Goal: Task Accomplishment & Management: Manage account settings

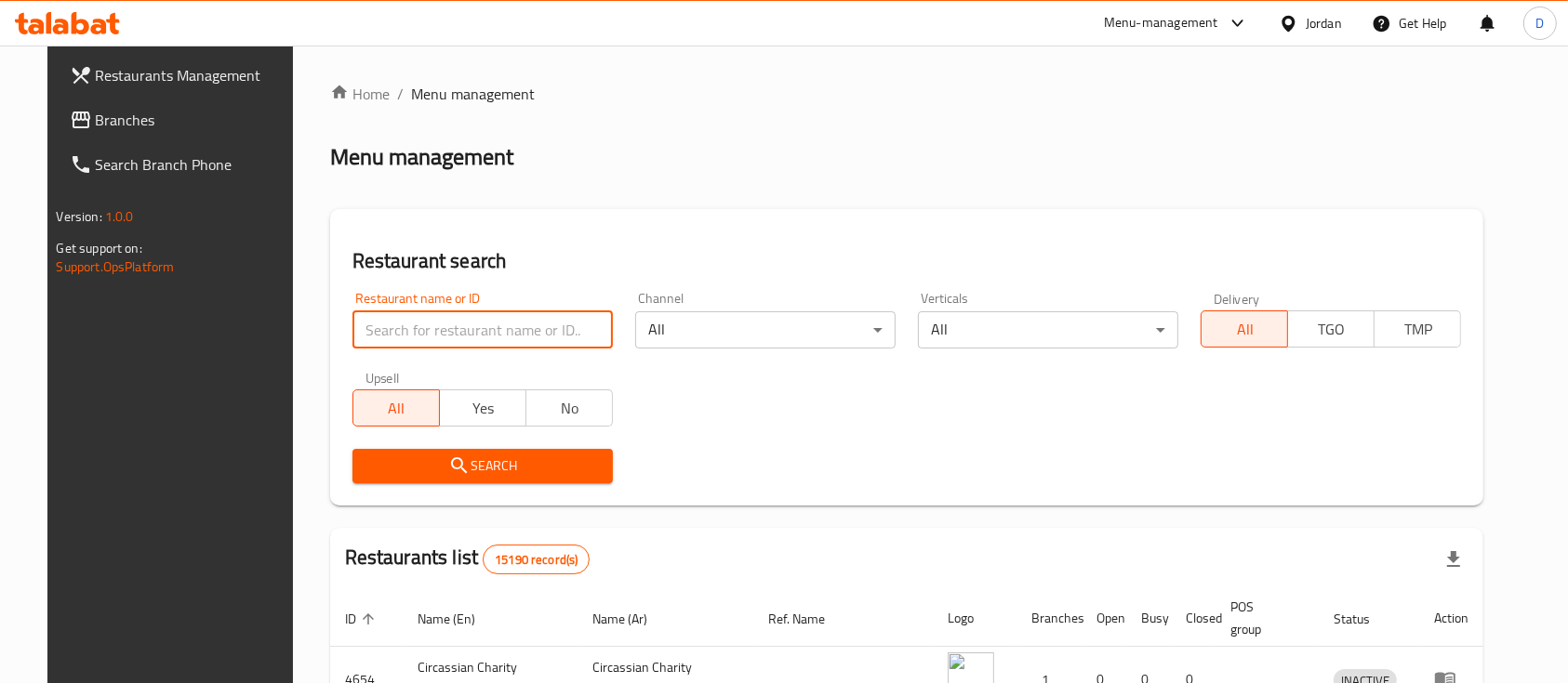
click at [531, 324] on input "search" at bounding box center [482, 329] width 261 height 37
paste input "SHOGUN"
type input "SHOGUN"
click button "Search" at bounding box center [482, 466] width 261 height 34
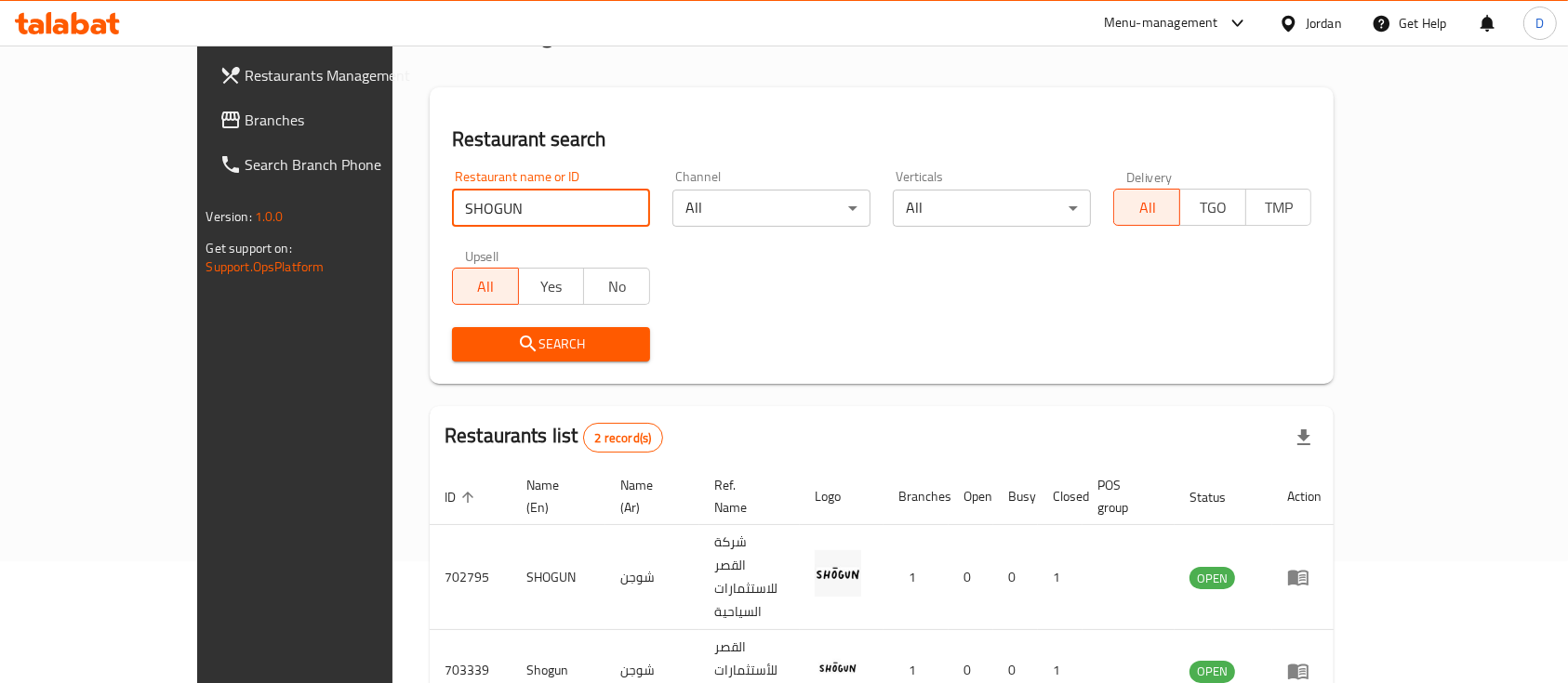
scroll to position [129, 0]
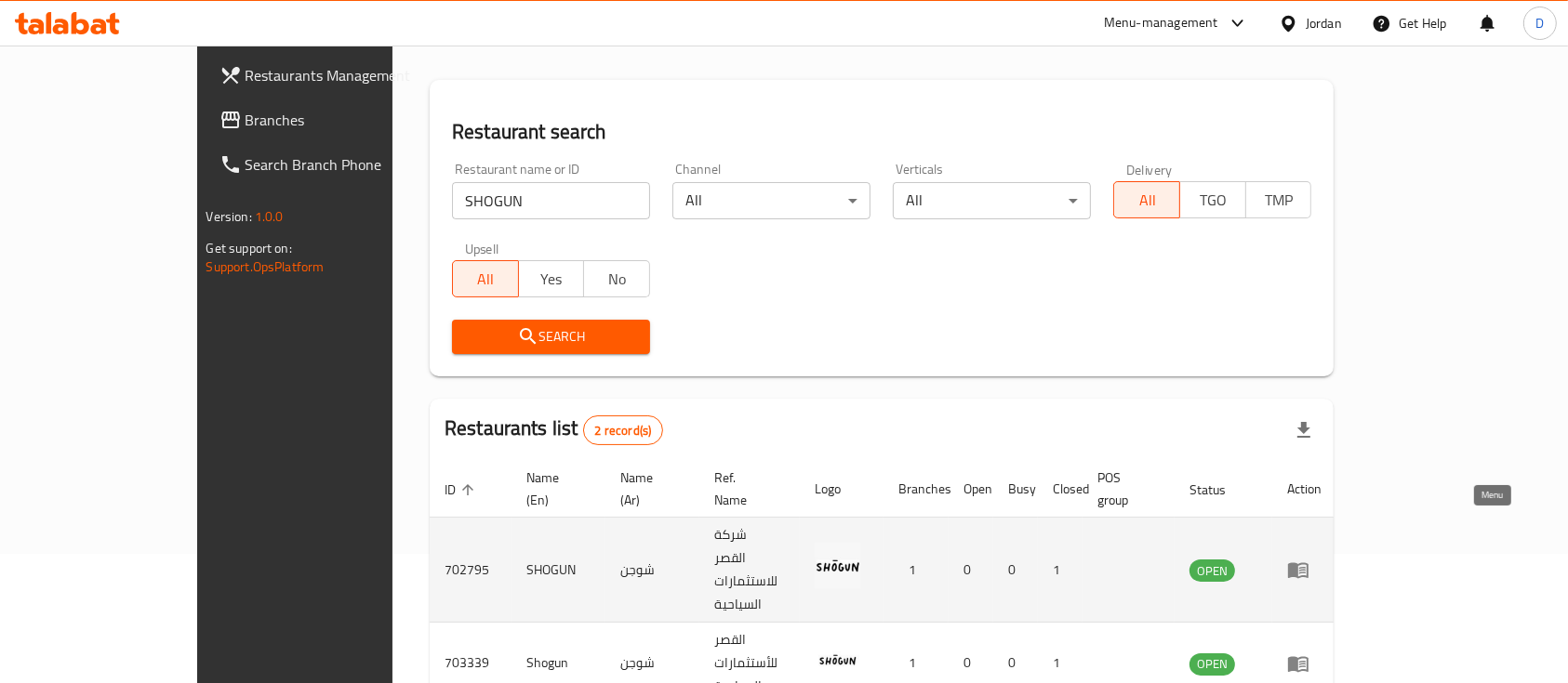
click at [1322, 559] on link "enhanced table" at bounding box center [1305, 569] width 34 height 22
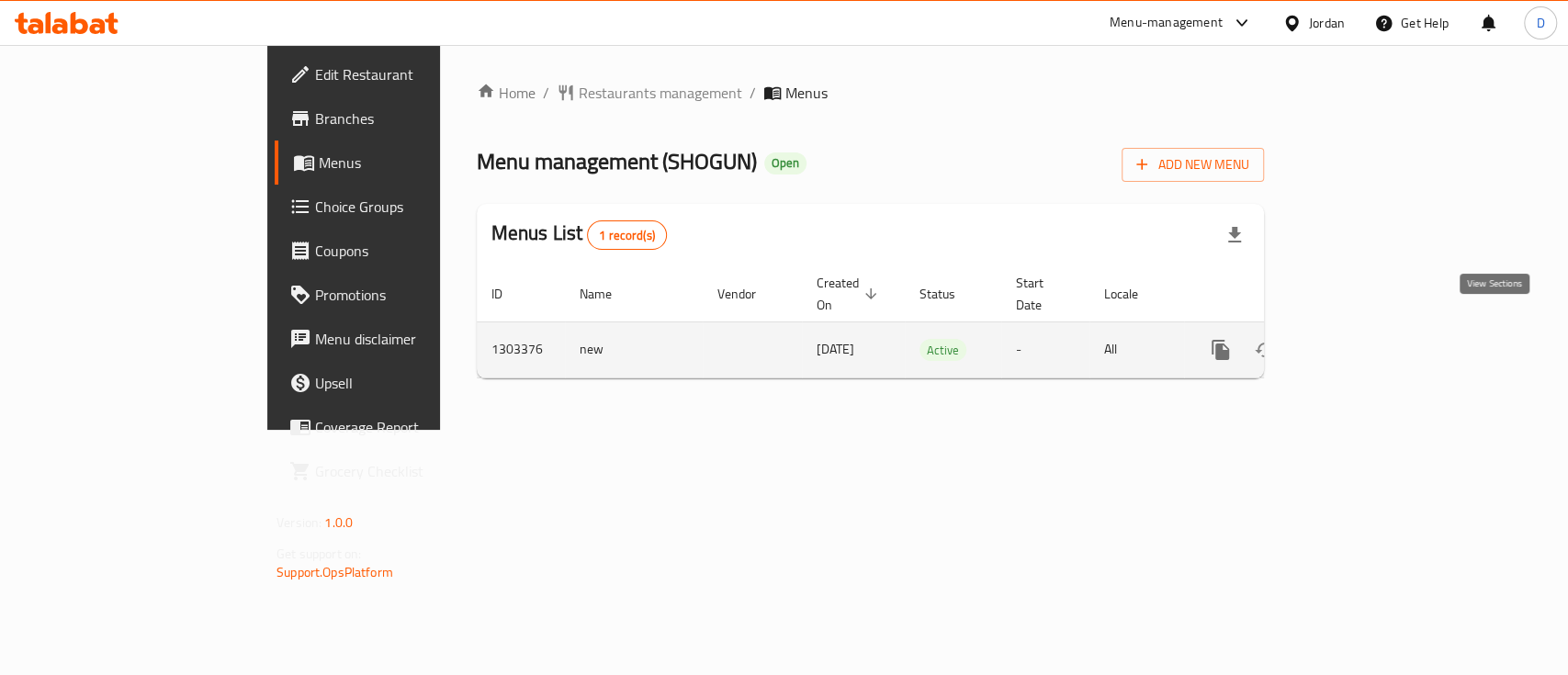
click at [1364, 339] on icon "enhanced table" at bounding box center [1352, 350] width 22 height 22
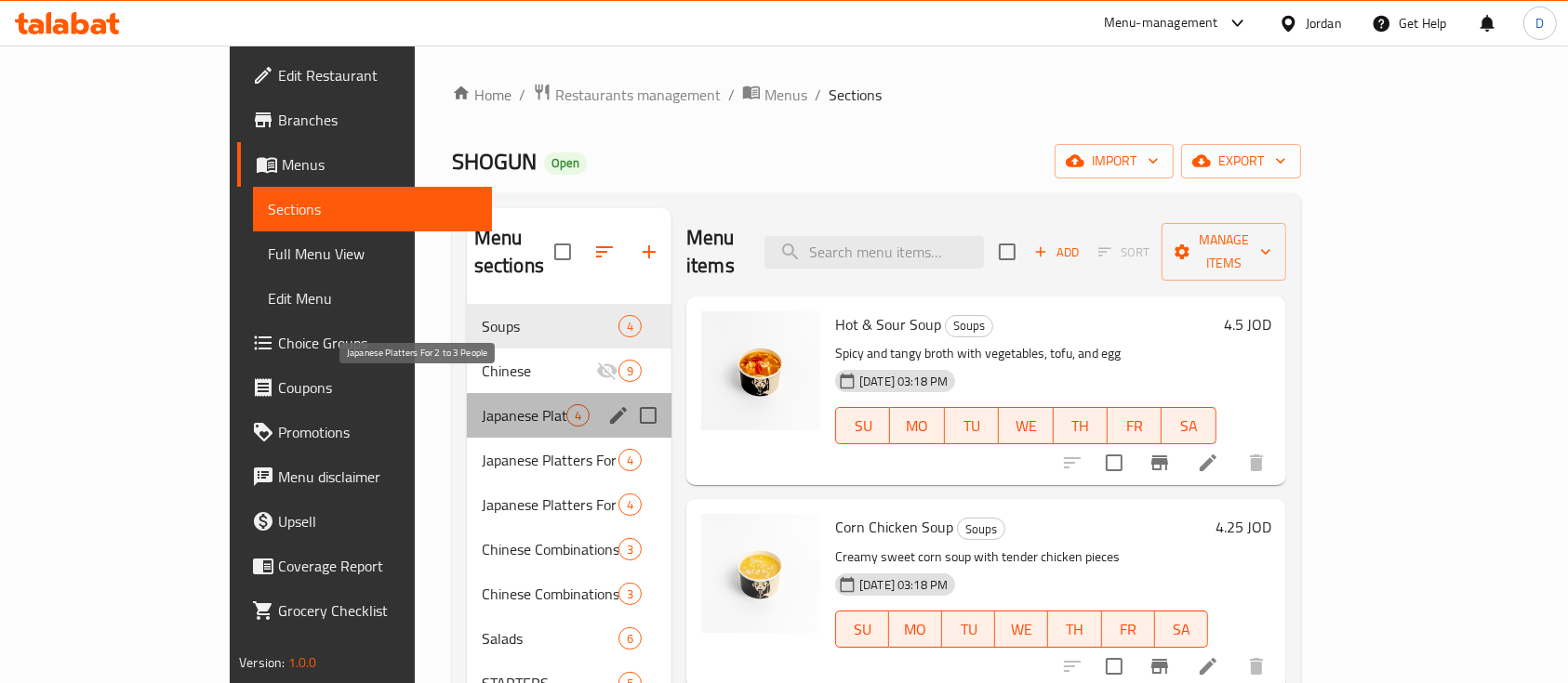
click at [482, 404] on span "Japanese Platters For 2 to 3 People" at bounding box center [524, 415] width 85 height 22
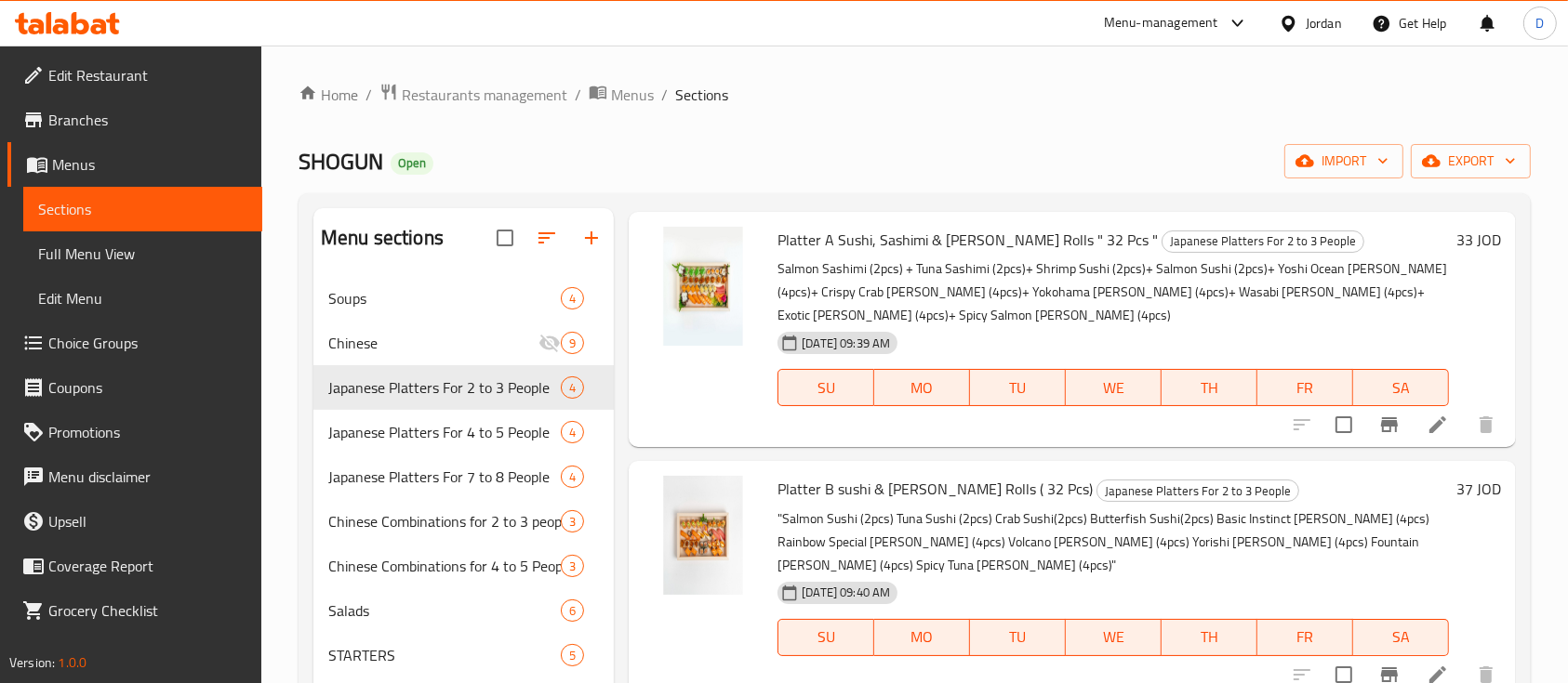
scroll to position [65, 0]
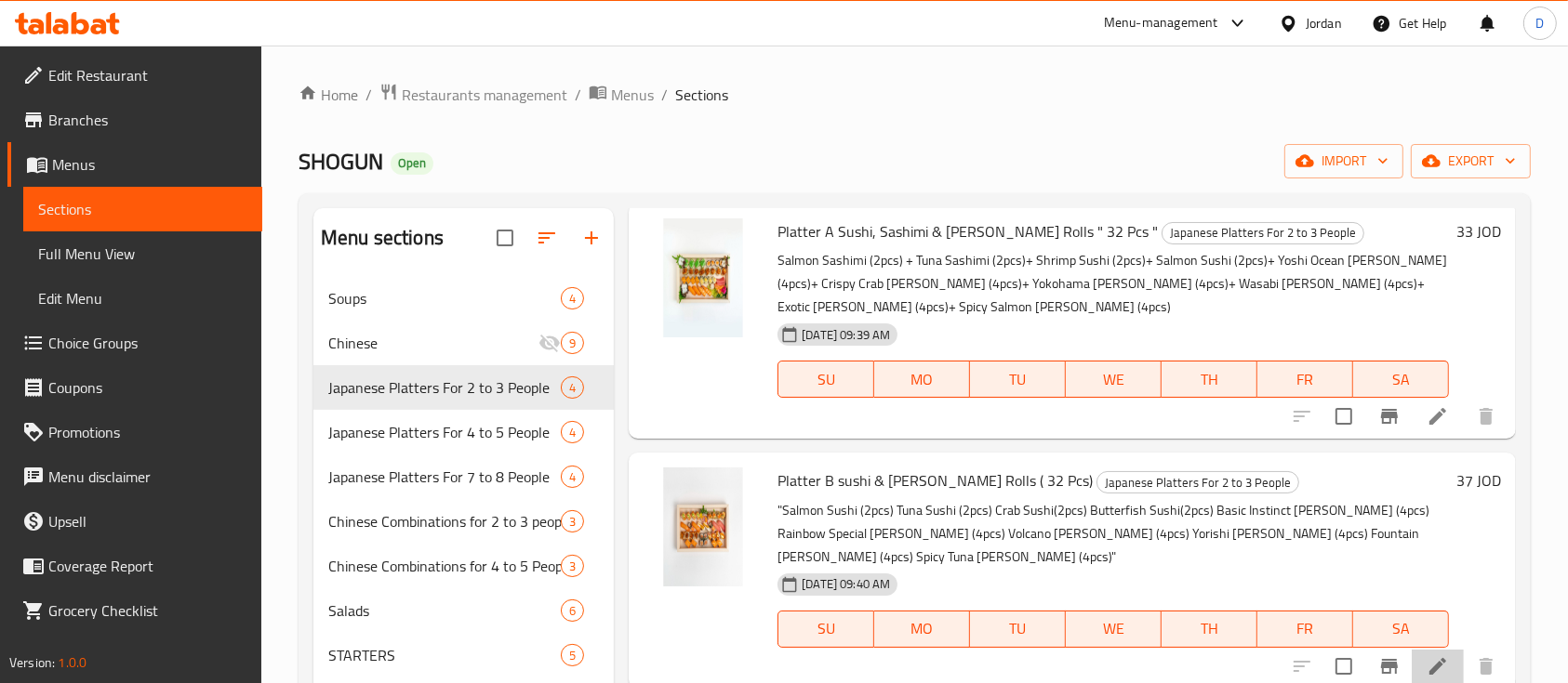
click at [1432, 650] on li at bounding box center [1437, 666] width 52 height 33
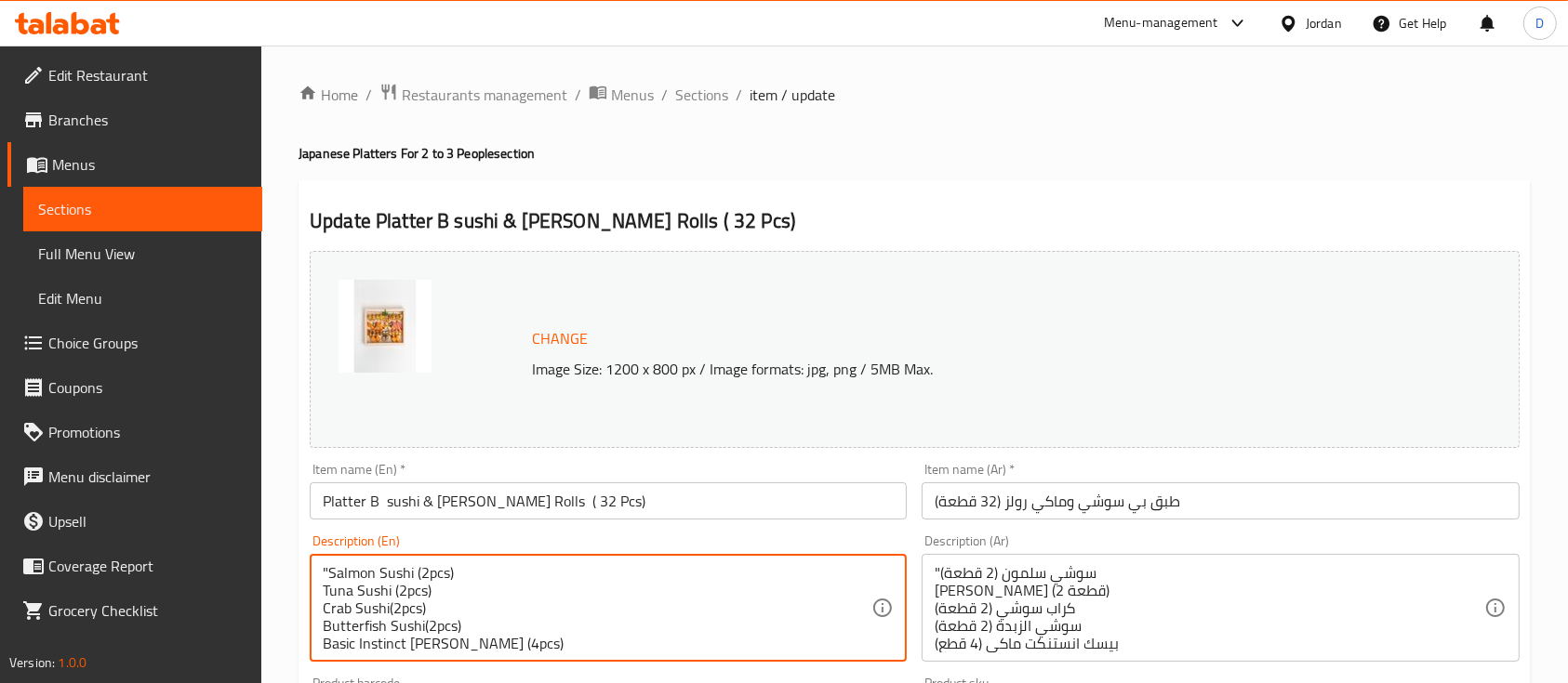
drag, startPoint x: 327, startPoint y: 571, endPoint x: 270, endPoint y: 570, distance: 57.0
type textarea "Salmon Sushi (2pcs) Tuna Sushi (2pcs) Crab Sushi(2pcs) Butterfish Sushi(2pcs) B…"
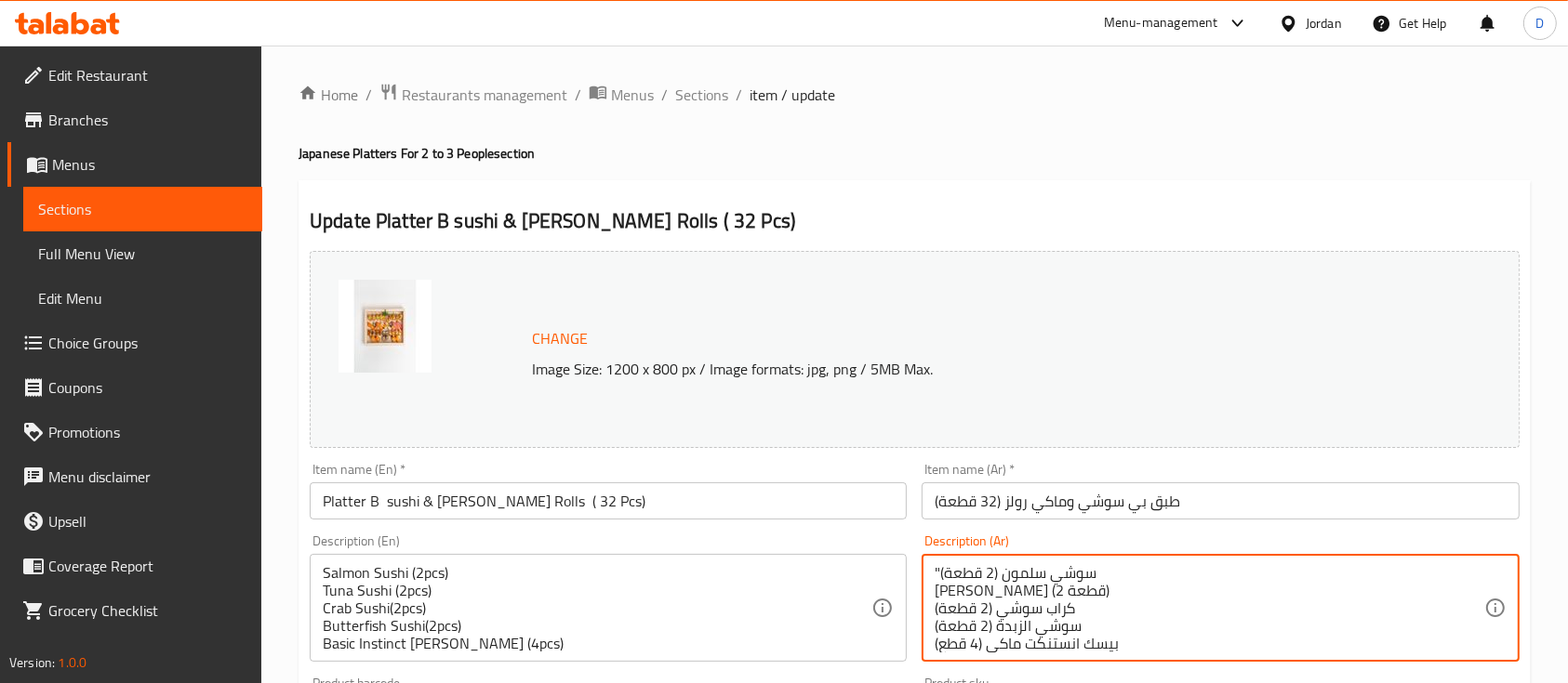
drag, startPoint x: 943, startPoint y: 569, endPoint x: 930, endPoint y: 567, distance: 13.2
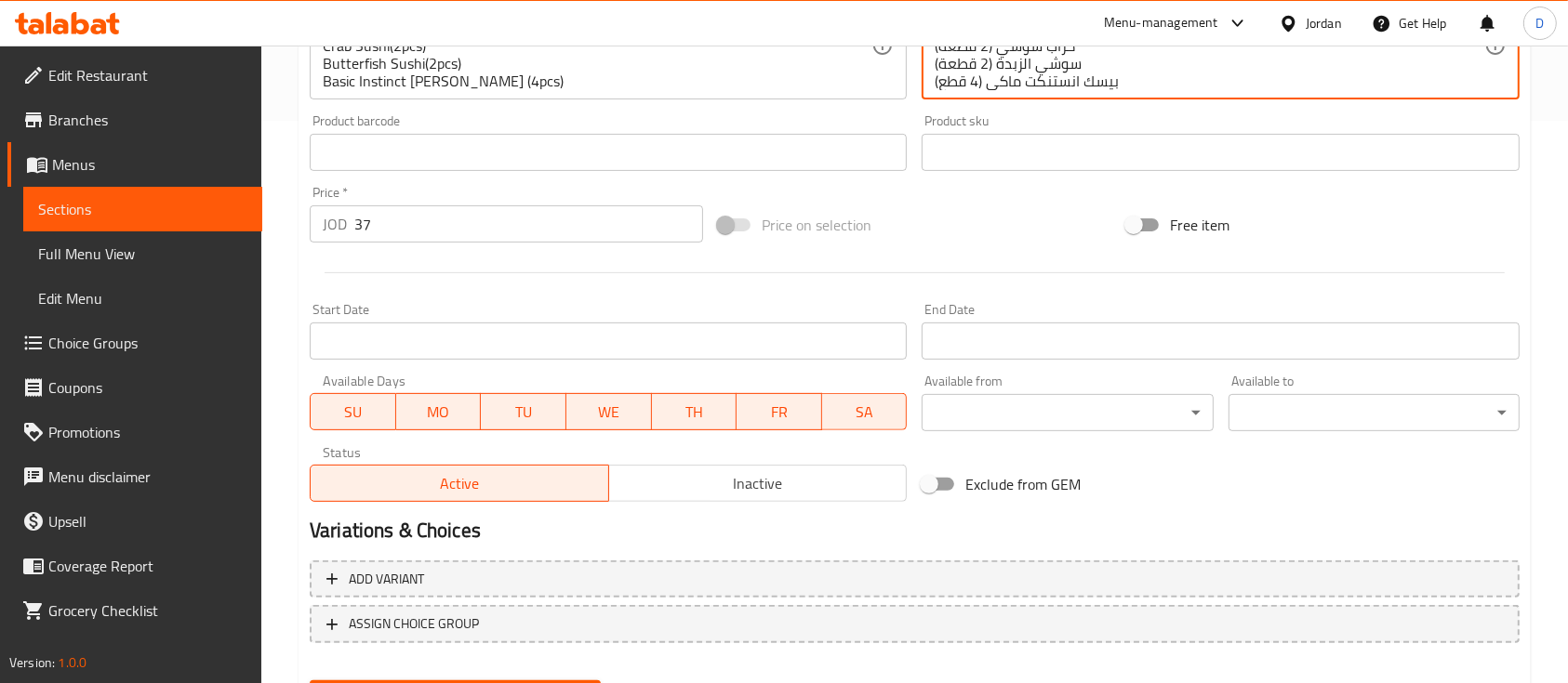
scroll to position [595, 0]
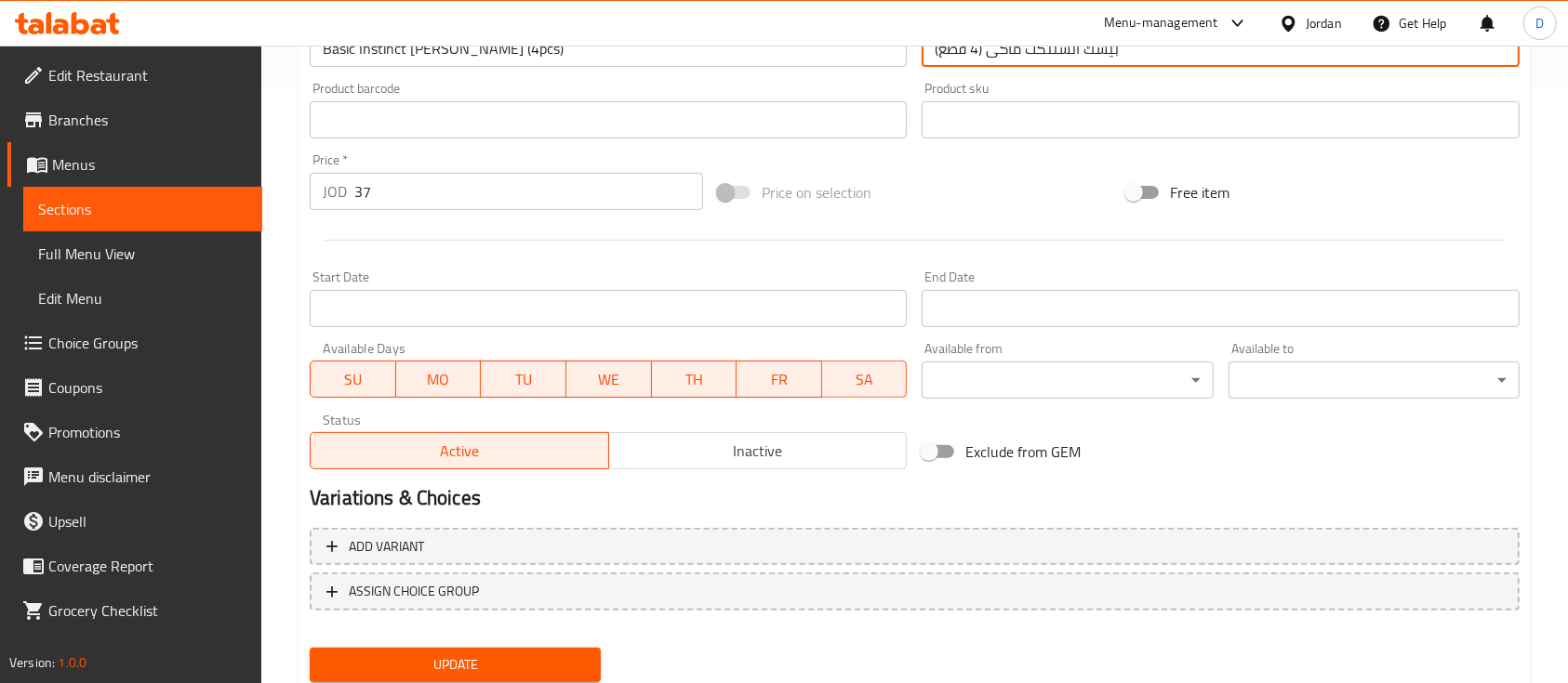
type textarea "سوشي سلمون (2 قطعة) تونا سوشي (2 قطعة) كراب سوشي (2 قطعة) سوشي الزبدة (2 قطعة) …"
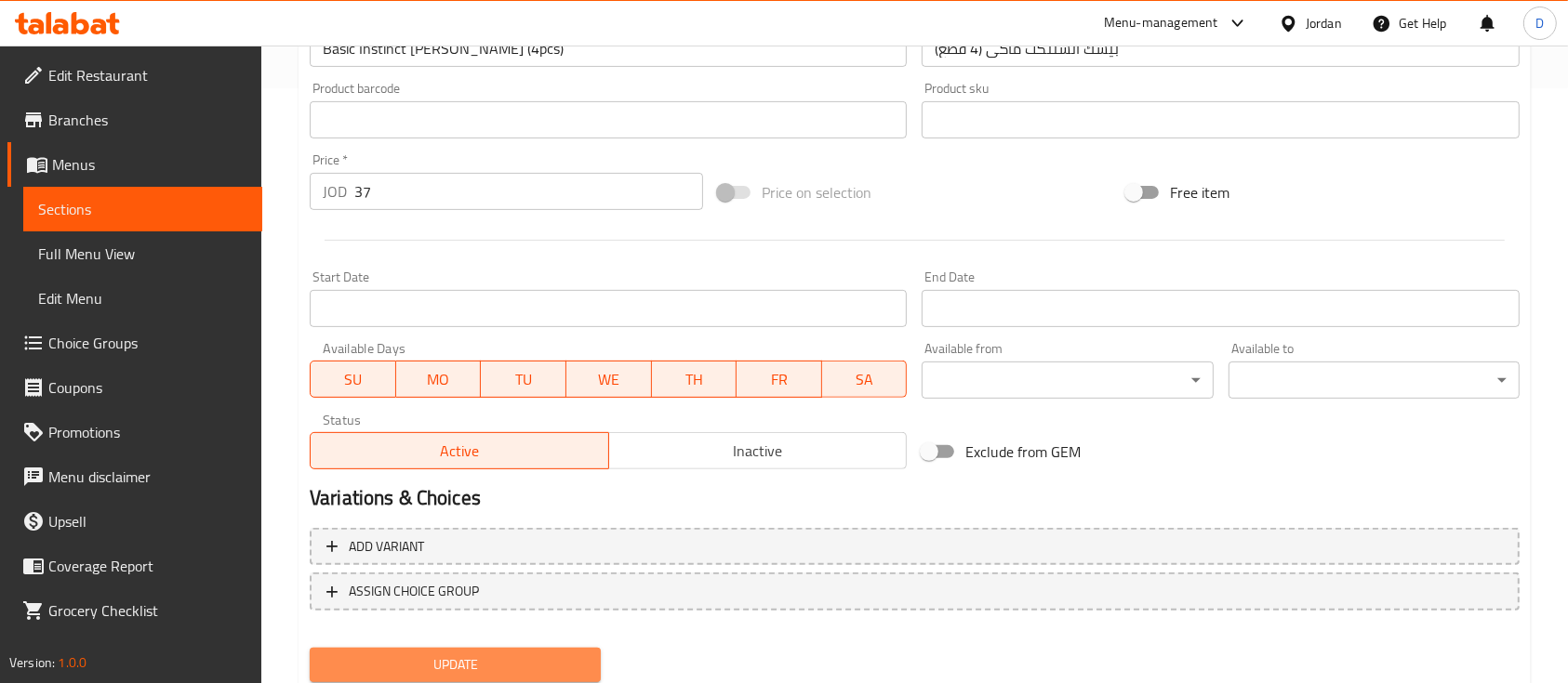
click at [520, 666] on span "Update" at bounding box center [455, 665] width 261 height 23
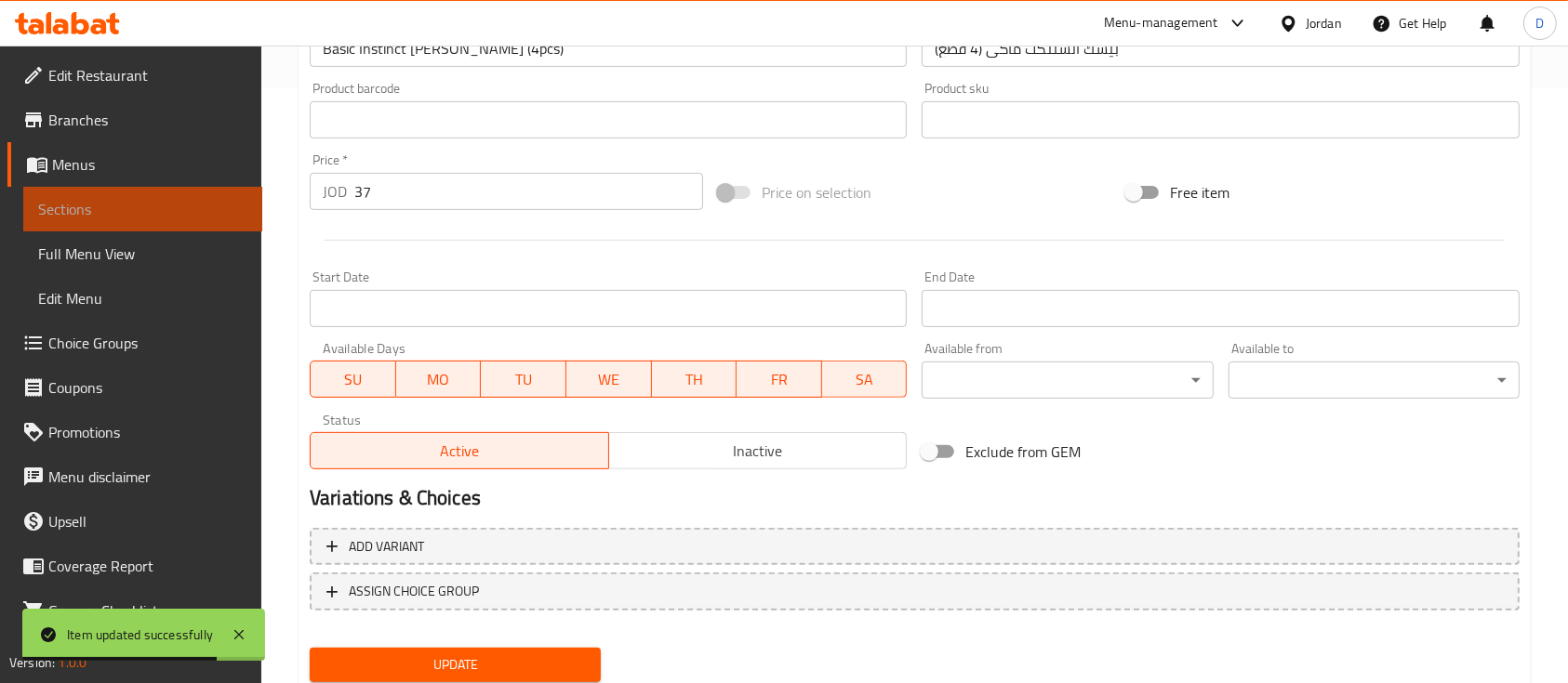
click at [175, 198] on span "Sections" at bounding box center [142, 209] width 209 height 22
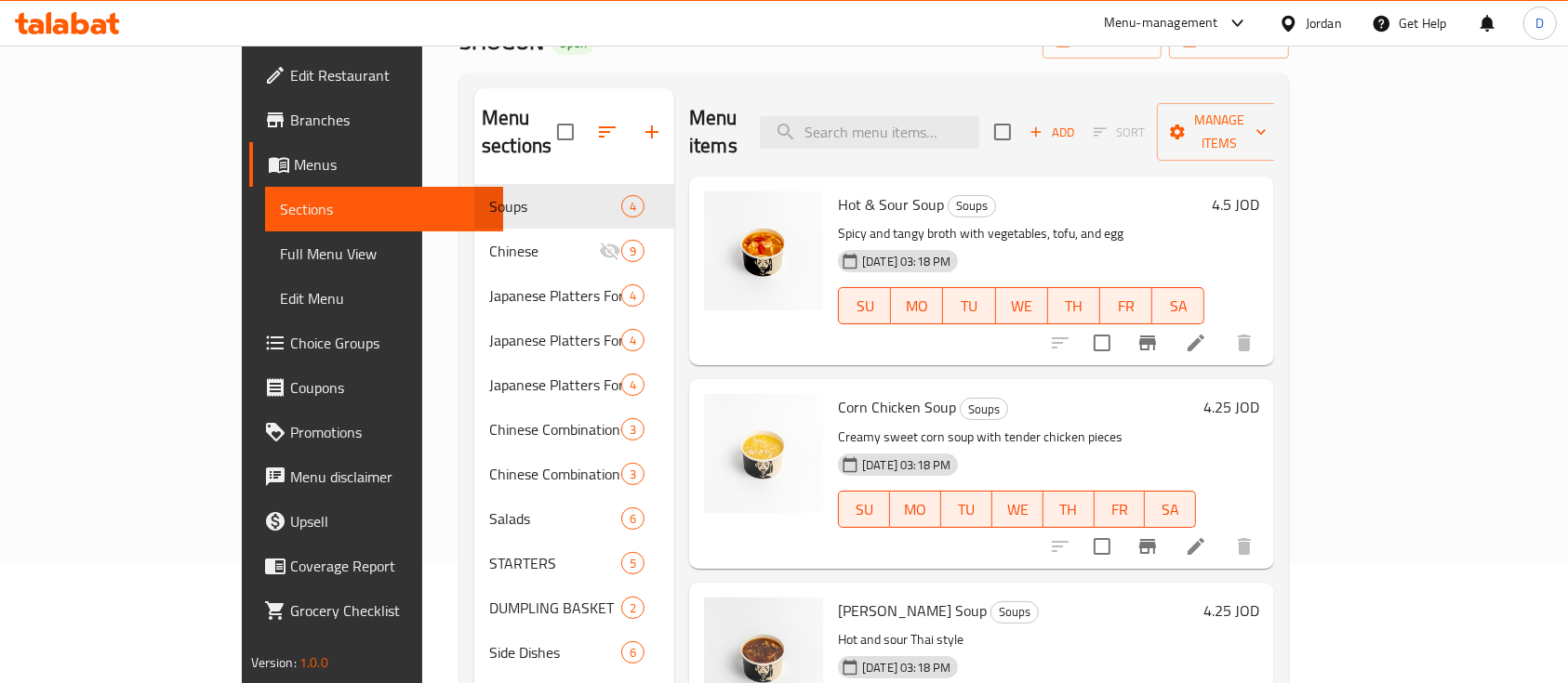
scroll to position [92, 0]
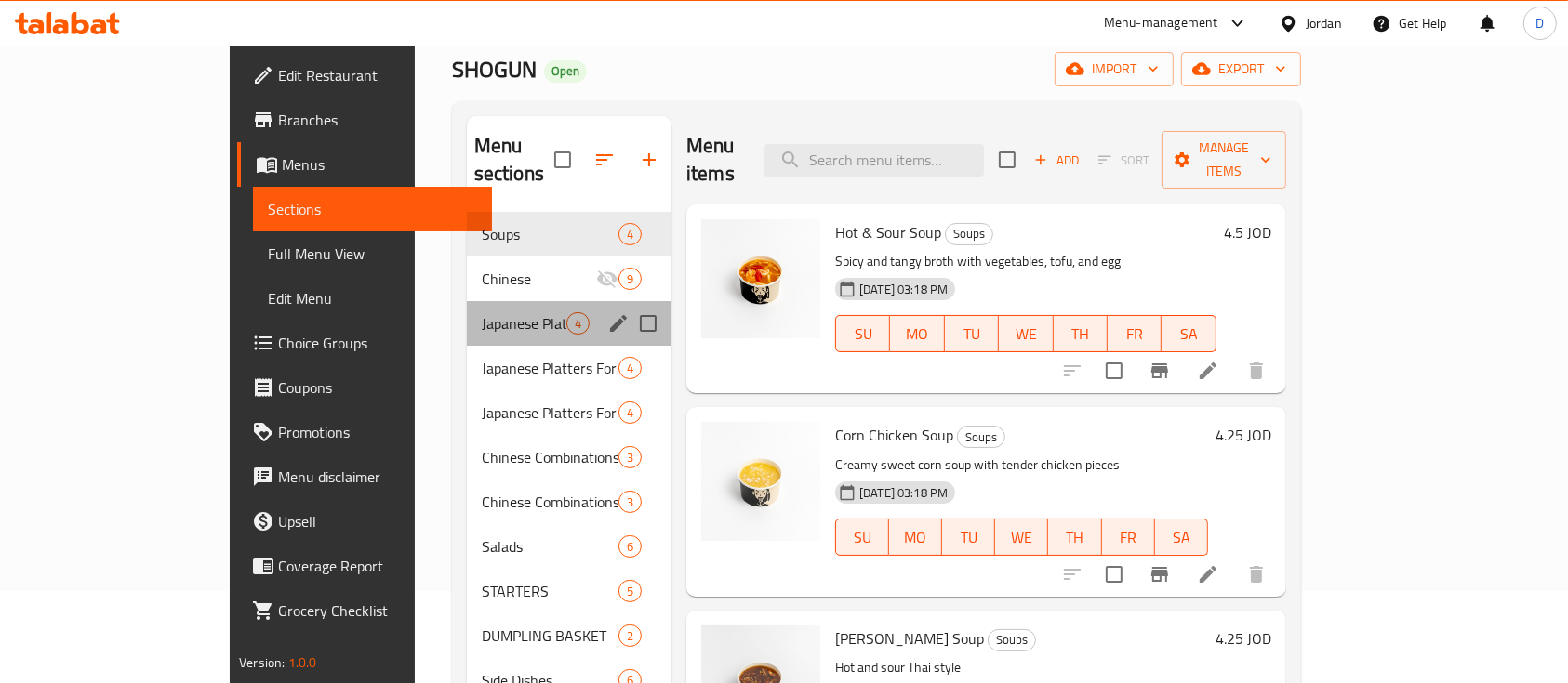
click at [467, 301] on div "Japanese Platters For 2 to 3 People 4" at bounding box center [569, 323] width 204 height 45
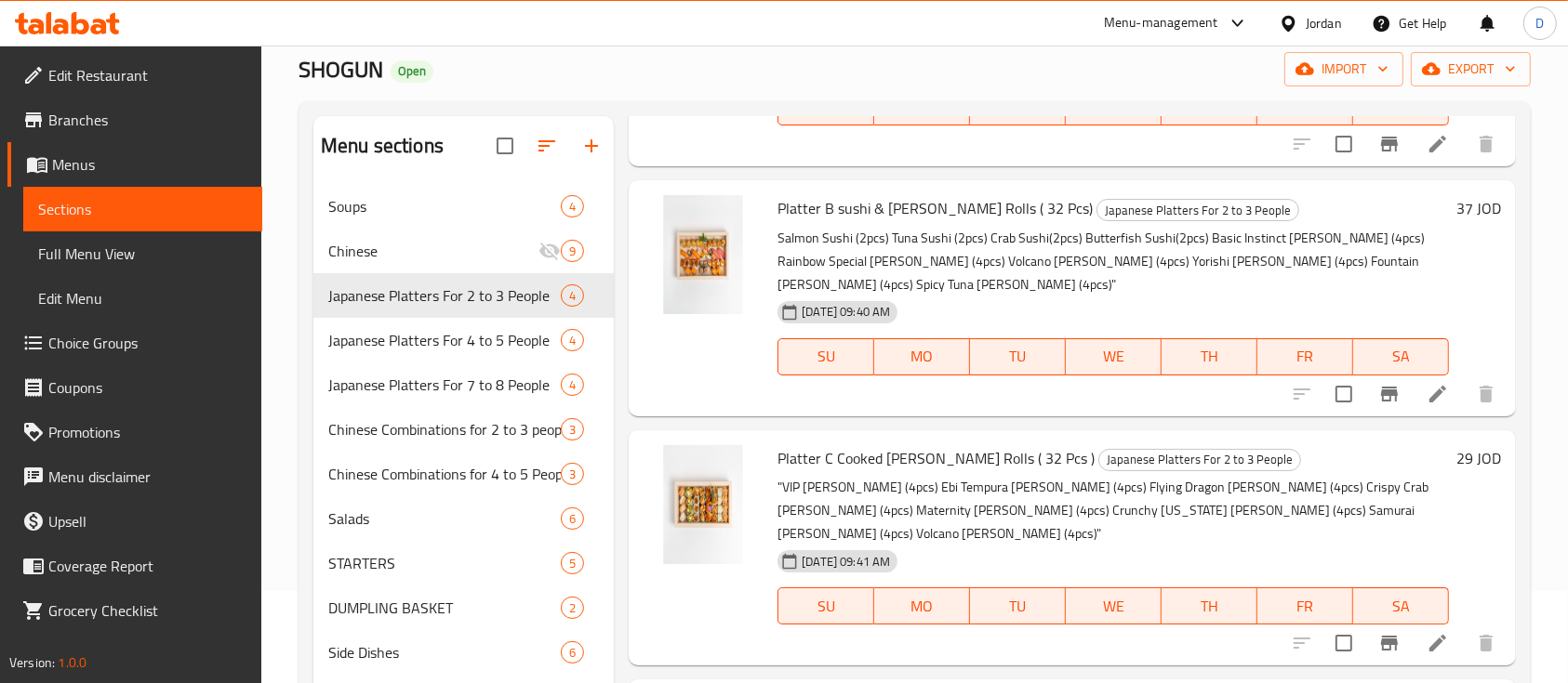
scroll to position [252, 0]
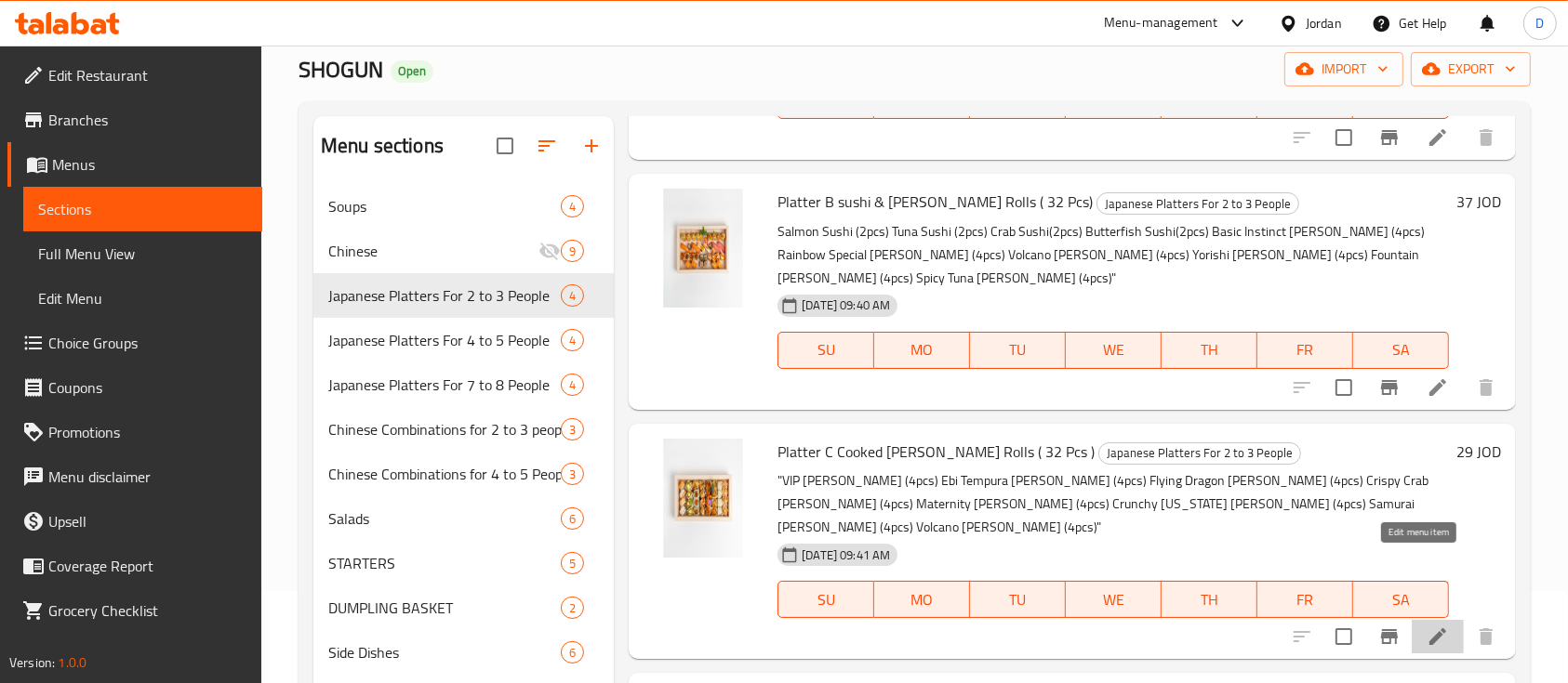
click at [1427, 626] on icon at bounding box center [1437, 636] width 22 height 22
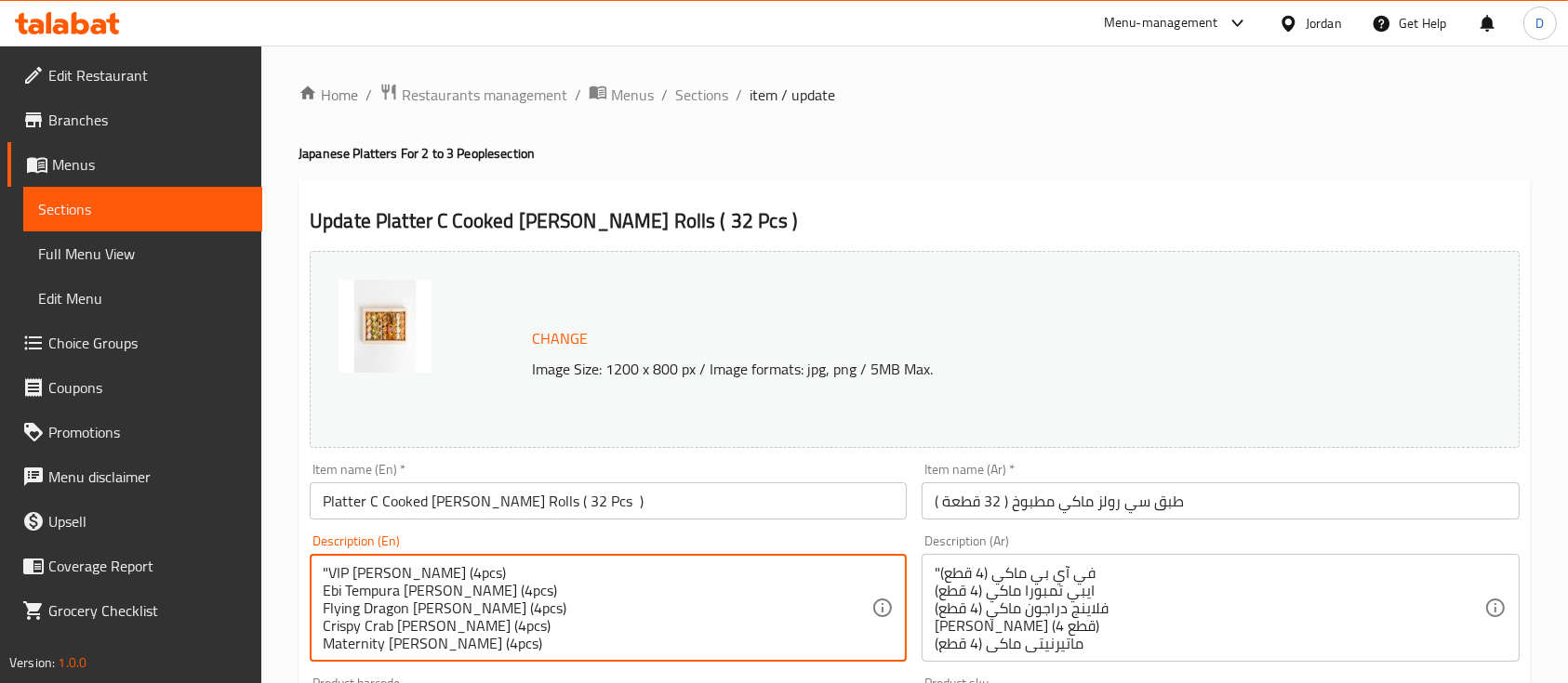
drag, startPoint x: 330, startPoint y: 569, endPoint x: 312, endPoint y: 568, distance: 18.0
type textarea "VIP [PERSON_NAME] (4pcs) Ebi Tempura [PERSON_NAME] (4pcs) Flying Dragon [PERSON…"
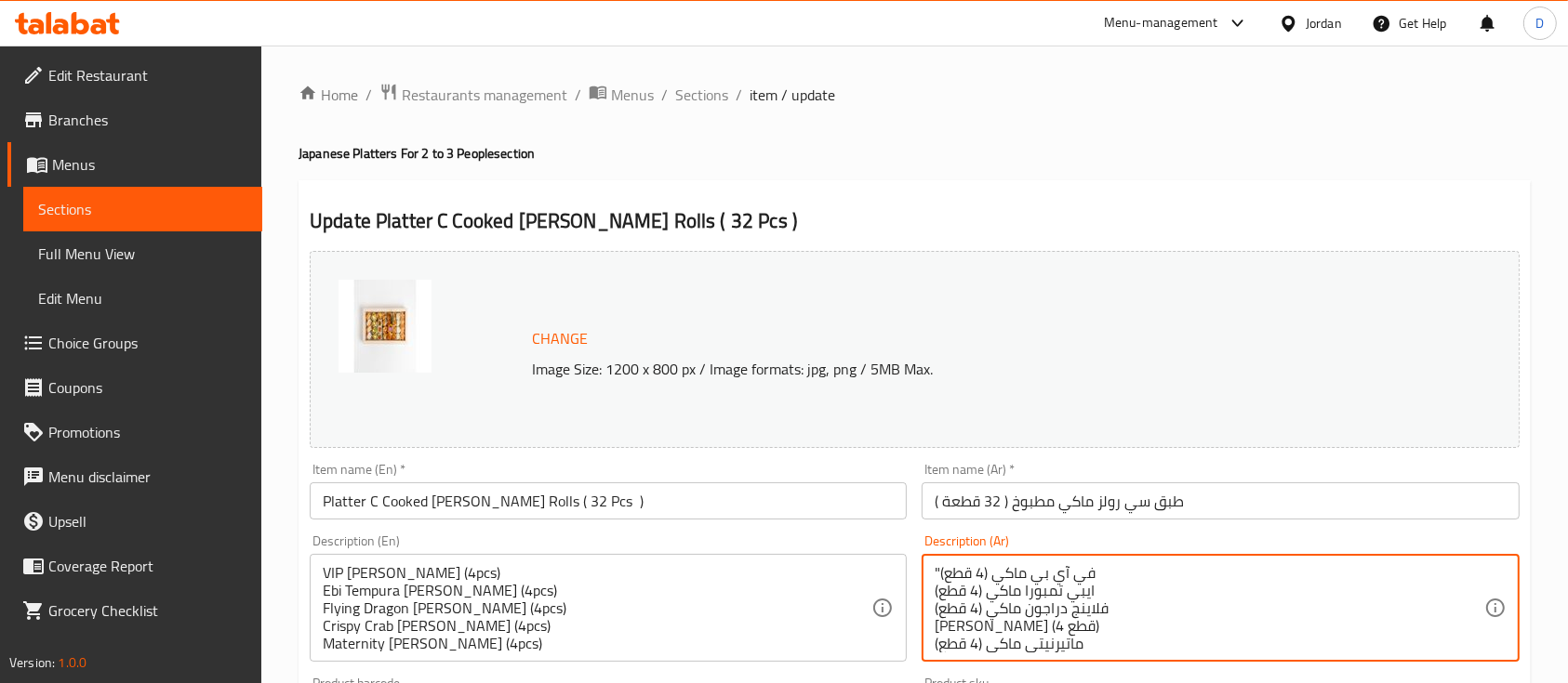
click at [937, 568] on textarea ""في آي بي ماكي (4 قطع) ايبي تمبورا ماكي (4 قطع) فلاينج دراجون ماكي (4 قطع) [PER…" at bounding box center [1208, 609] width 549 height 89
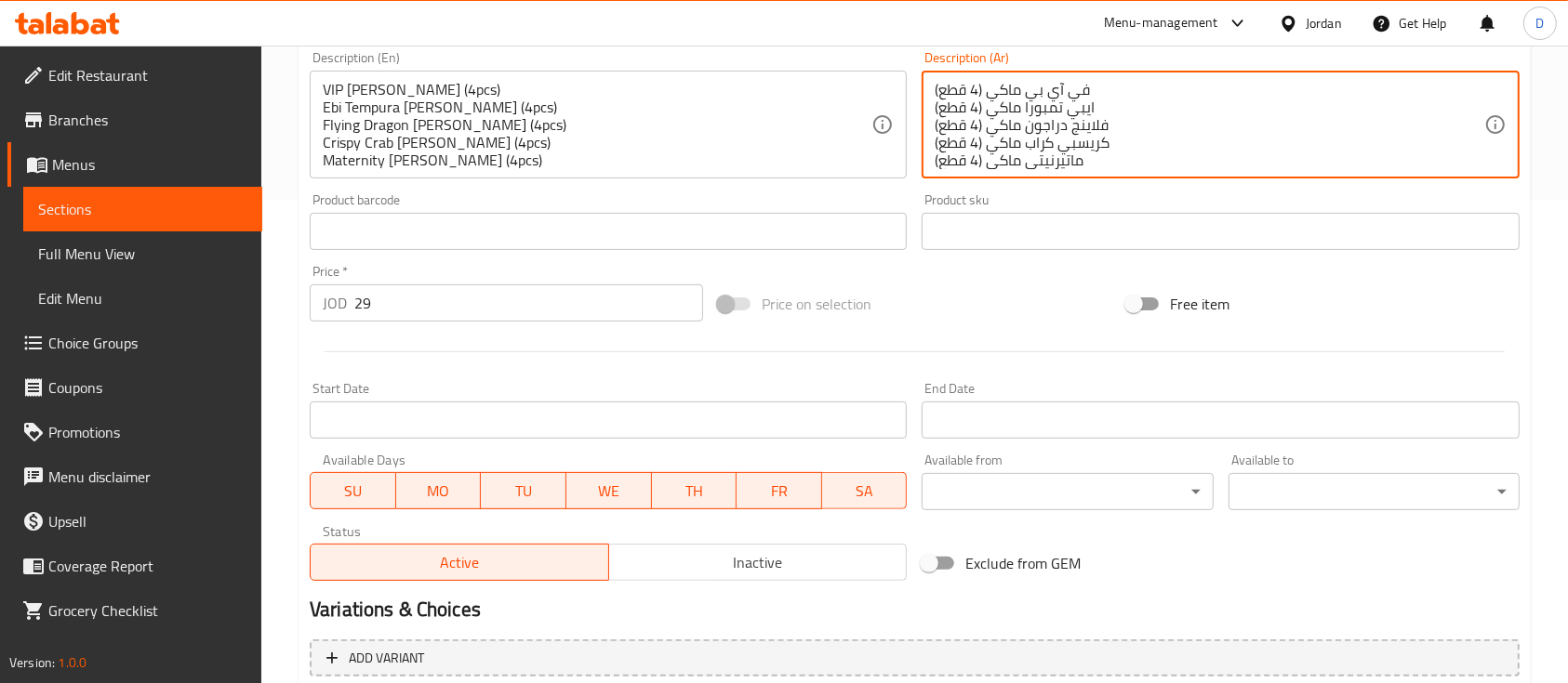
scroll to position [612, 0]
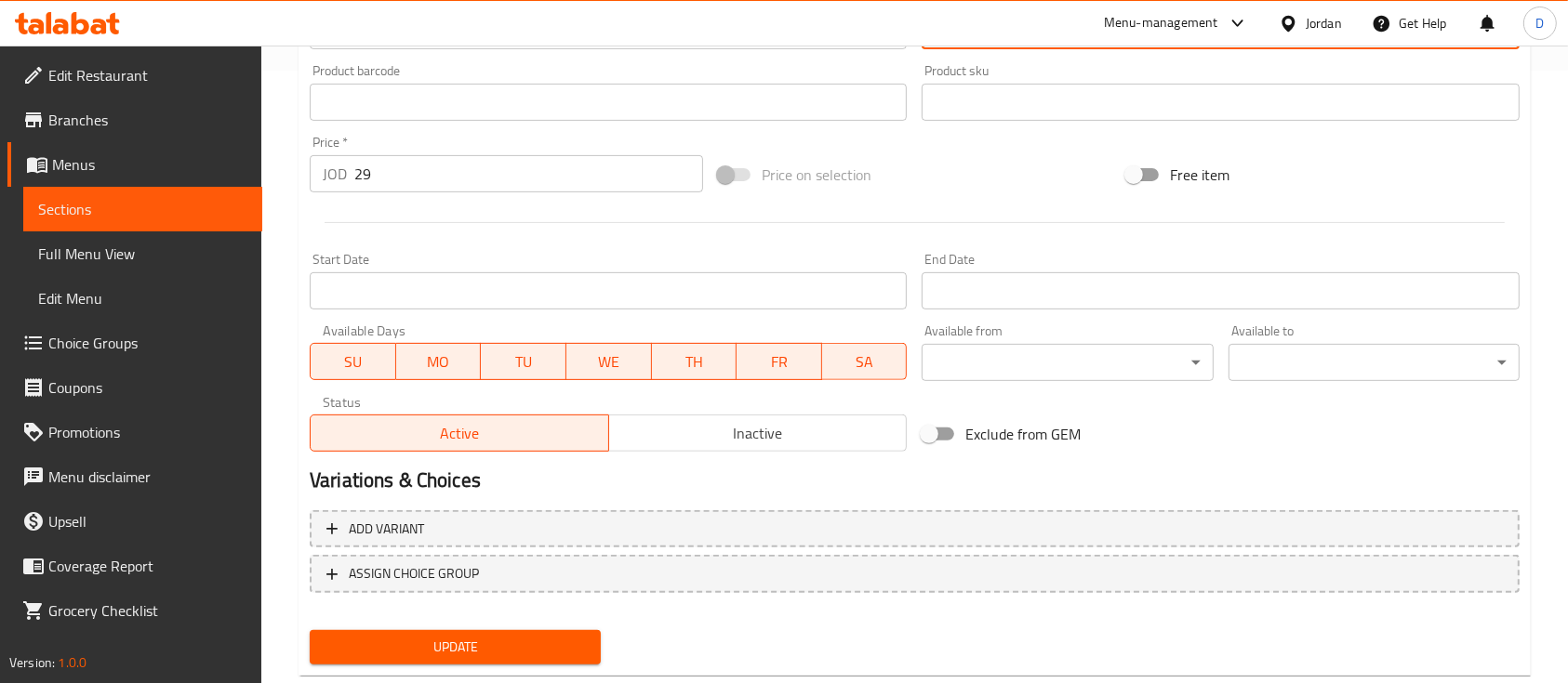
type textarea "في آي بي ماكي (4 قطع) ايبي تمبورا ماكي (4 قطع) فلاينج دراجون ماكي (4 قطع) كريسب…"
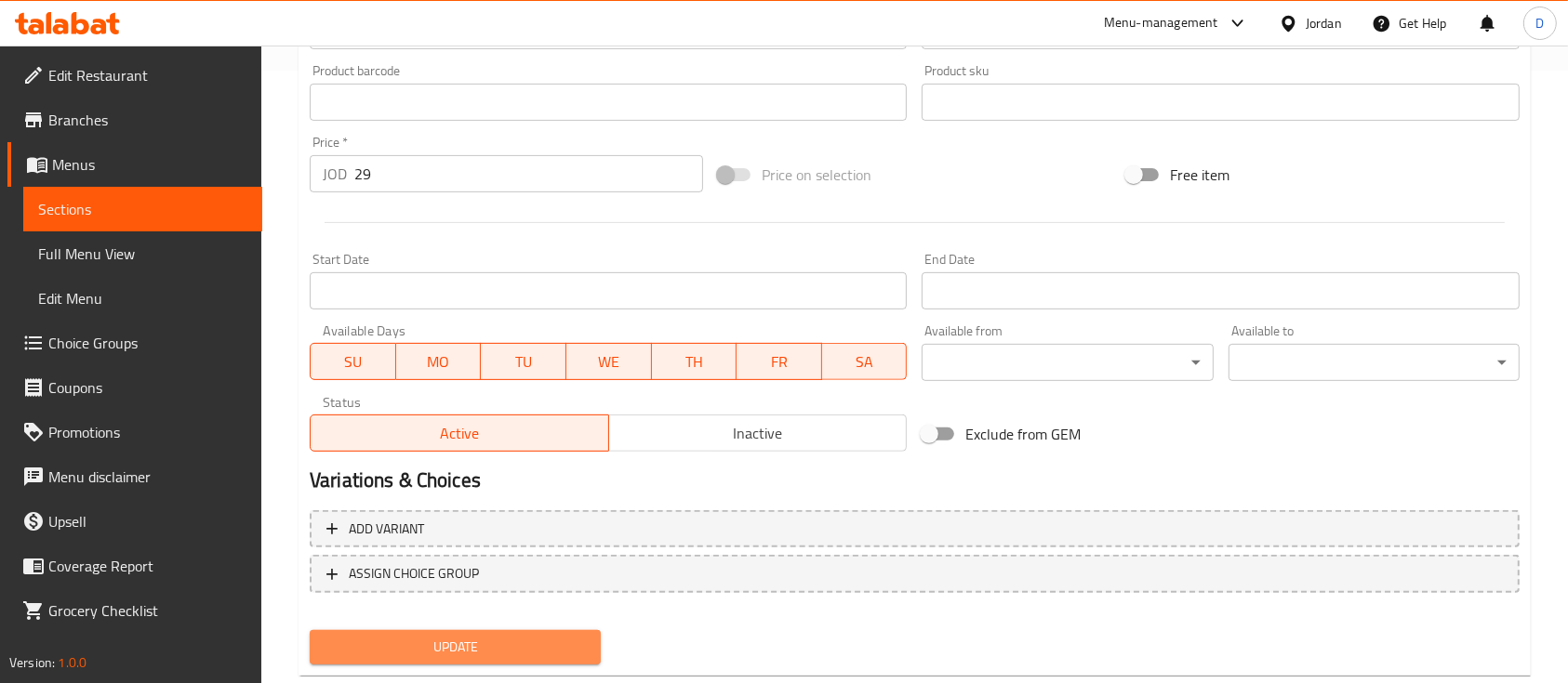
click at [568, 650] on span "Update" at bounding box center [455, 648] width 261 height 23
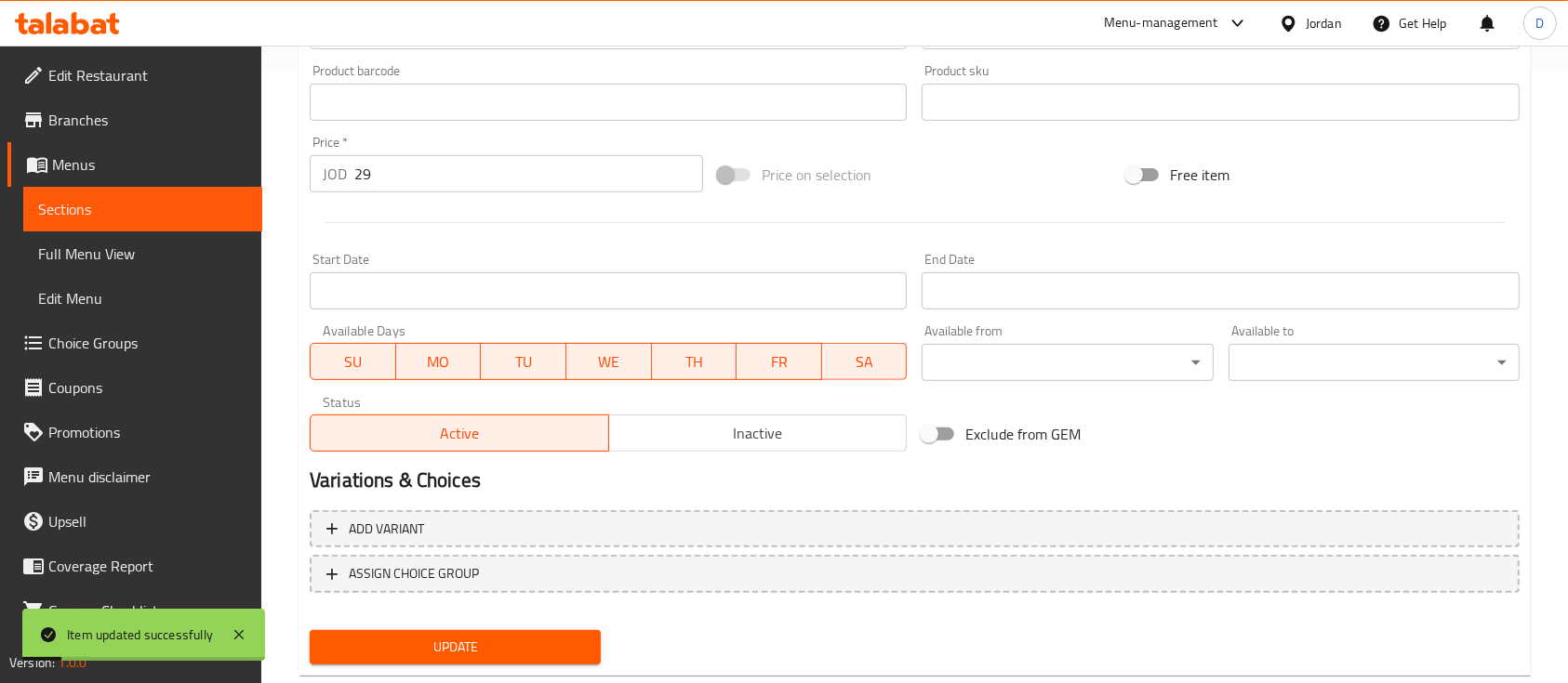
scroll to position [15, 0]
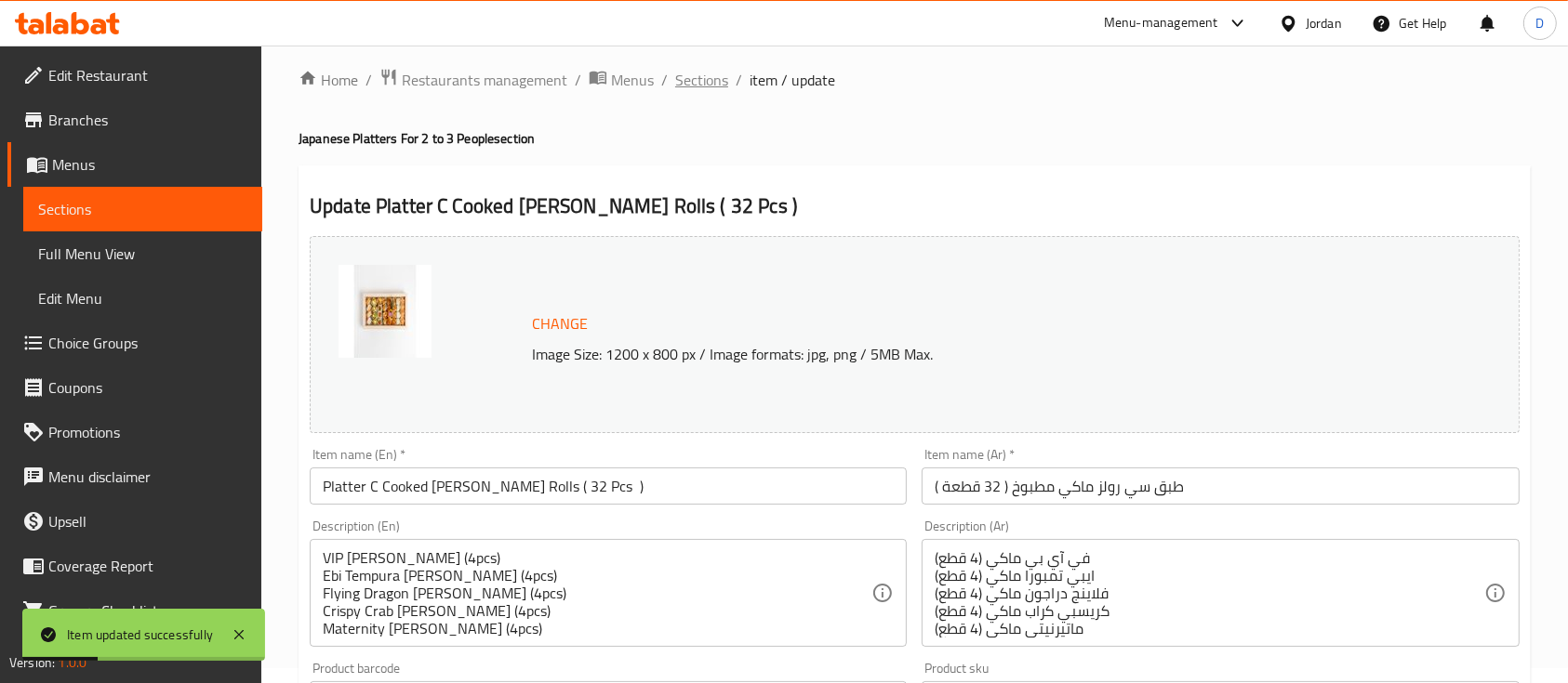
click at [708, 82] on span "Sections" at bounding box center [702, 79] width 53 height 22
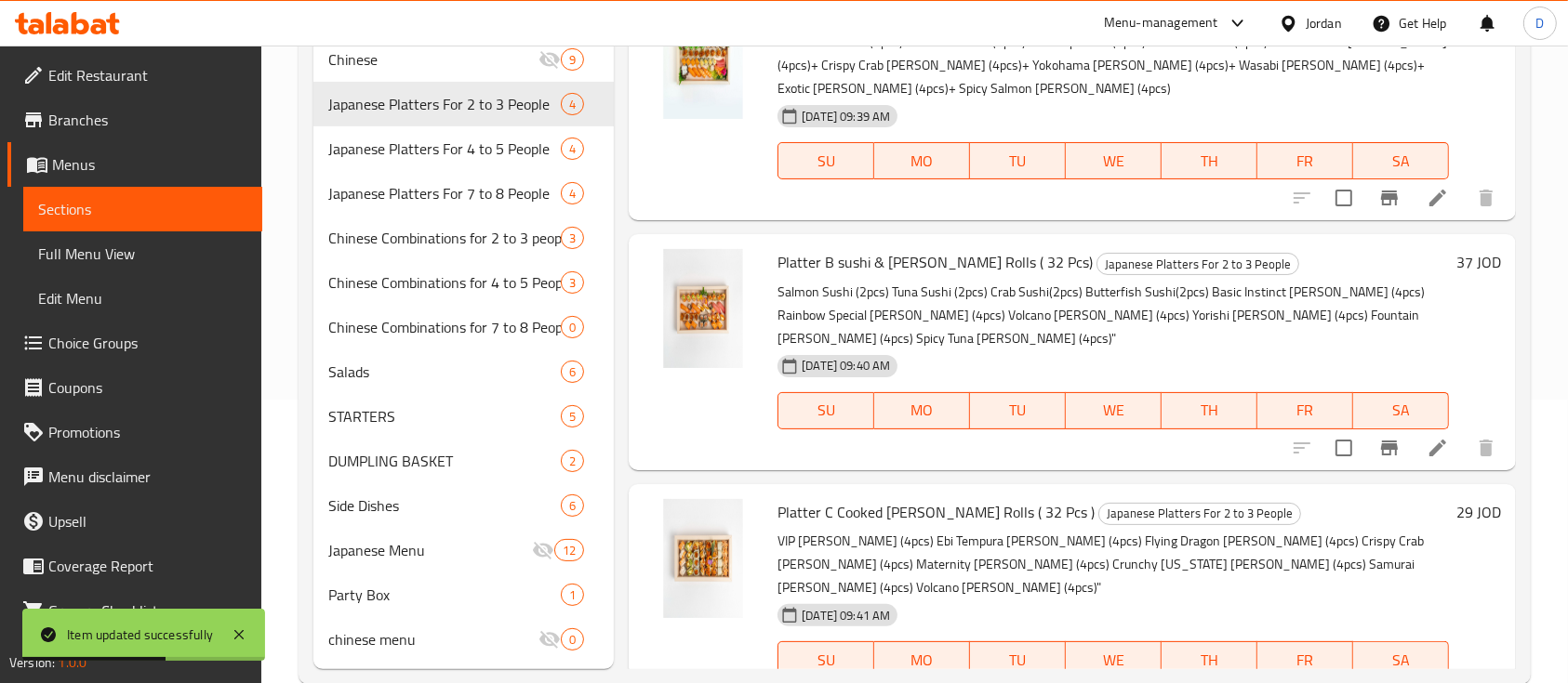
scroll to position [321, 0]
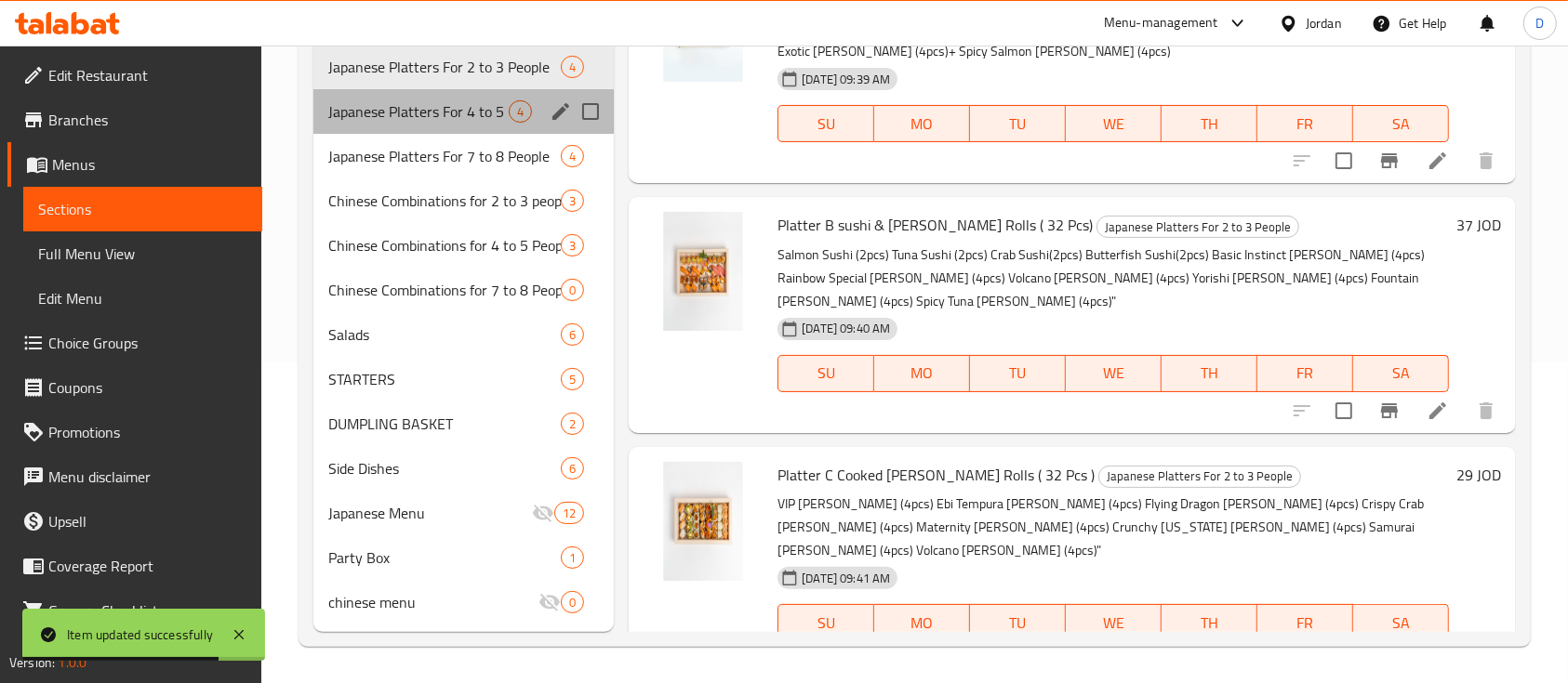
click at [466, 97] on div "Japanese Platters For 4 to 5 People 4" at bounding box center [463, 112] width 301 height 45
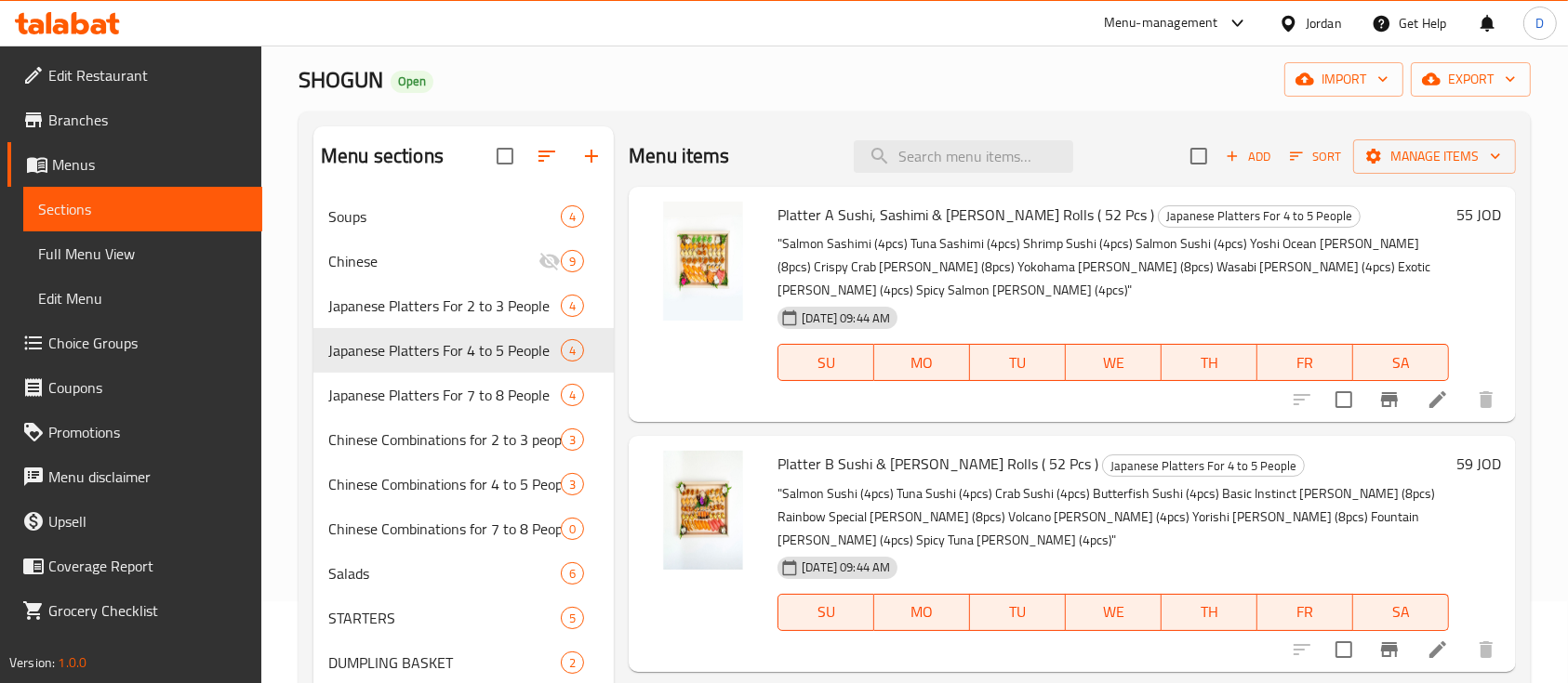
scroll to position [87, 0]
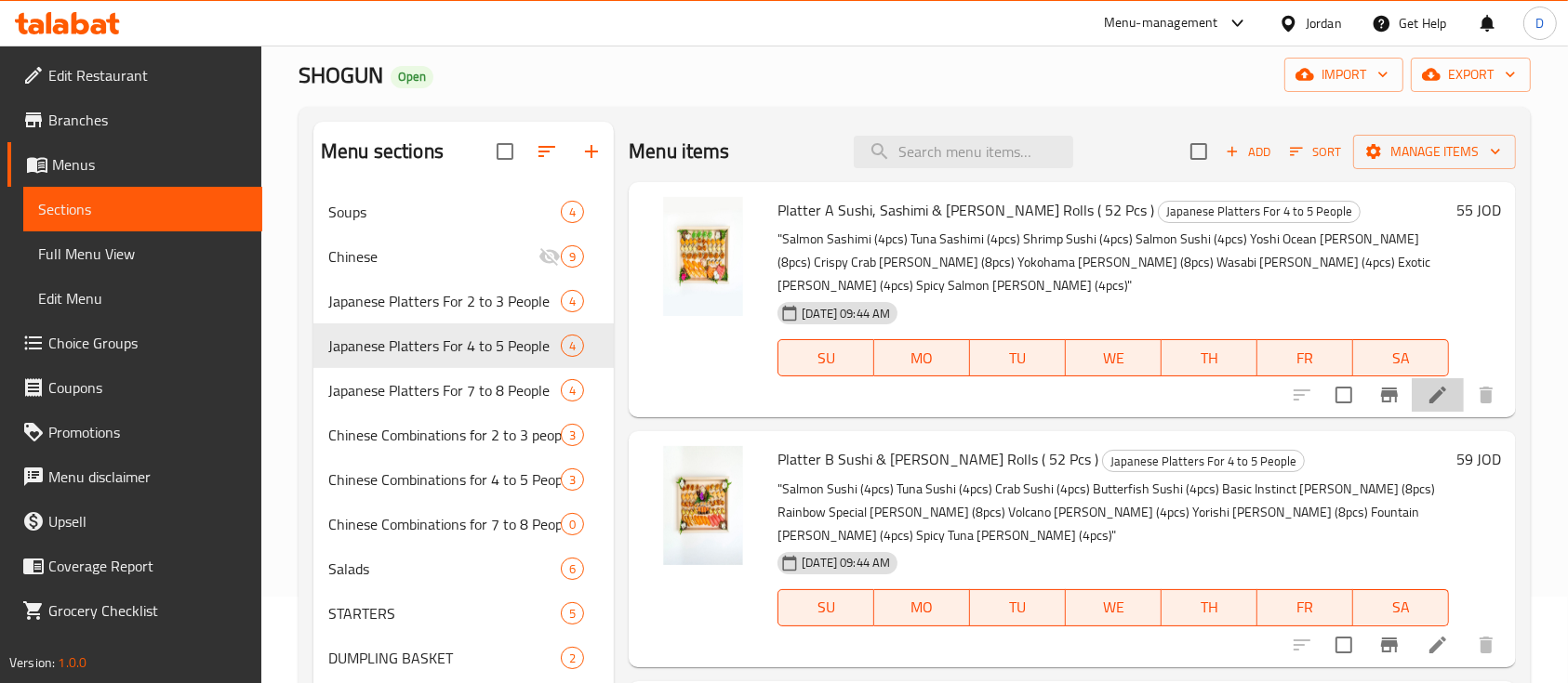
click at [1432, 379] on li at bounding box center [1437, 395] width 52 height 33
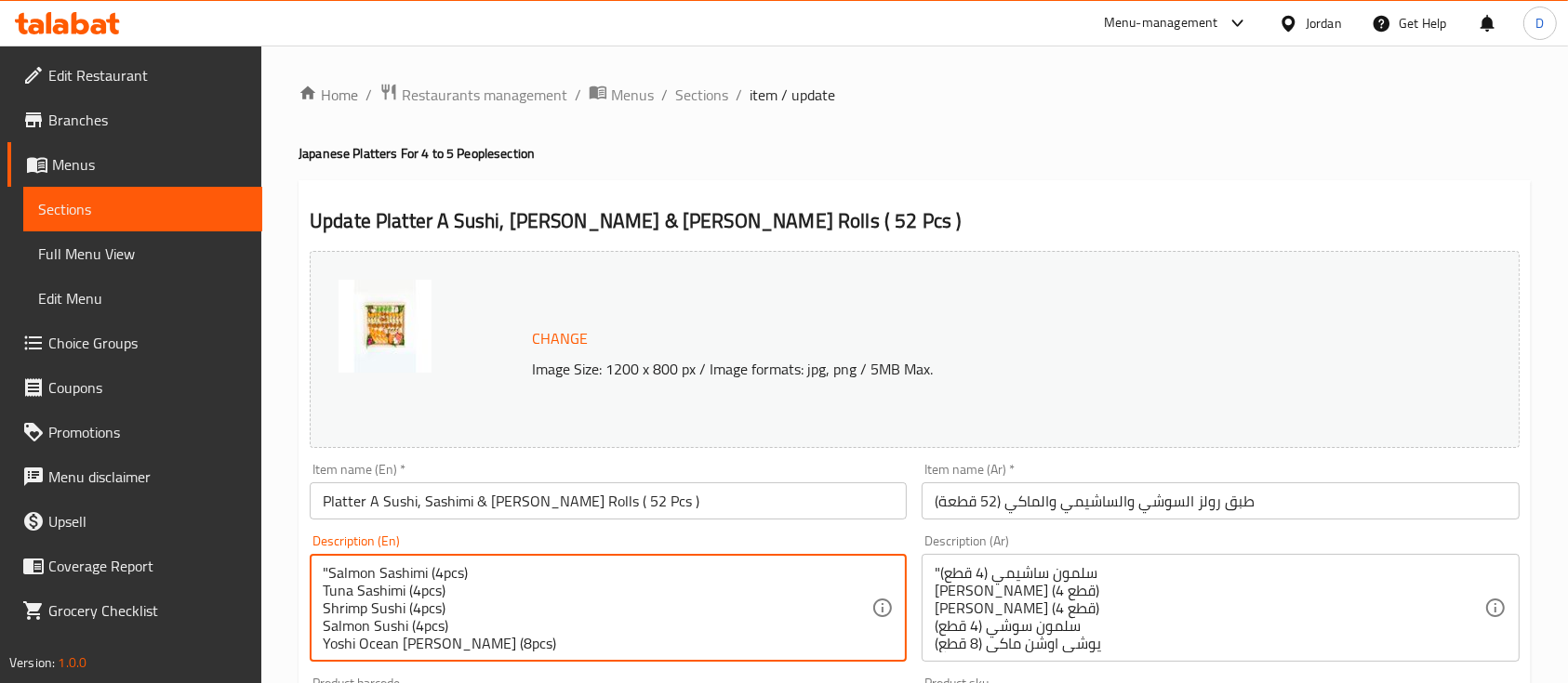
drag, startPoint x: 326, startPoint y: 574, endPoint x: 280, endPoint y: 571, distance: 46.1
type textarea "Salmon Sashimi (4pcs) Tuna Sashimi (4pcs) Shrimp Sushi (4pcs) Salmon Sushi (4pc…"
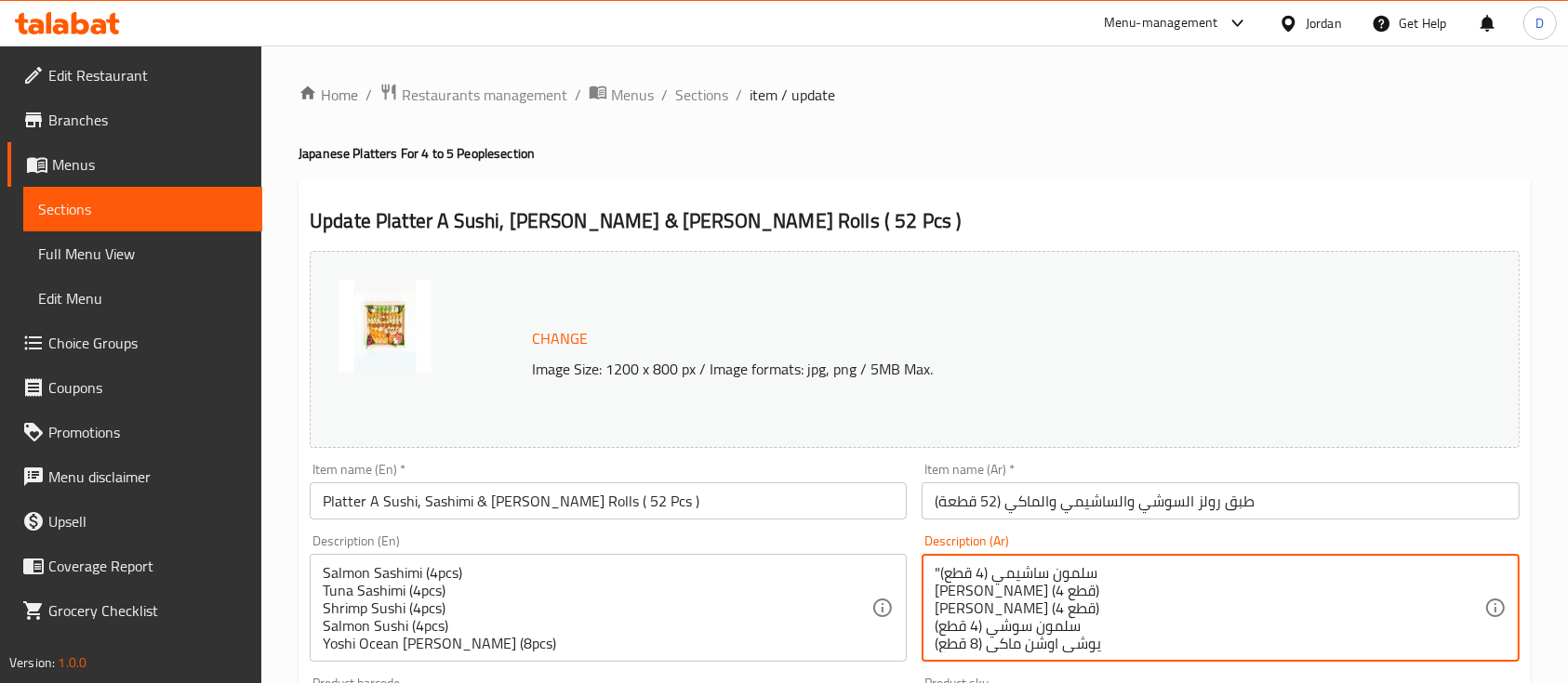
drag, startPoint x: 940, startPoint y: 567, endPoint x: 896, endPoint y: 567, distance: 44.0
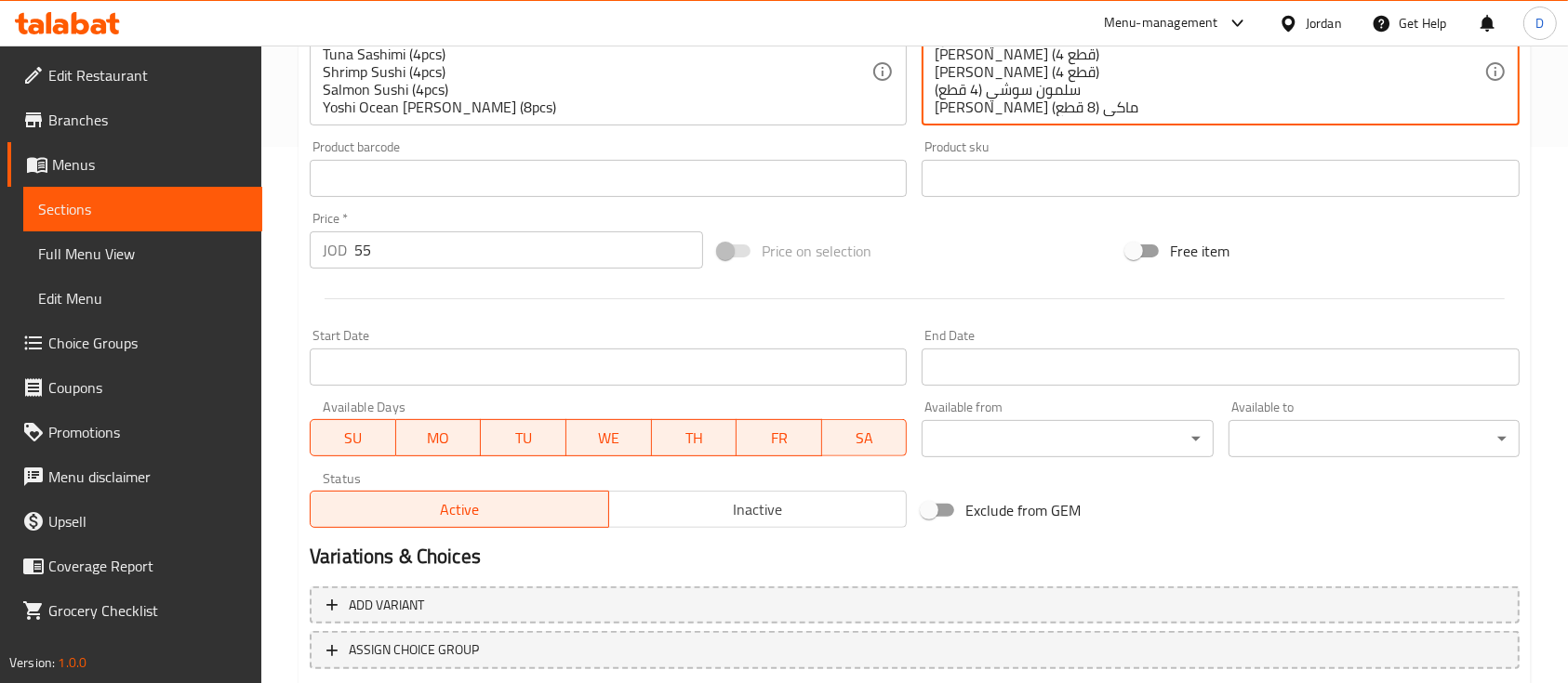
scroll to position [592, 0]
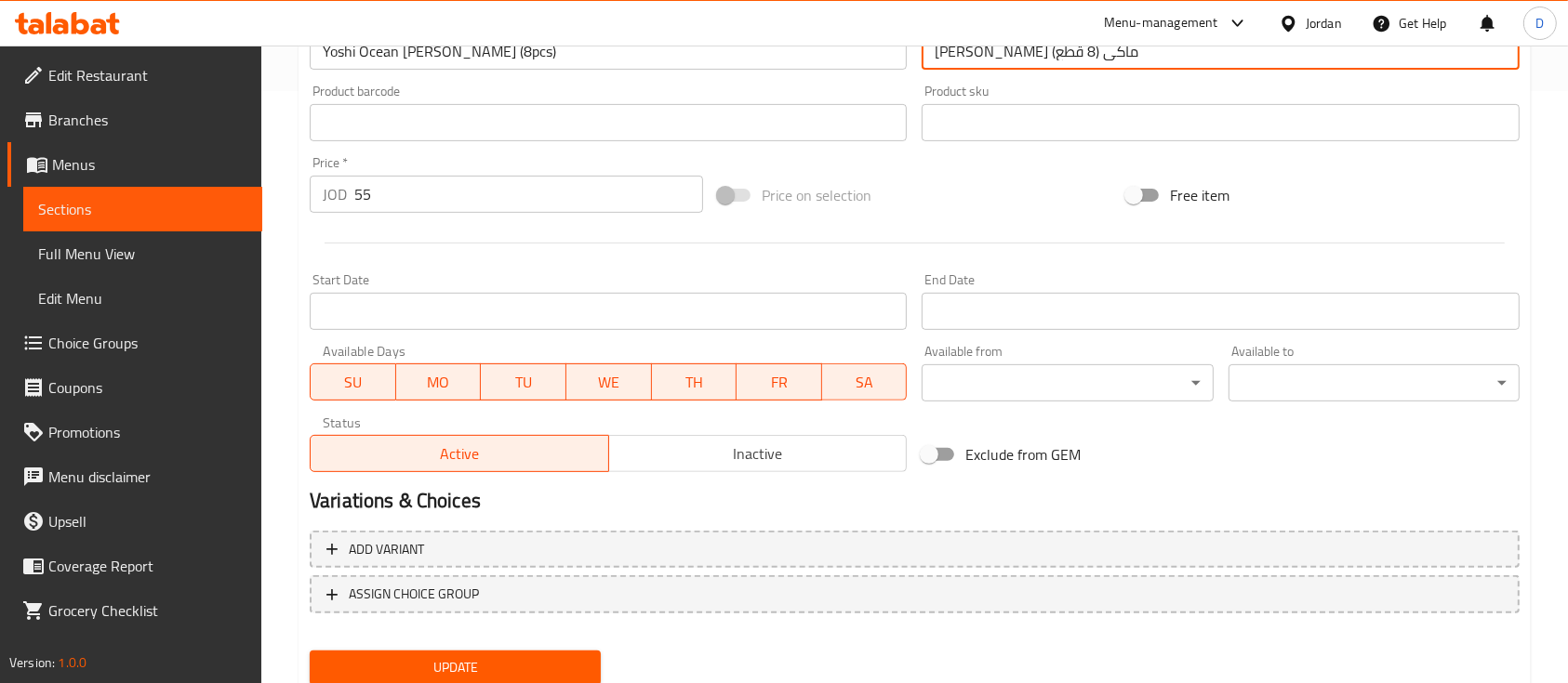
type textarea "سلمون ساشيمي (4 قطع) [PERSON_NAME] (4 قطع) [PERSON_NAME] (4 قطع) سلمون سوشي (4 …"
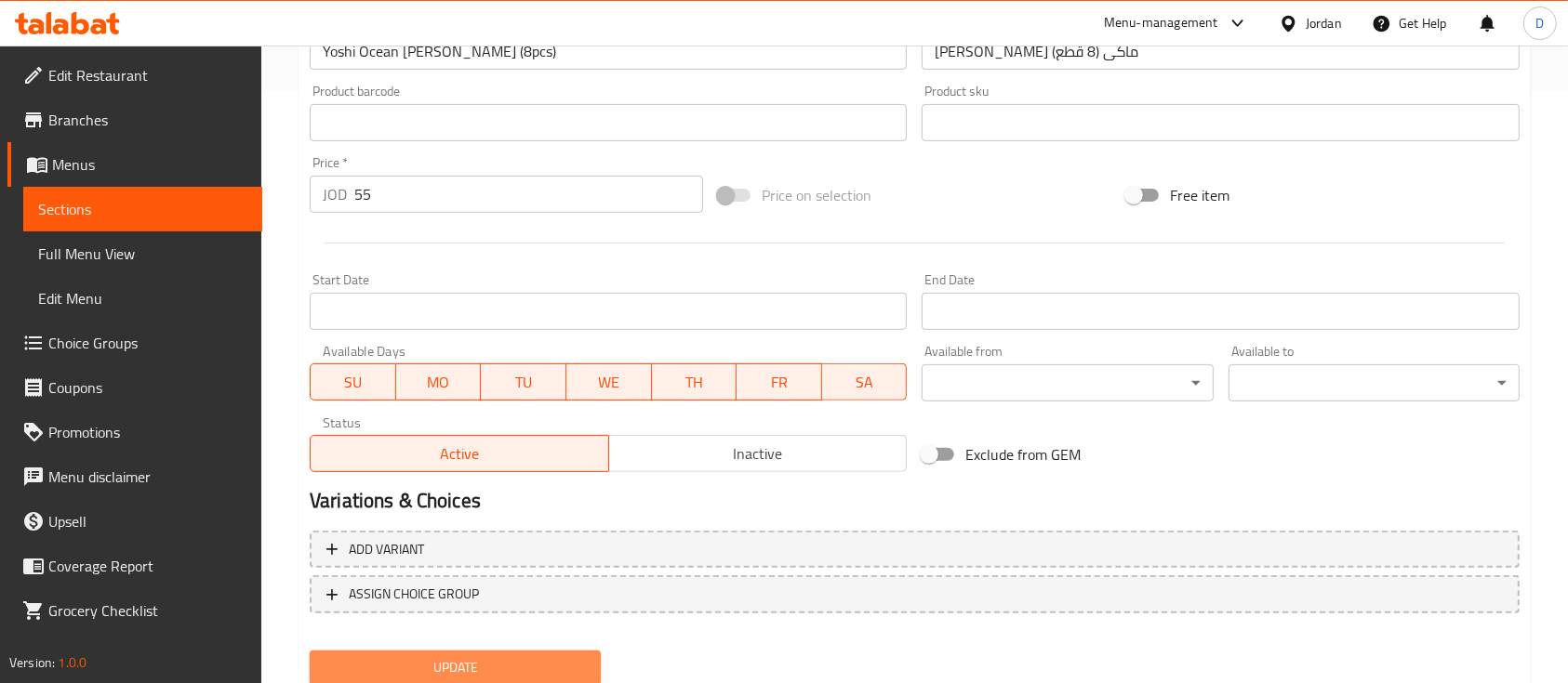
click at [570, 656] on span "Update" at bounding box center [455, 668] width 261 height 23
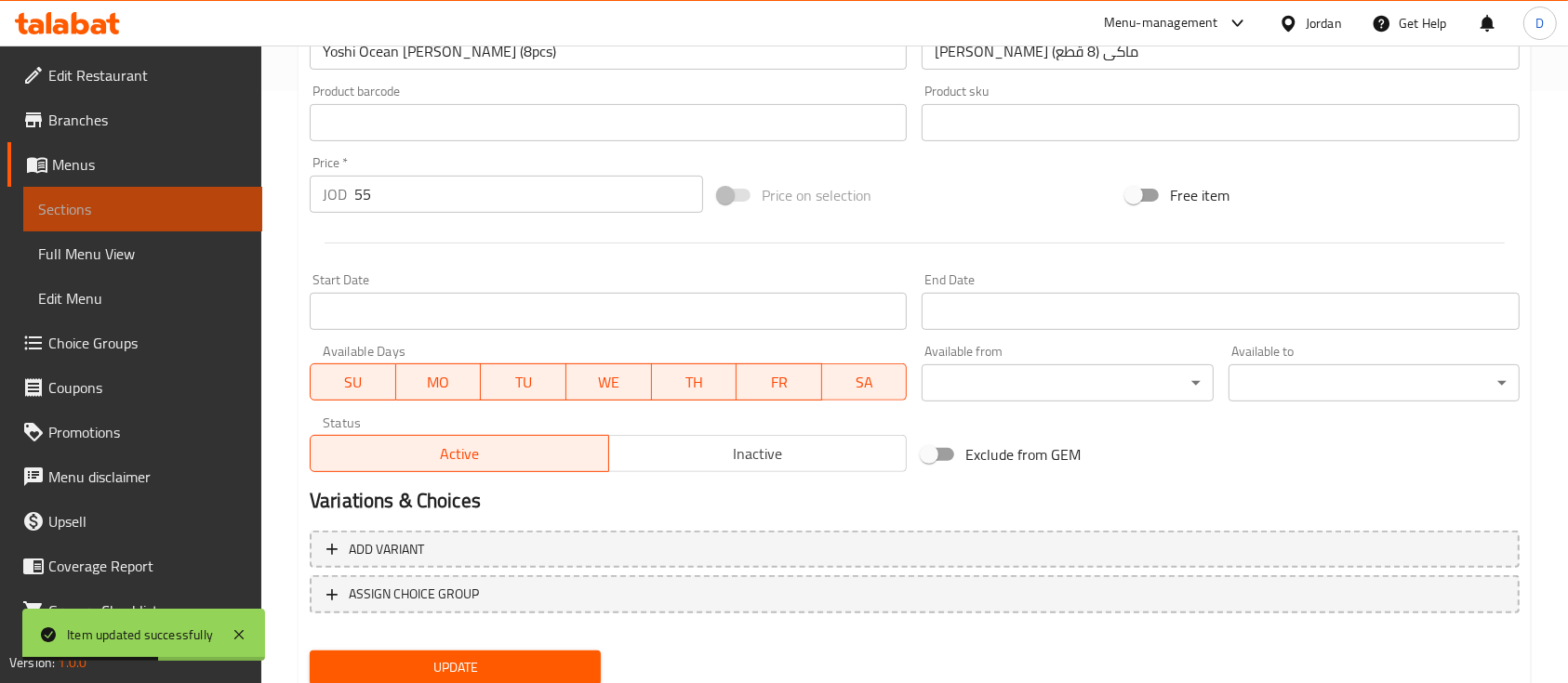
click at [143, 189] on link "Sections" at bounding box center [142, 209] width 239 height 45
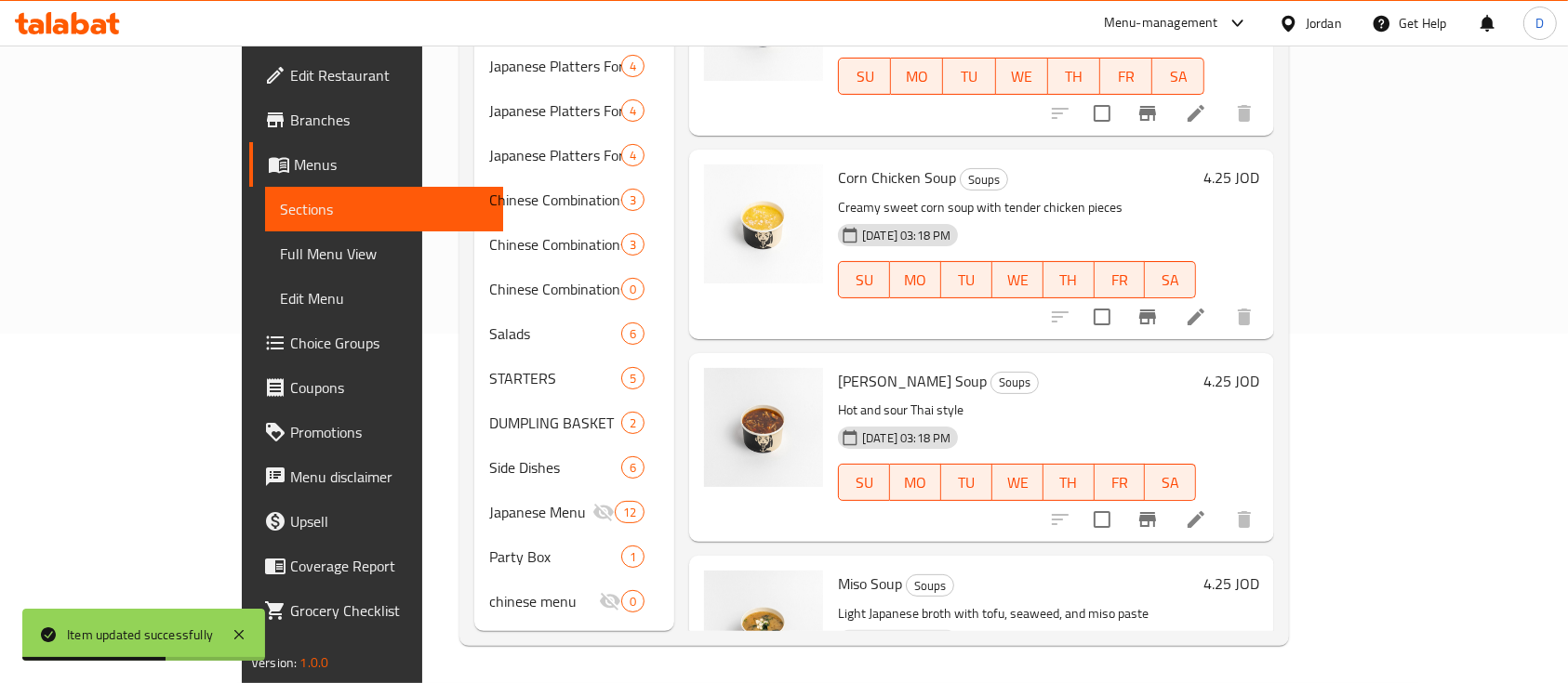
scroll to position [321, 0]
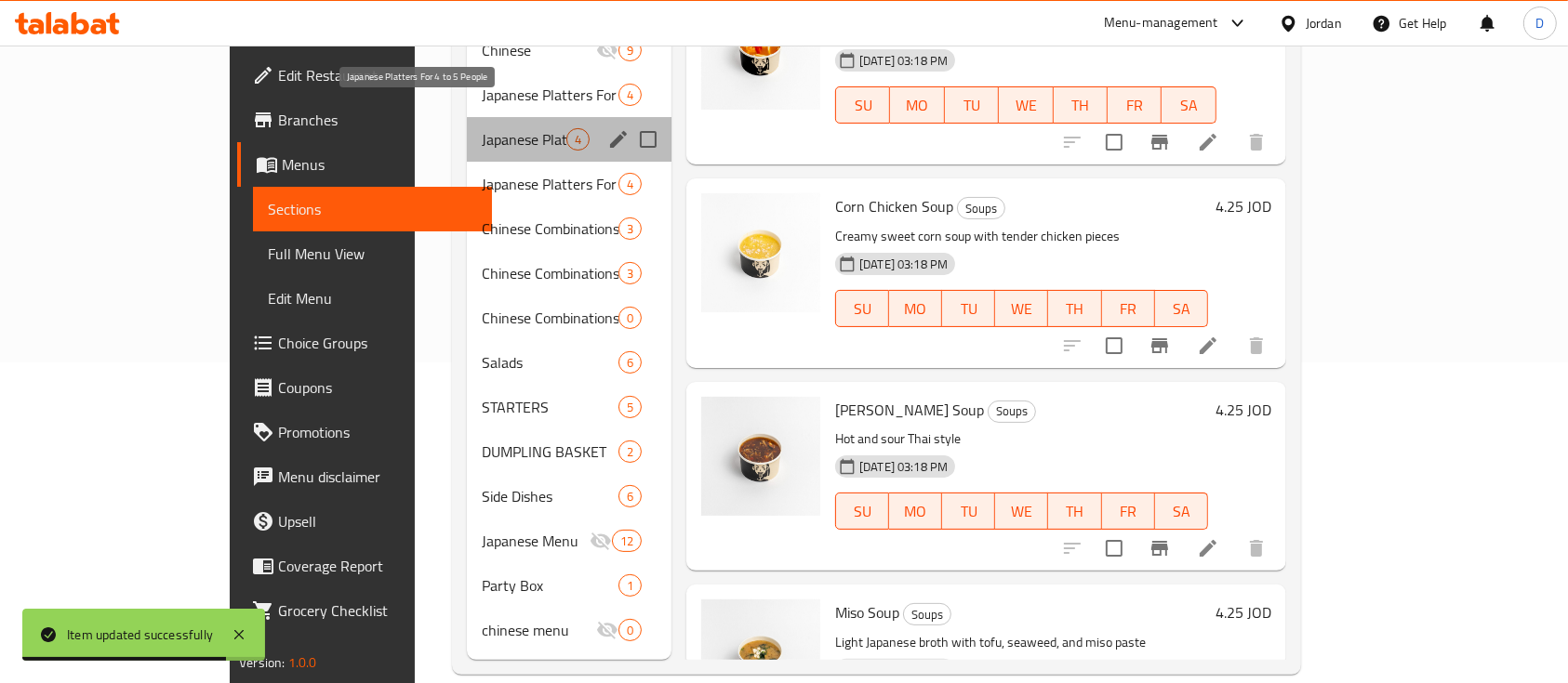
click at [483, 128] on span "Japanese Platters For 4 to 5 People" at bounding box center [524, 138] width 85 height 22
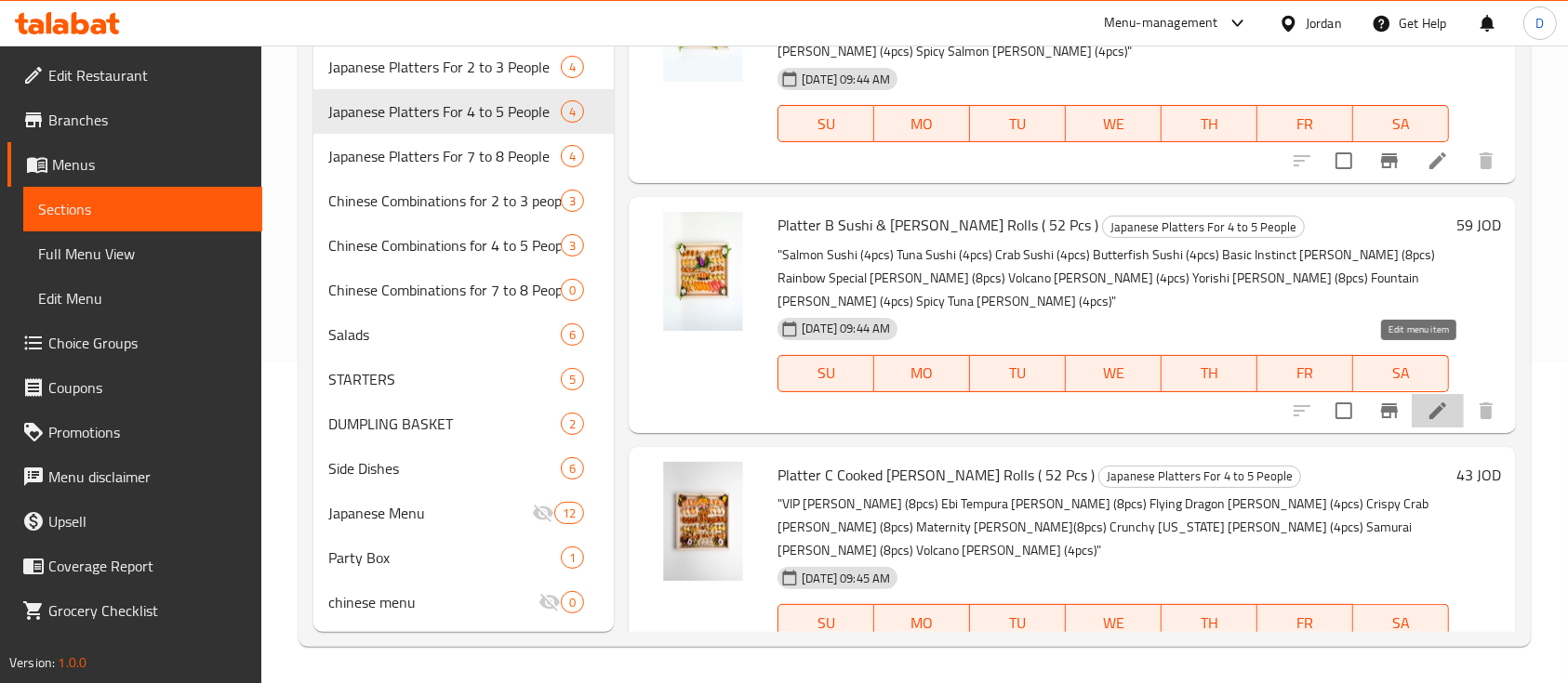
click at [1430, 403] on icon at bounding box center [1438, 411] width 17 height 17
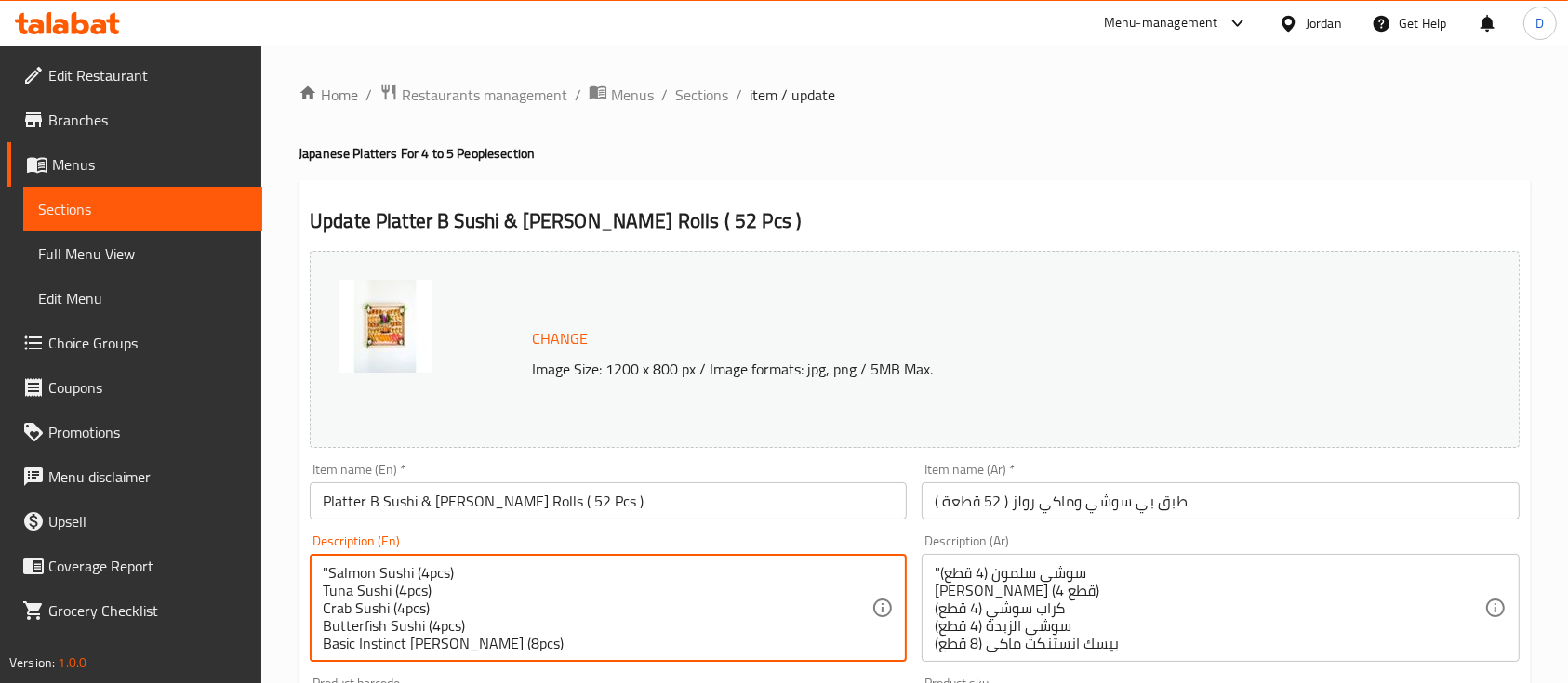
drag, startPoint x: 325, startPoint y: 574, endPoint x: 259, endPoint y: 571, distance: 66.1
type textarea "Salmon Sushi (4pcs) Tuna Sushi (4pcs) Crab Sushi (4pcs) Butterfish Sushi (4pcs)…"
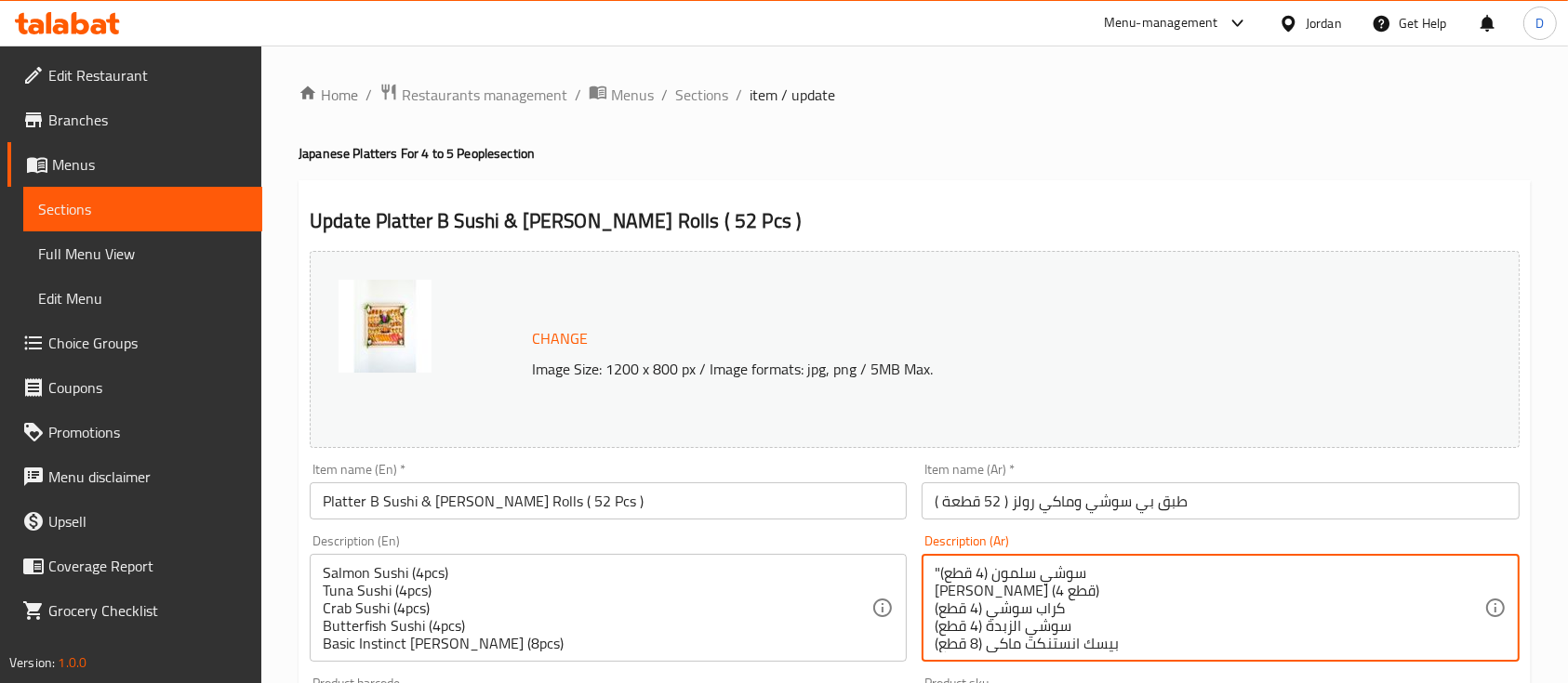
drag, startPoint x: 941, startPoint y: 574, endPoint x: 900, endPoint y: 564, distance: 42.2
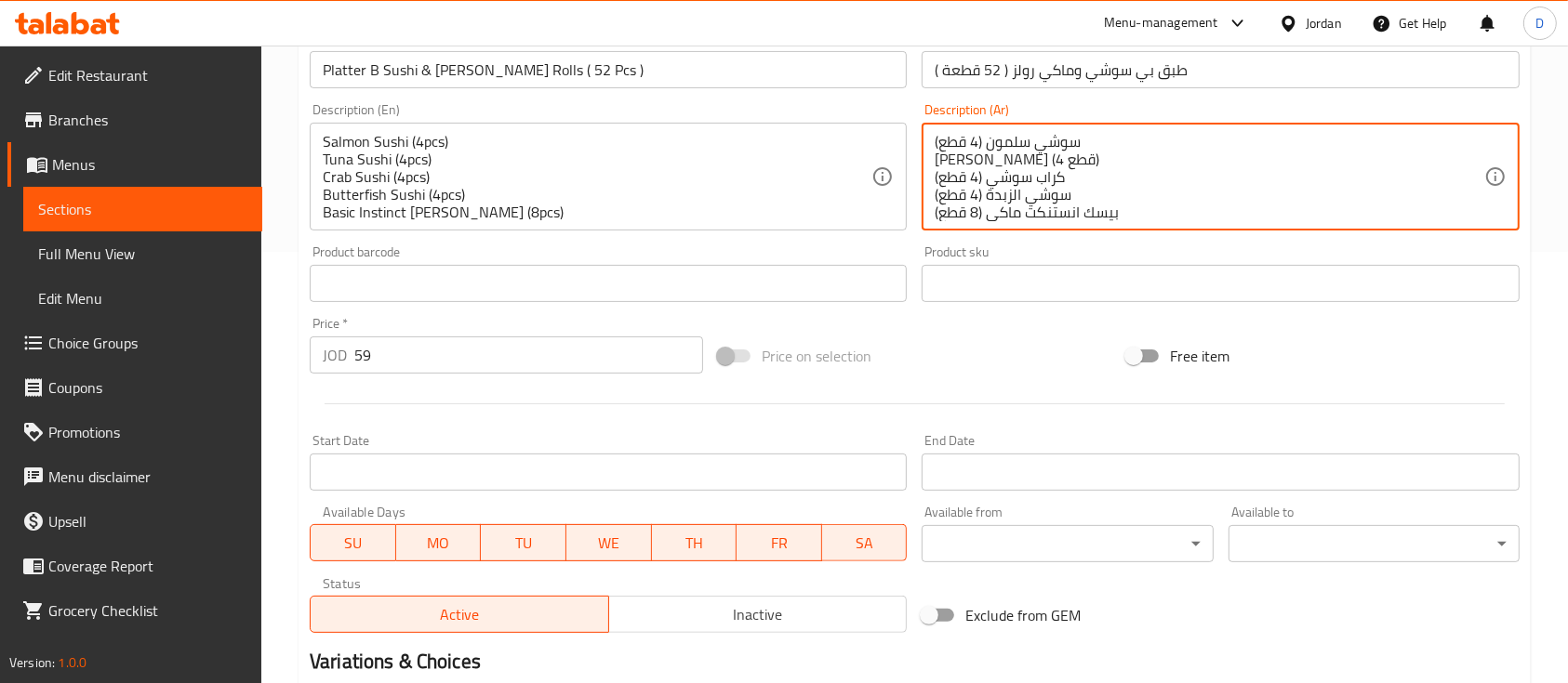
scroll to position [656, 0]
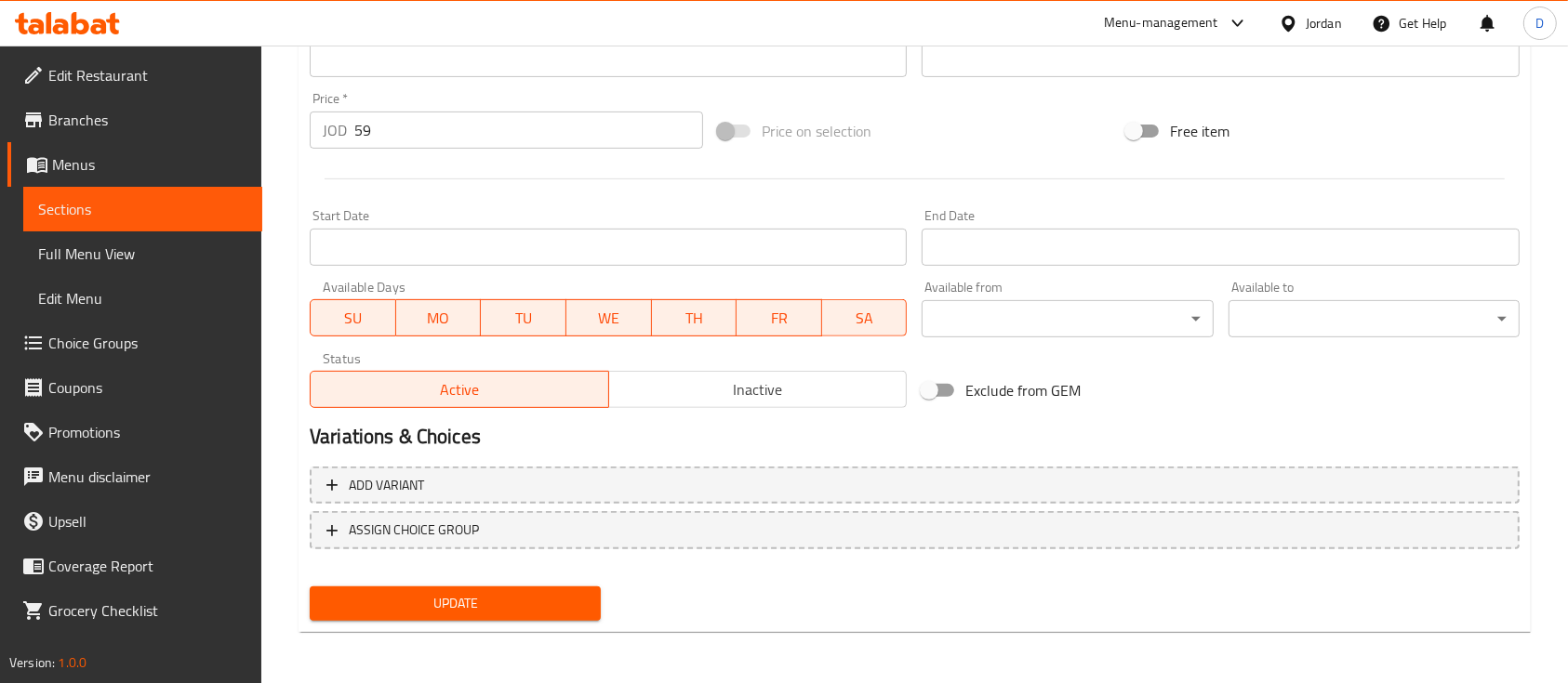
type textarea "سوشي سلمون (4 قطع) [PERSON_NAME] (4 قطع) كراب سوشي (4 قطع) سوشي الزبدة (4 قطع) …"
click at [387, 624] on div "Update" at bounding box center [455, 604] width 306 height 50
click at [398, 614] on button "Update" at bounding box center [455, 604] width 291 height 34
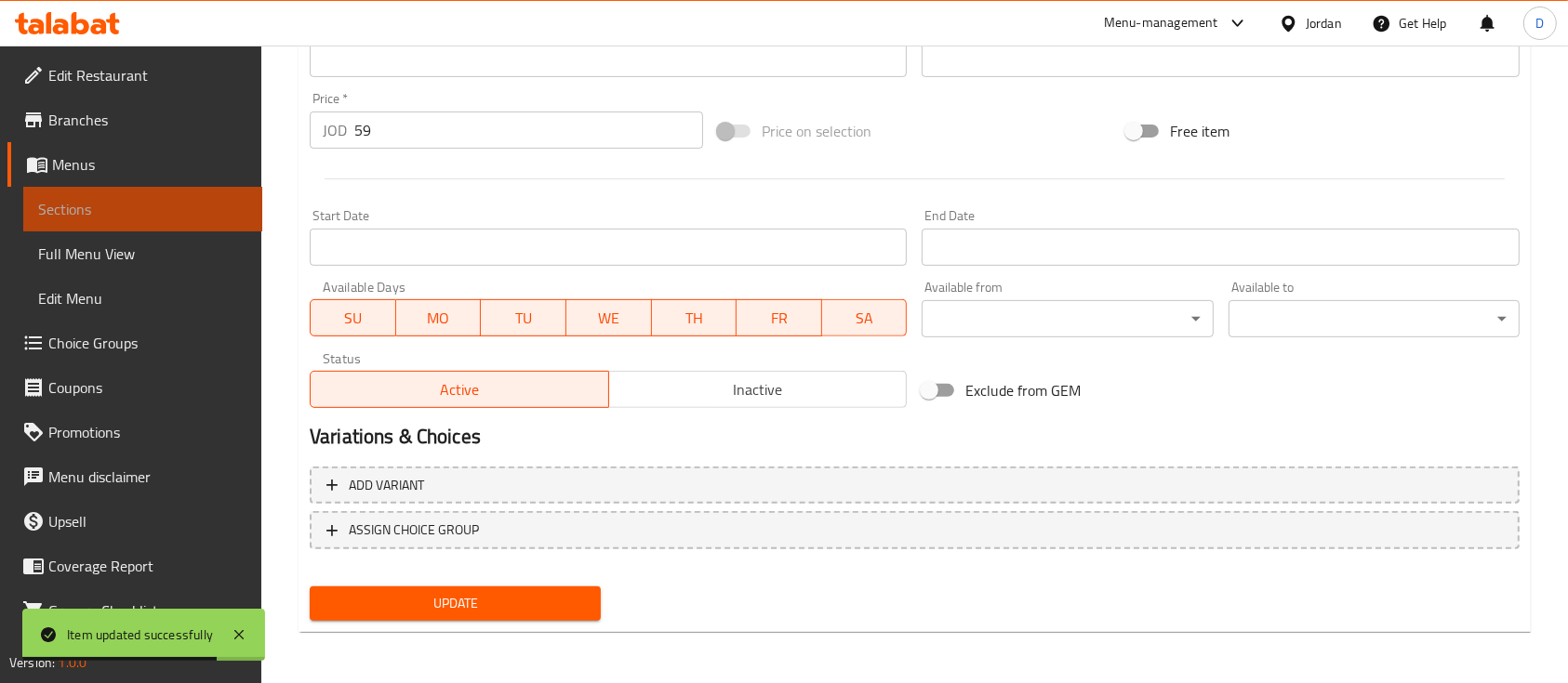
click at [174, 207] on span "Sections" at bounding box center [142, 209] width 209 height 22
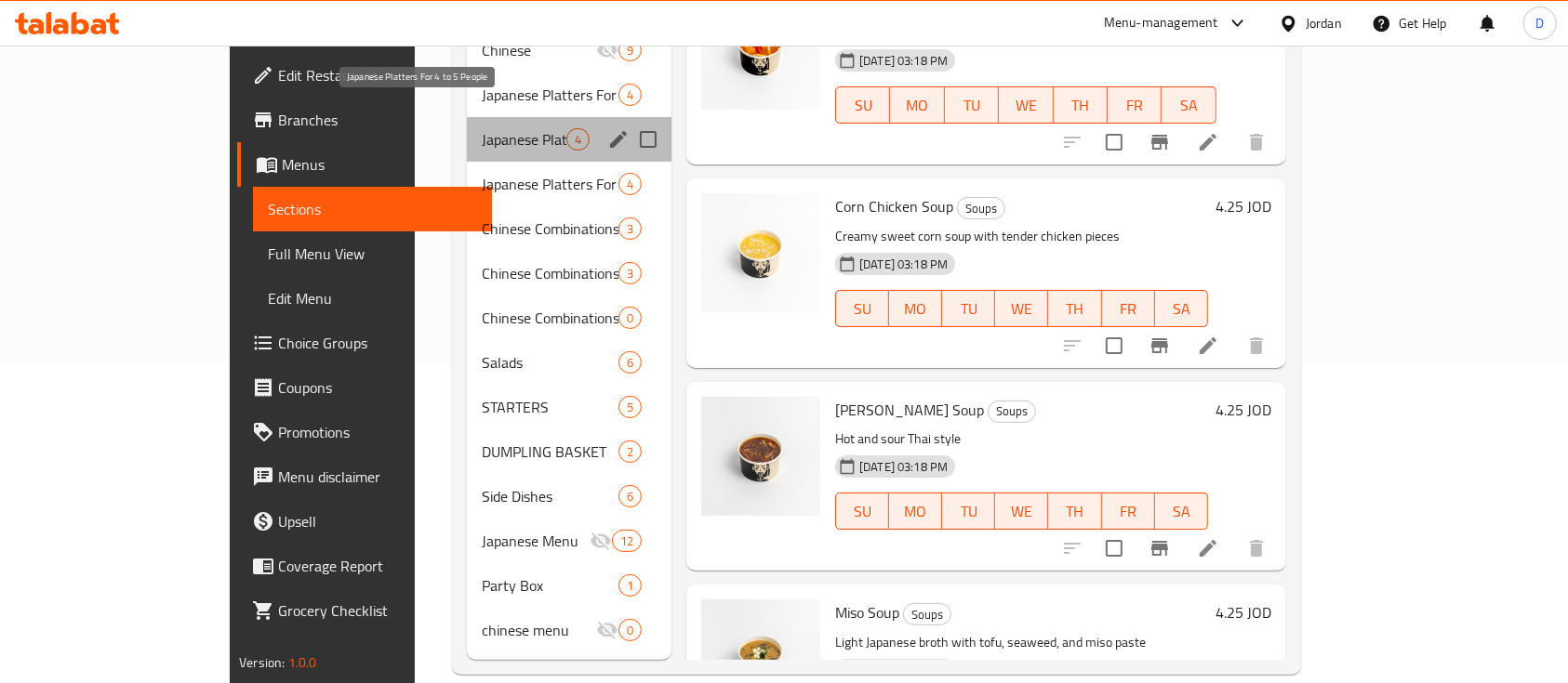
click at [482, 128] on span "Japanese Platters For 4 to 5 People" at bounding box center [524, 138] width 85 height 22
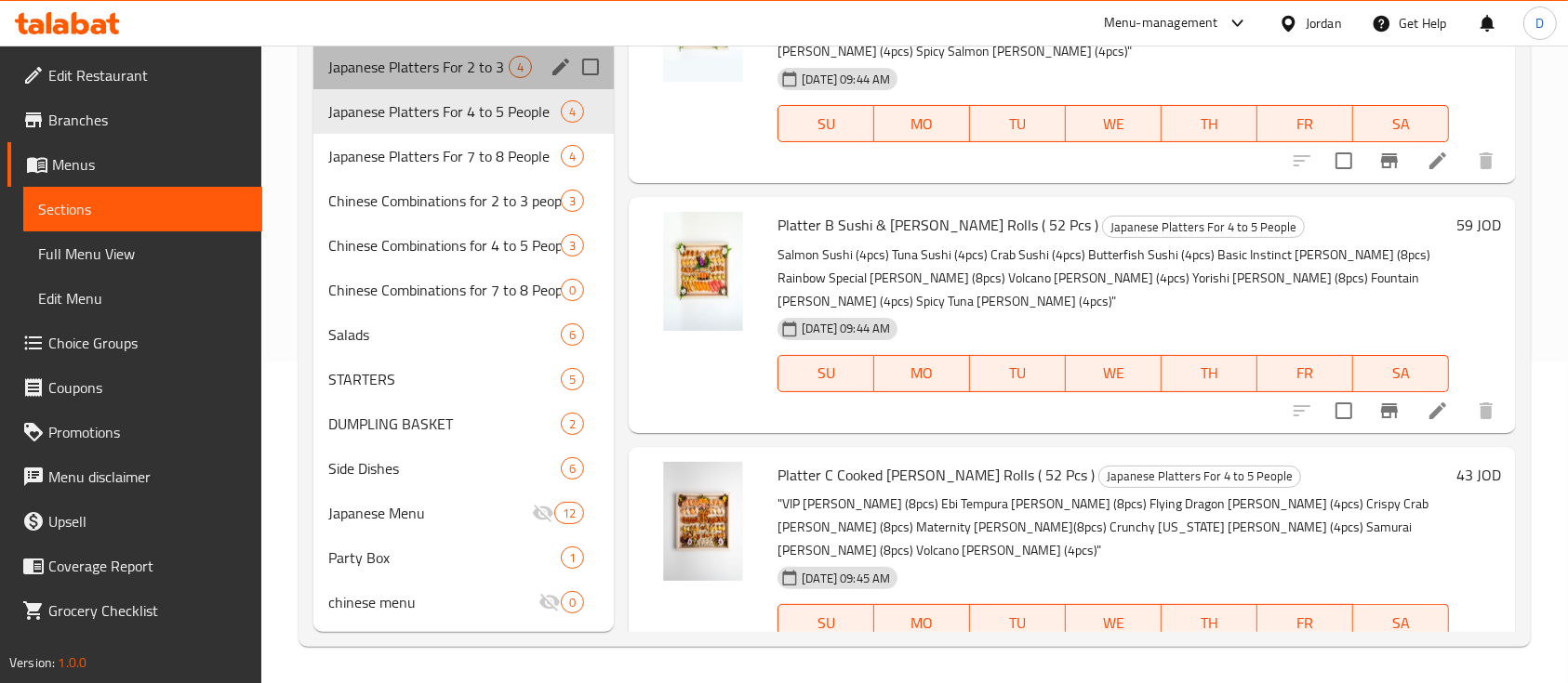
click at [465, 79] on div "Japanese Platters For 2 to 3 People 4" at bounding box center [463, 67] width 301 height 45
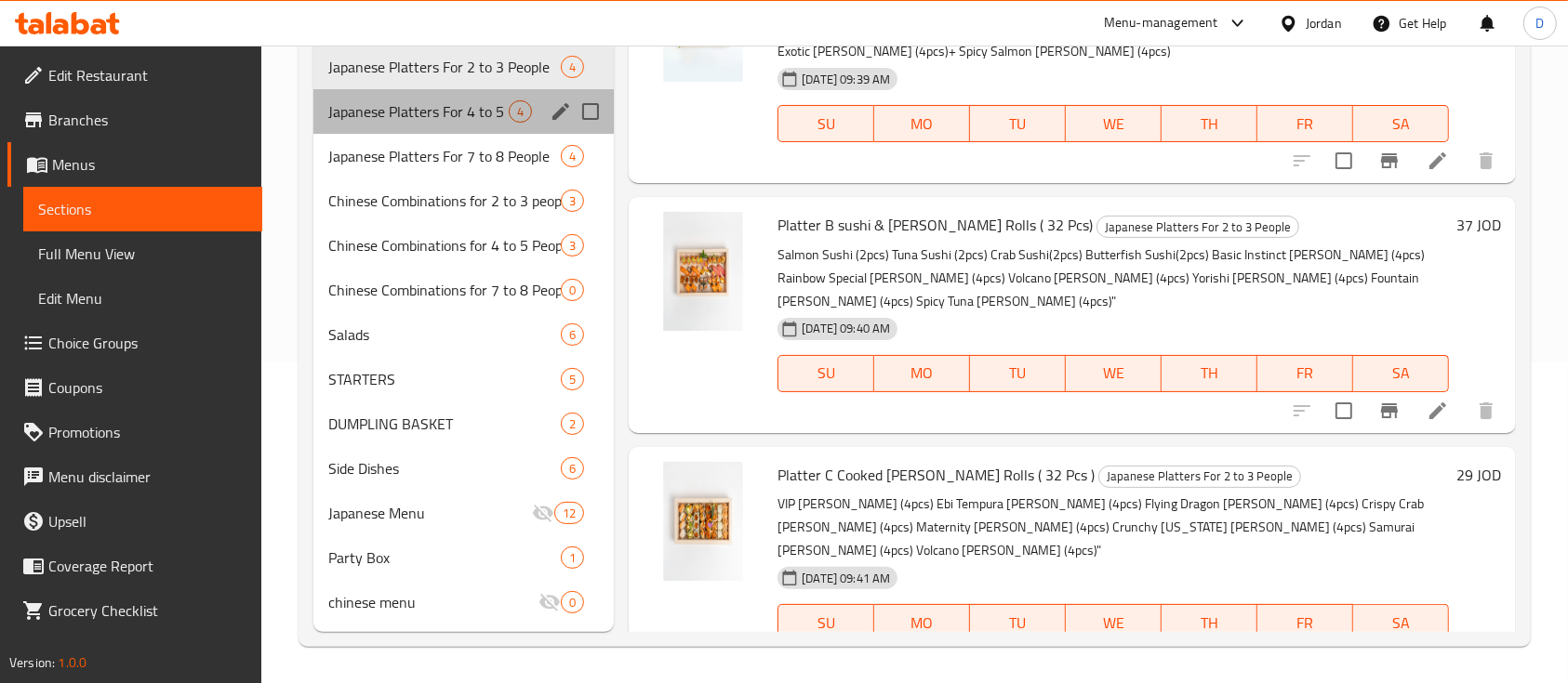
click at [458, 127] on div "Japanese Platters For 4 to 5 People 4" at bounding box center [463, 112] width 301 height 45
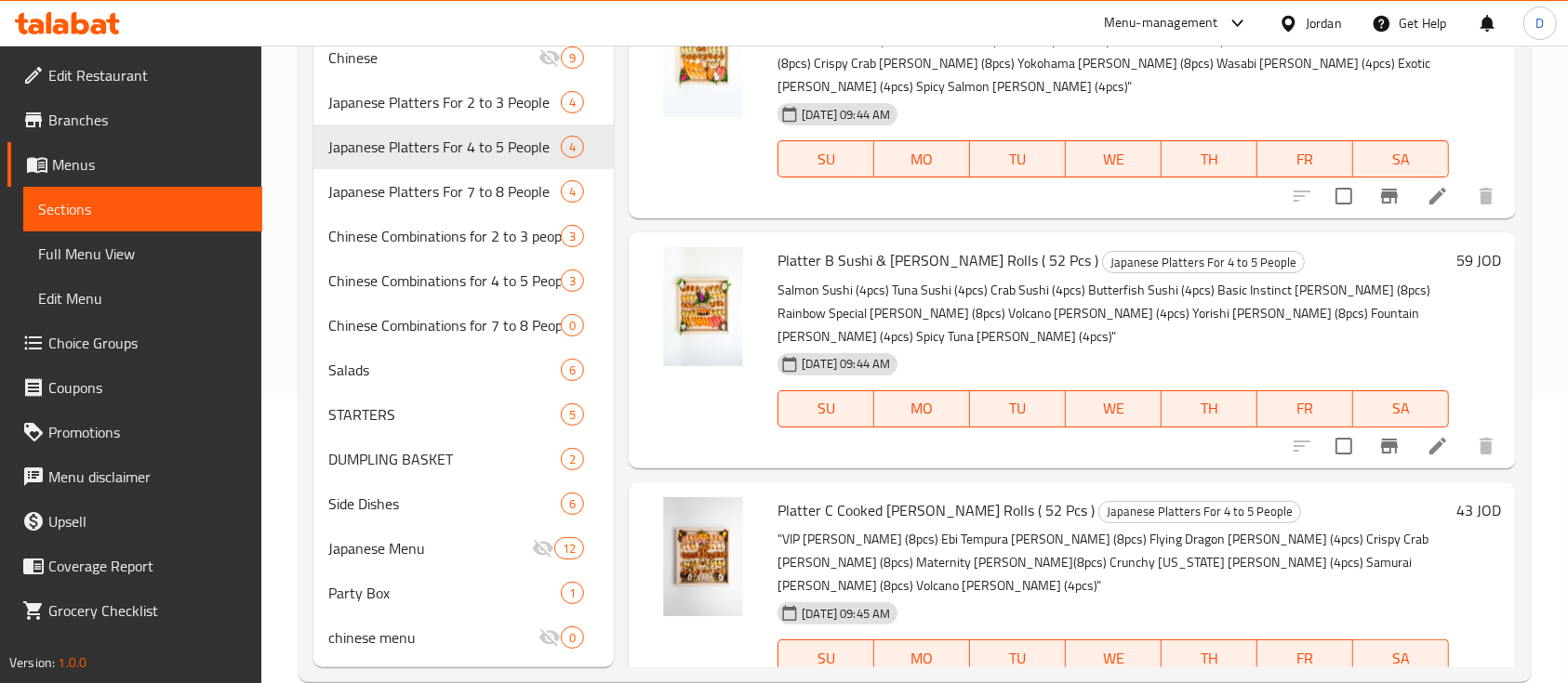
scroll to position [289, 0]
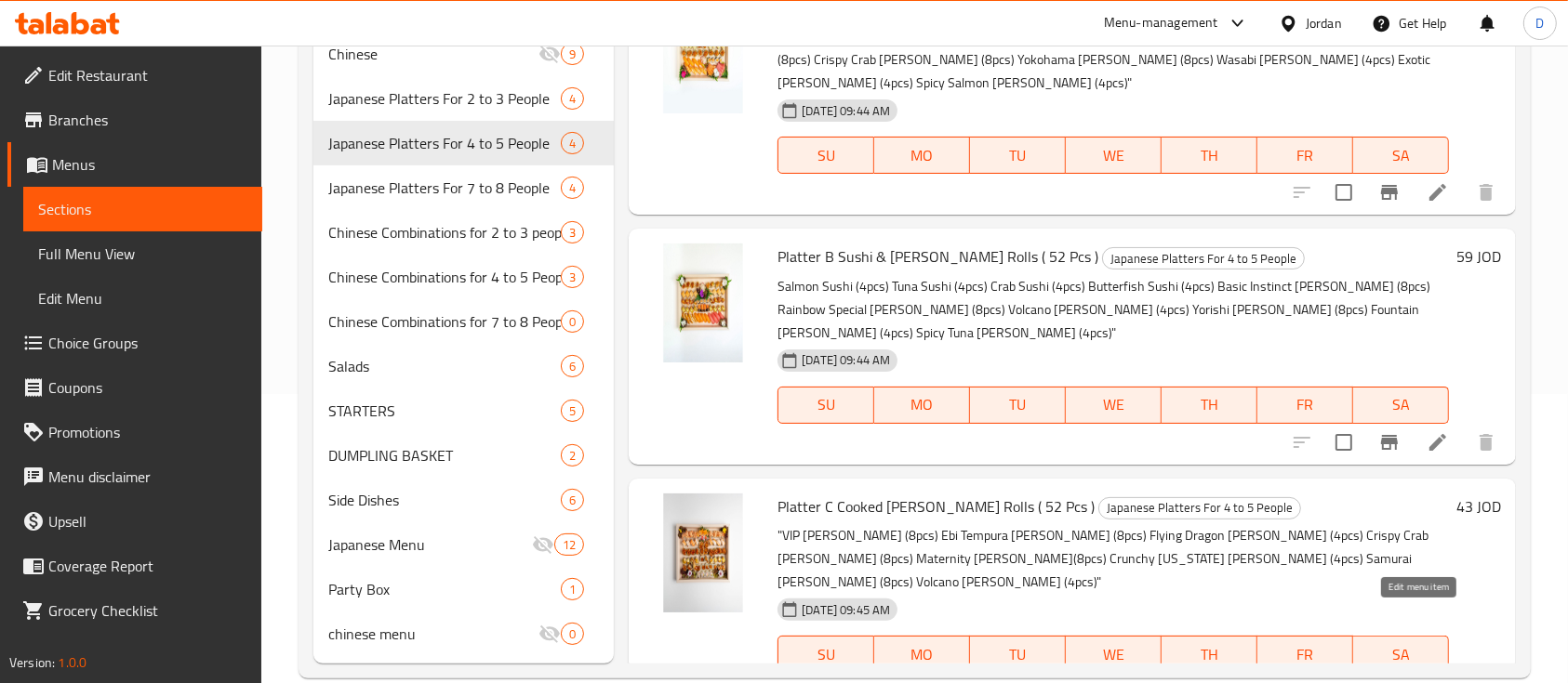
click at [1427, 680] on icon at bounding box center [1437, 691] width 22 height 22
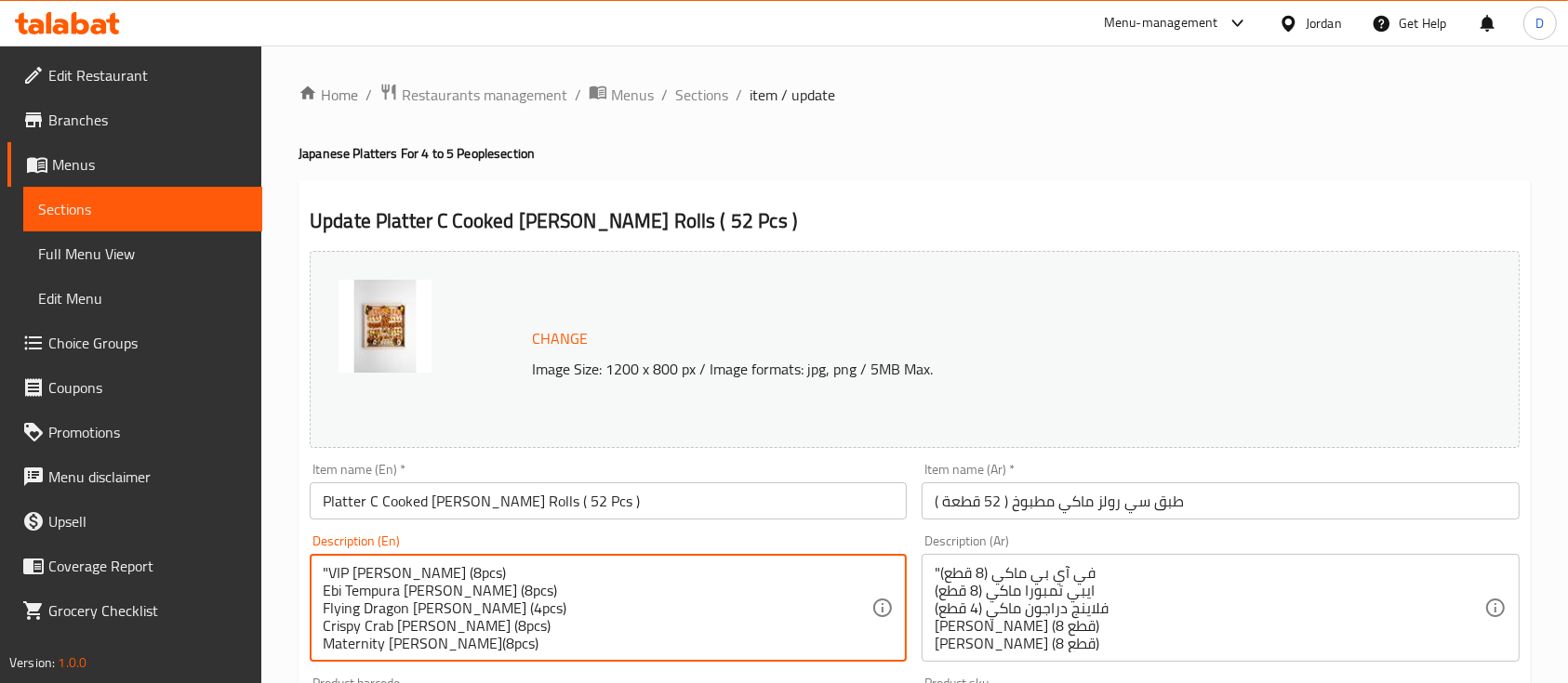
drag, startPoint x: 328, startPoint y: 570, endPoint x: 255, endPoint y: 578, distance: 73.4
type textarea "VIP [PERSON_NAME] (8pcs) Ebi Tempura [PERSON_NAME] (8pcs) Flying Dragon [PERSON…"
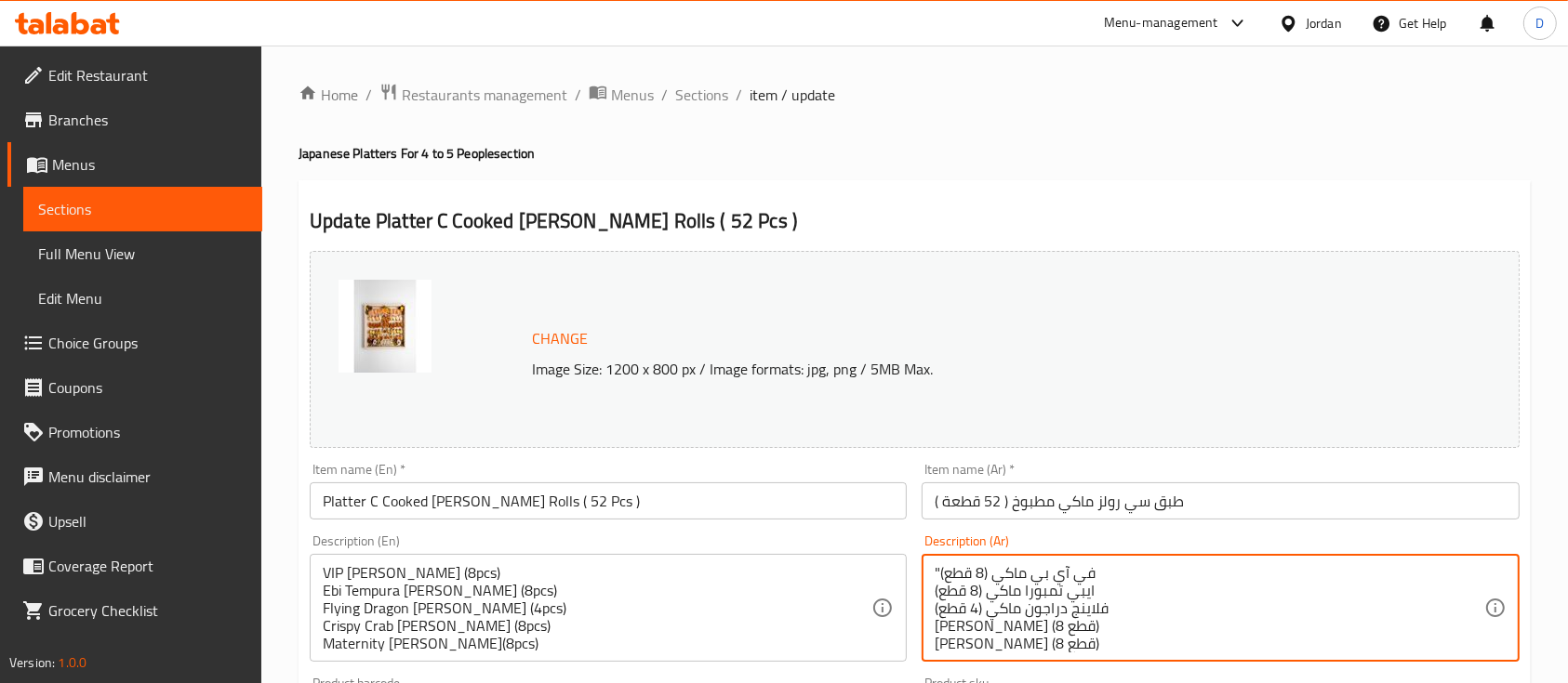
drag, startPoint x: 937, startPoint y: 573, endPoint x: 878, endPoint y: 567, distance: 59.3
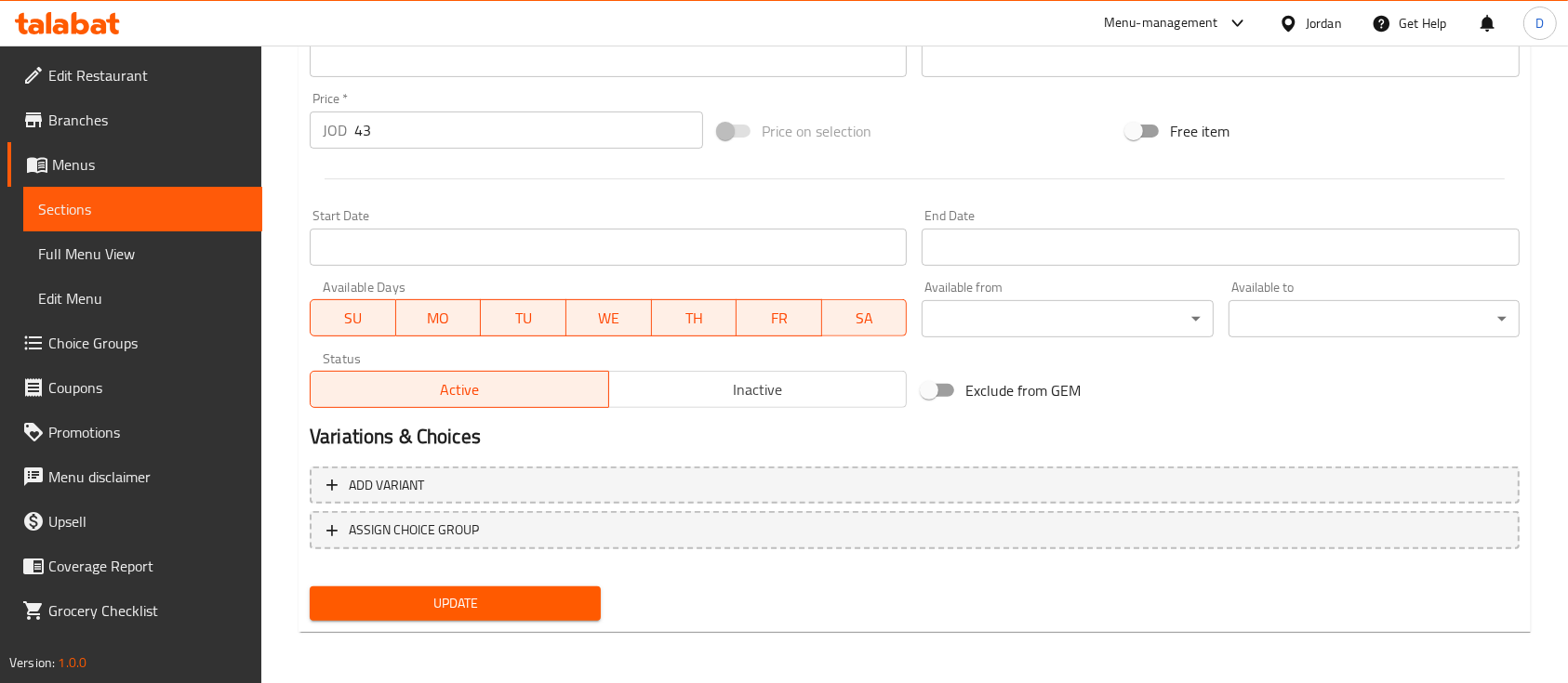
type textarea "في آي بي ماكي (8 قطع) ايبي تمبورا ماكي (8 قطع) فلاينج دراجون ماكي (4 قطع) [PERS…"
click at [534, 584] on div "Update" at bounding box center [455, 604] width 306 height 50
click at [540, 611] on span "Update" at bounding box center [455, 604] width 261 height 23
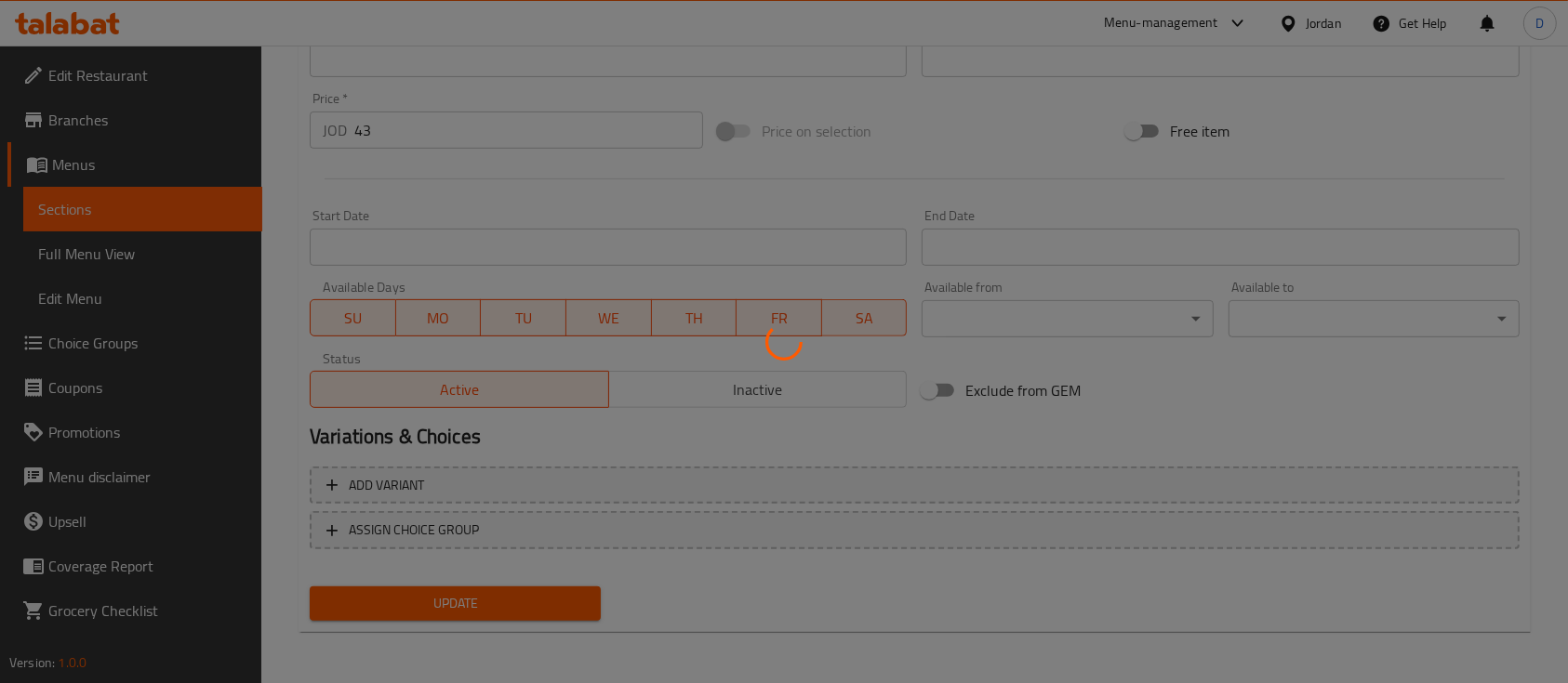
click at [540, 611] on div at bounding box center [784, 342] width 1568 height 683
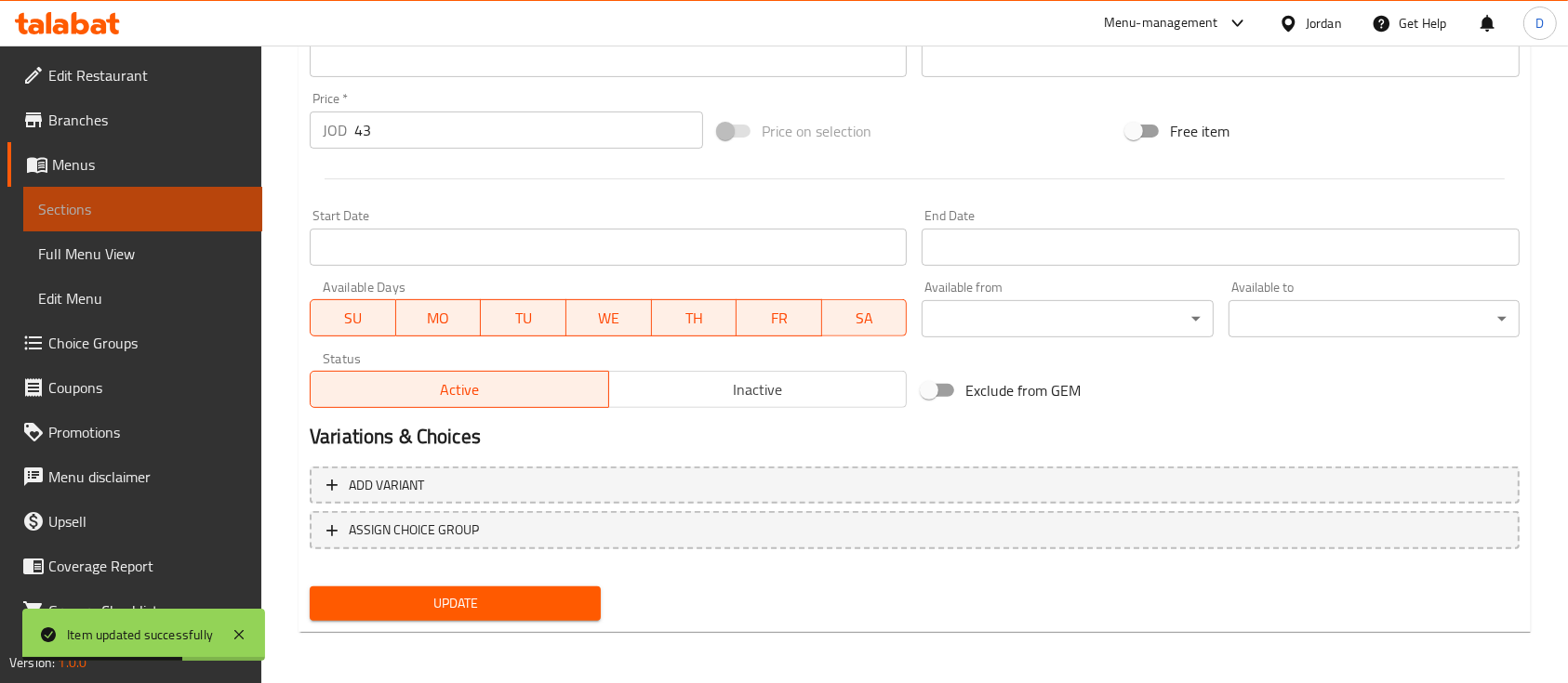
click at [164, 217] on span "Sections" at bounding box center [142, 209] width 209 height 22
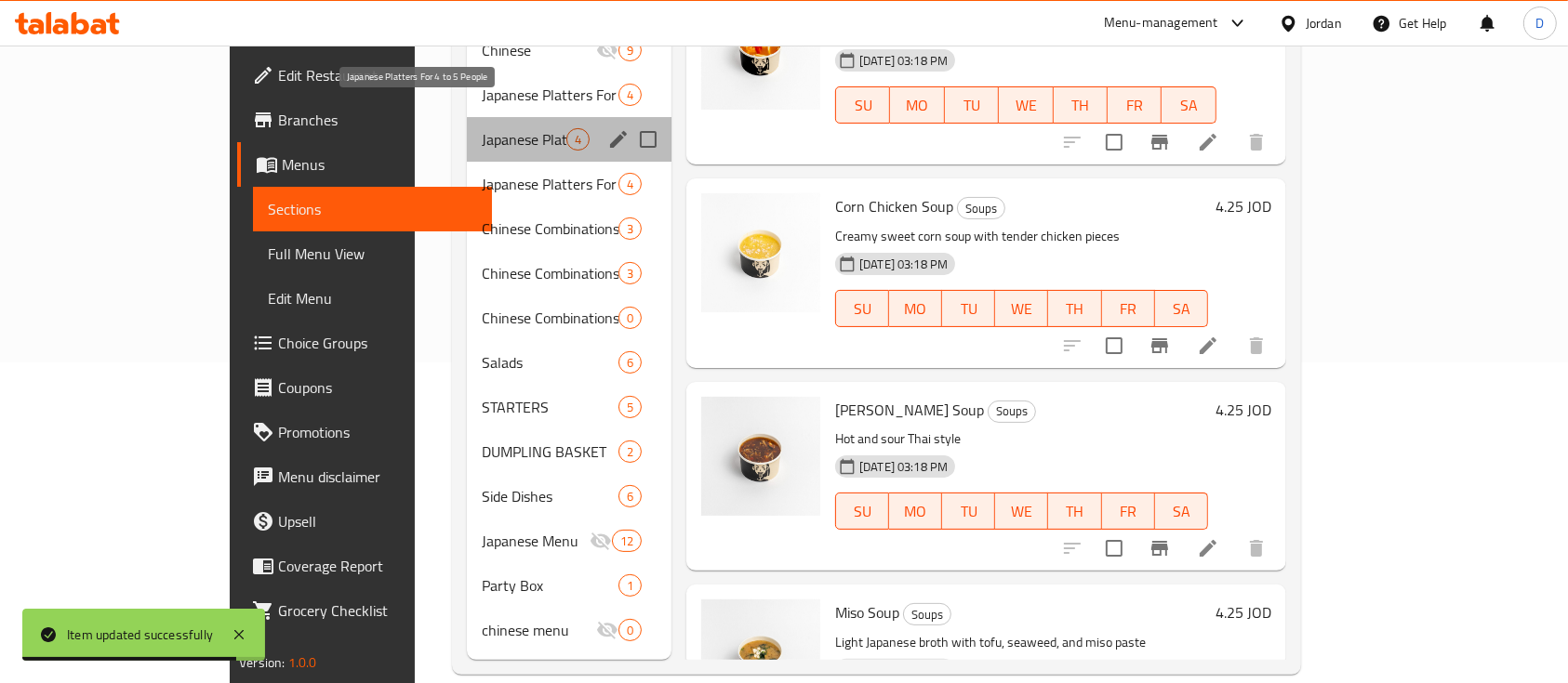
click at [485, 128] on span "Japanese Platters For 4 to 5 People" at bounding box center [524, 138] width 85 height 22
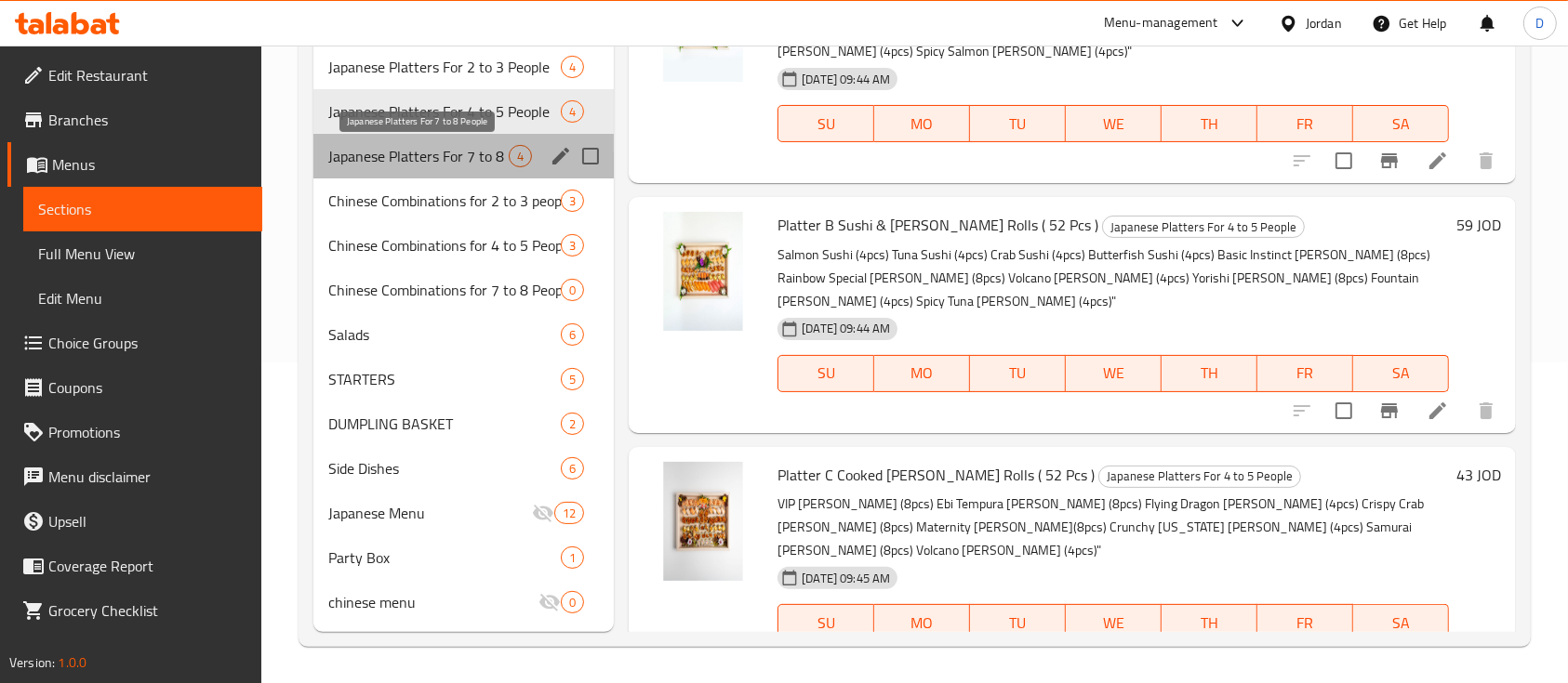
click at [429, 155] on span "Japanese Platters For 7 to 8 People" at bounding box center [418, 155] width 180 height 22
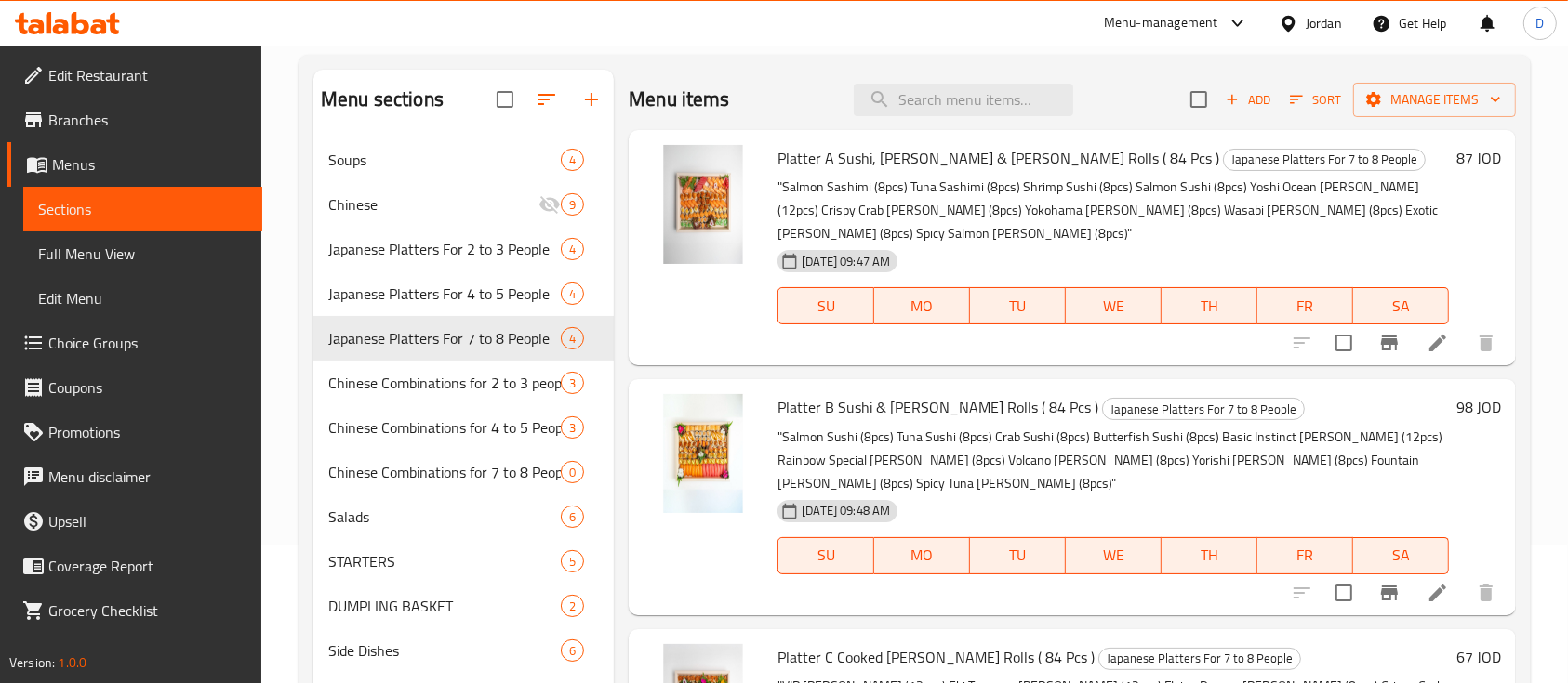
scroll to position [136, 0]
click at [1426, 334] on li at bounding box center [1437, 344] width 52 height 33
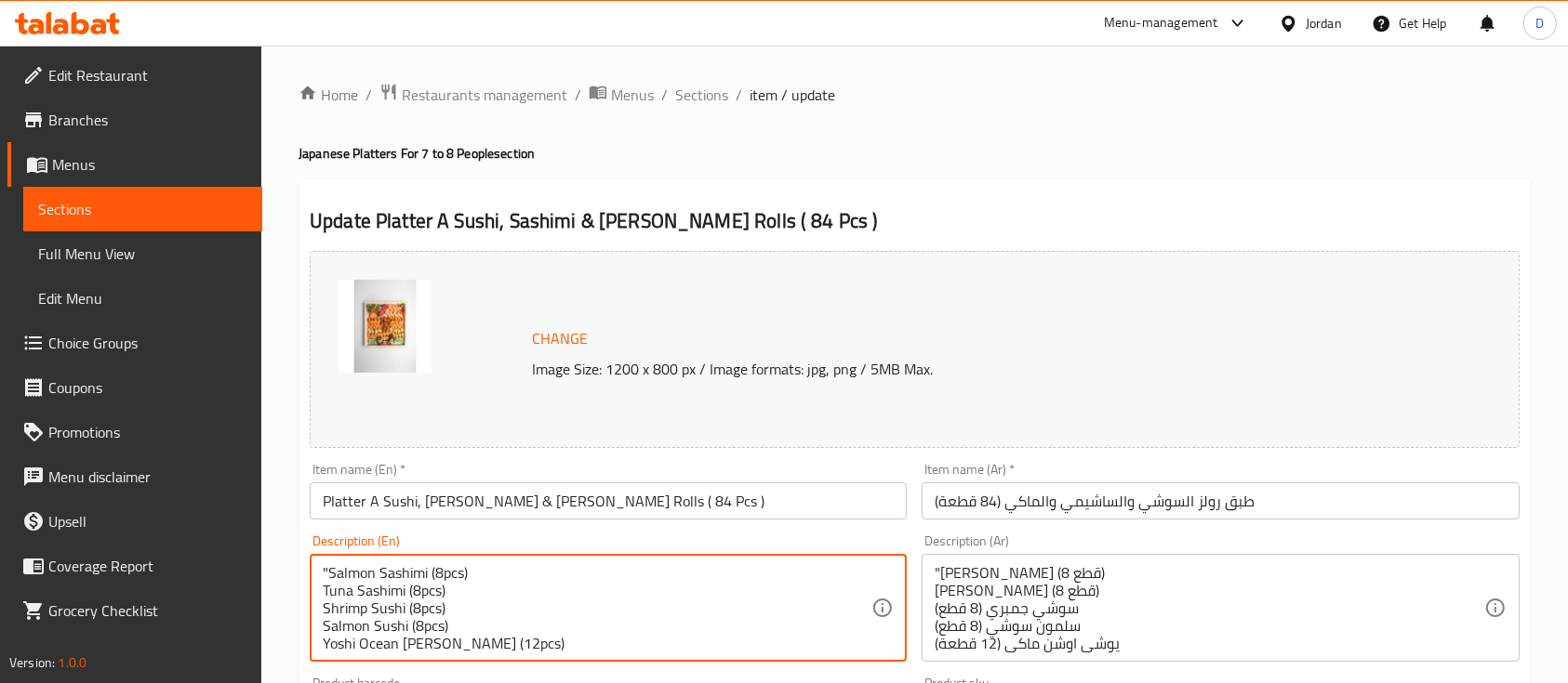
drag, startPoint x: 325, startPoint y: 573, endPoint x: 276, endPoint y: 562, distance: 50.2
type textarea "Salmon Sashimi (8pcs) Tuna Sashimi (8pcs) Shrimp Sushi (8pcs) Salmon Sushi (8pc…"
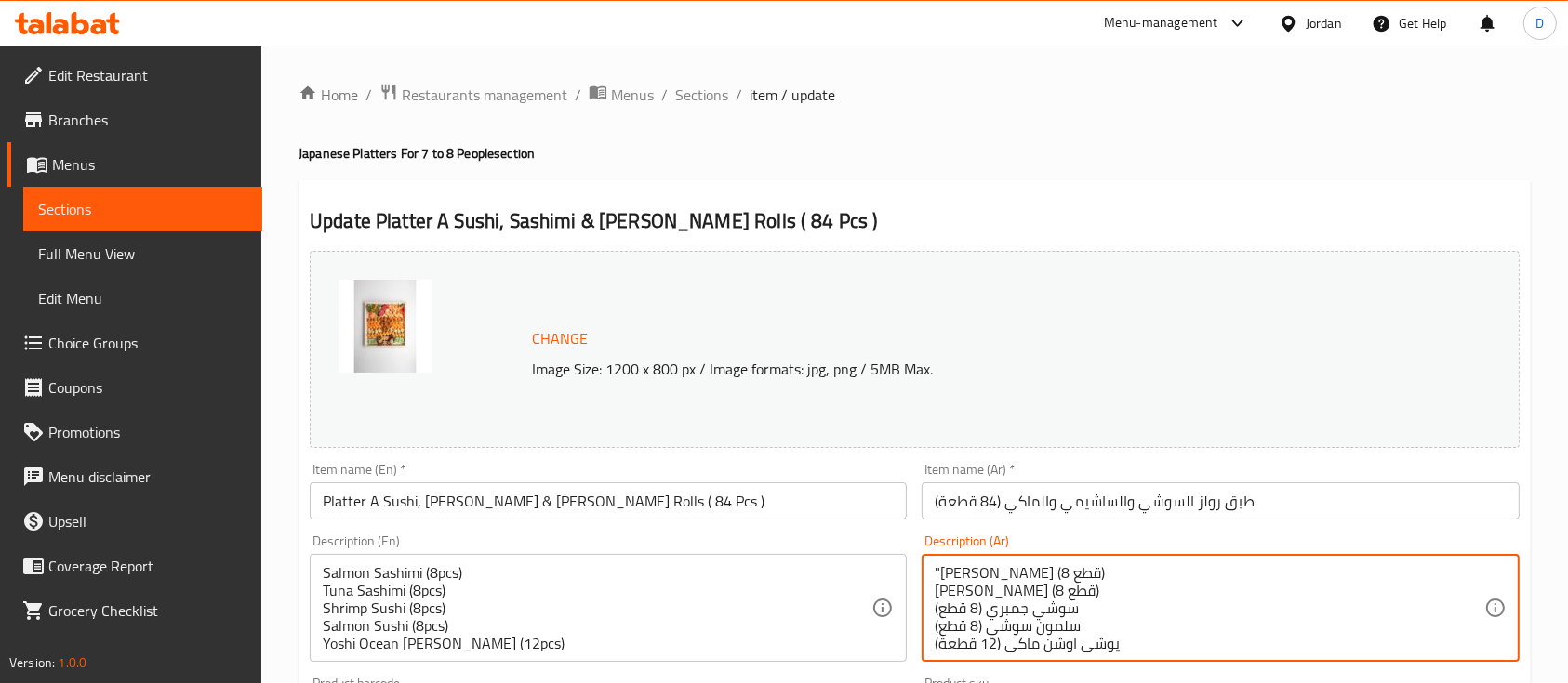
drag, startPoint x: 940, startPoint y: 574, endPoint x: 908, endPoint y: 567, distance: 32.8
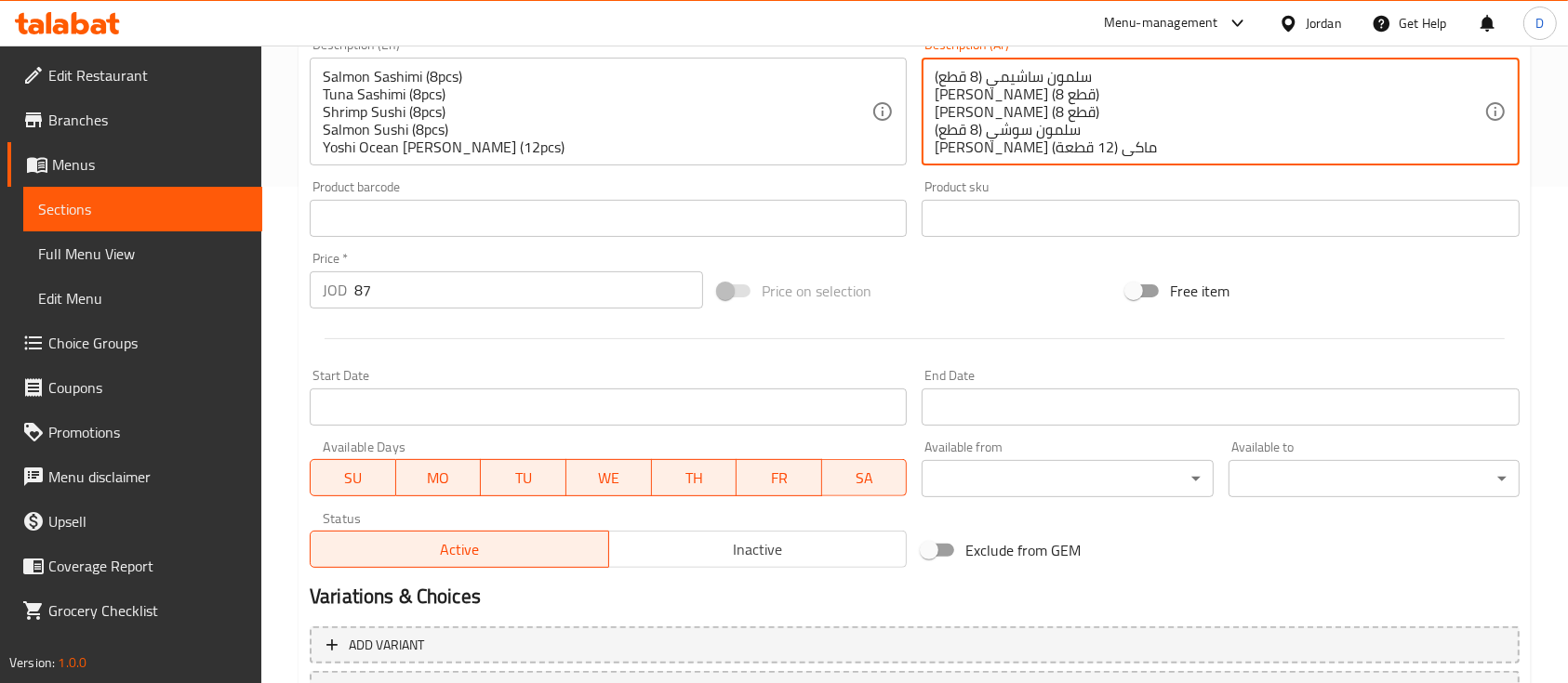
scroll to position [656, 0]
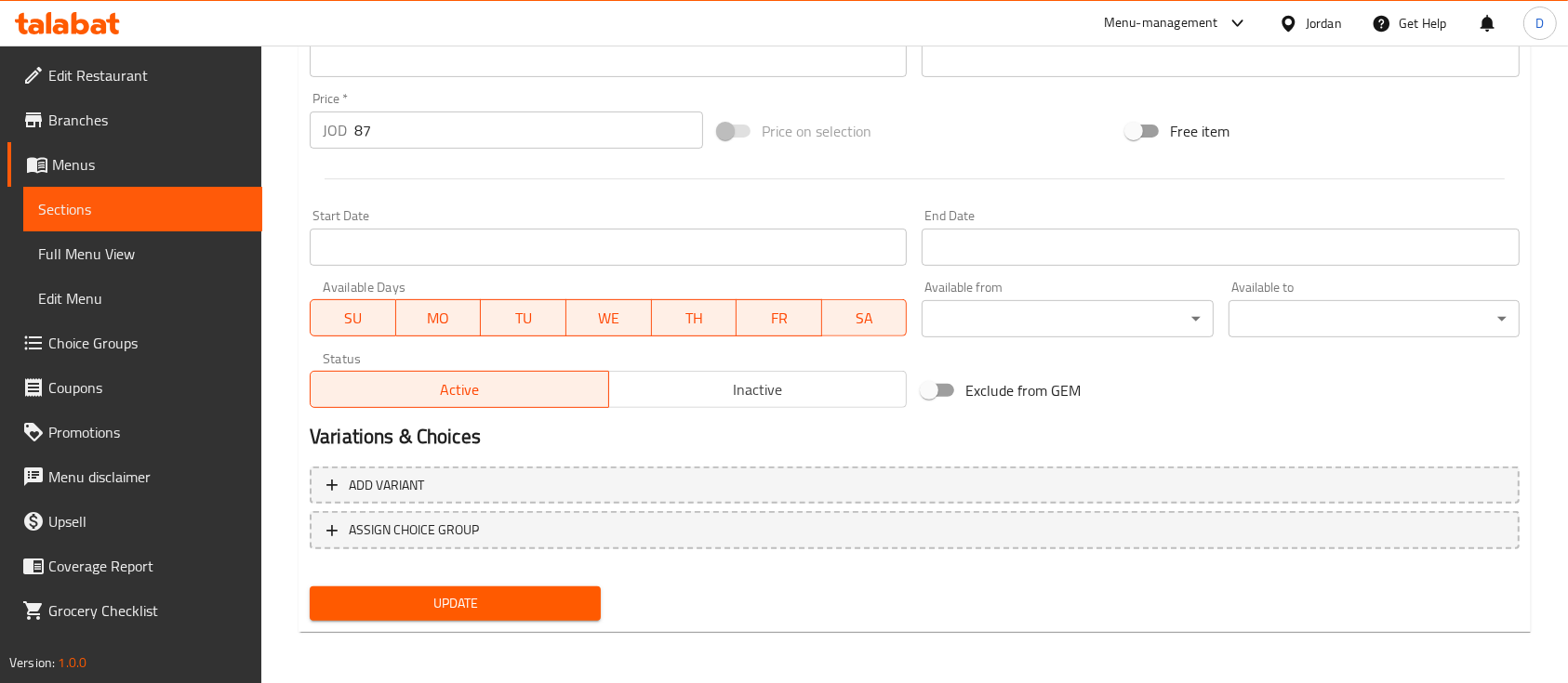
type textarea "سلمون ساشيمي (8 قطع) [PERSON_NAME] (8 قطع) [PERSON_NAME] (8 قطع) سلمون سوشي (8 …"
drag, startPoint x: 449, startPoint y: 629, endPoint x: 469, endPoint y: 617, distance: 23.3
click at [469, 617] on div "Update Platter A Sushi, [PERSON_NAME] & [PERSON_NAME] Rolls ( 84 Pcs ) Change I…" at bounding box center [914, 78] width 1232 height 1109
click at [469, 617] on button "Update" at bounding box center [455, 604] width 291 height 34
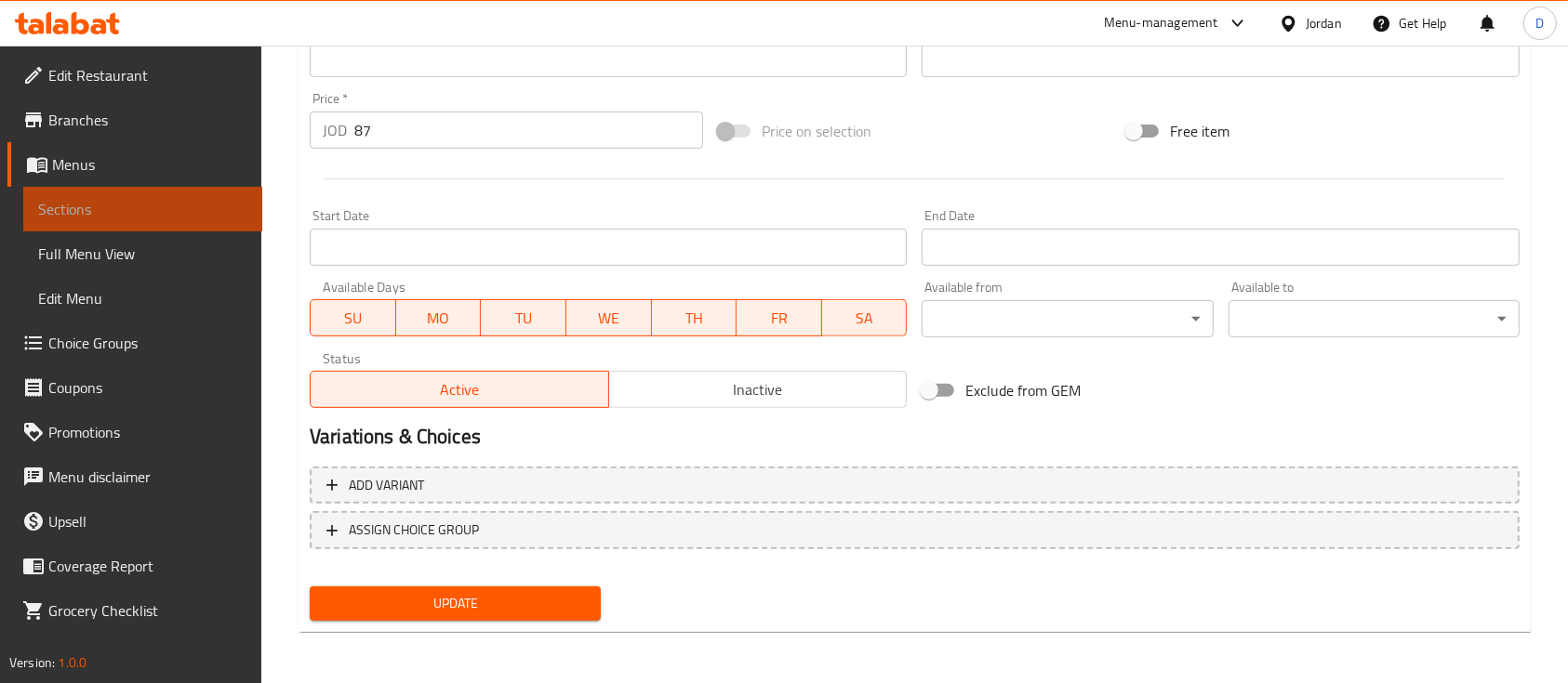
click at [201, 211] on span "Sections" at bounding box center [142, 209] width 209 height 22
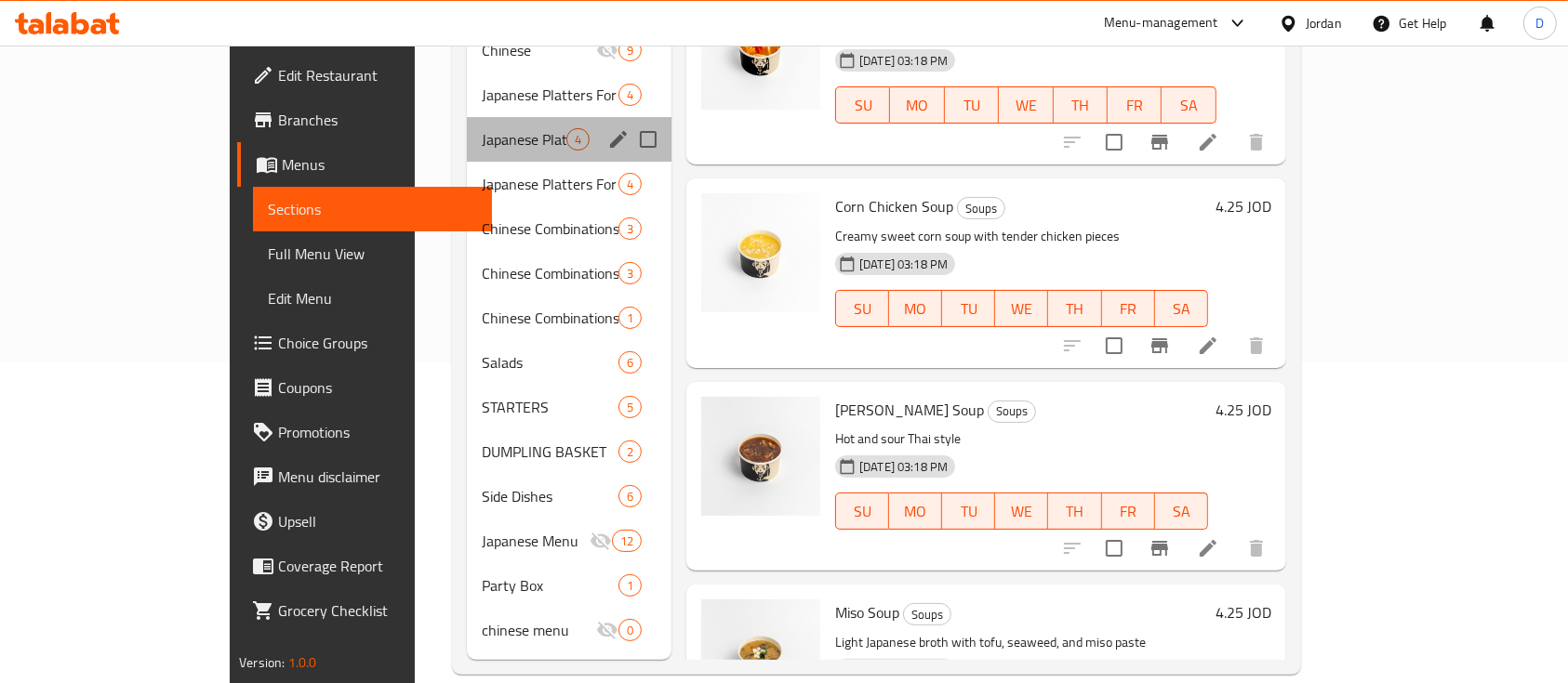
click at [476, 117] on div "Japanese Platters For 4 to 5 People 4" at bounding box center [569, 139] width 204 height 45
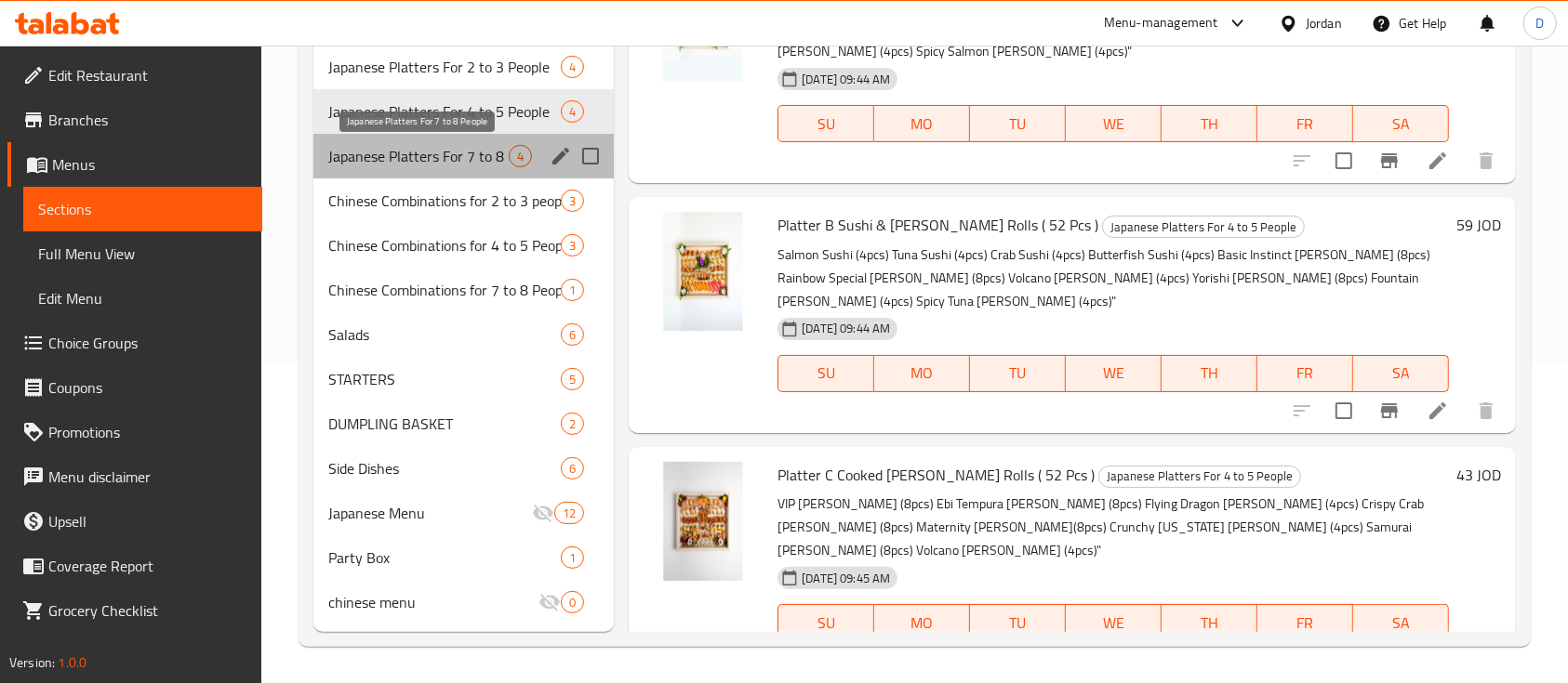
click at [461, 158] on span "Japanese Platters For 7 to 8 People" at bounding box center [418, 155] width 180 height 22
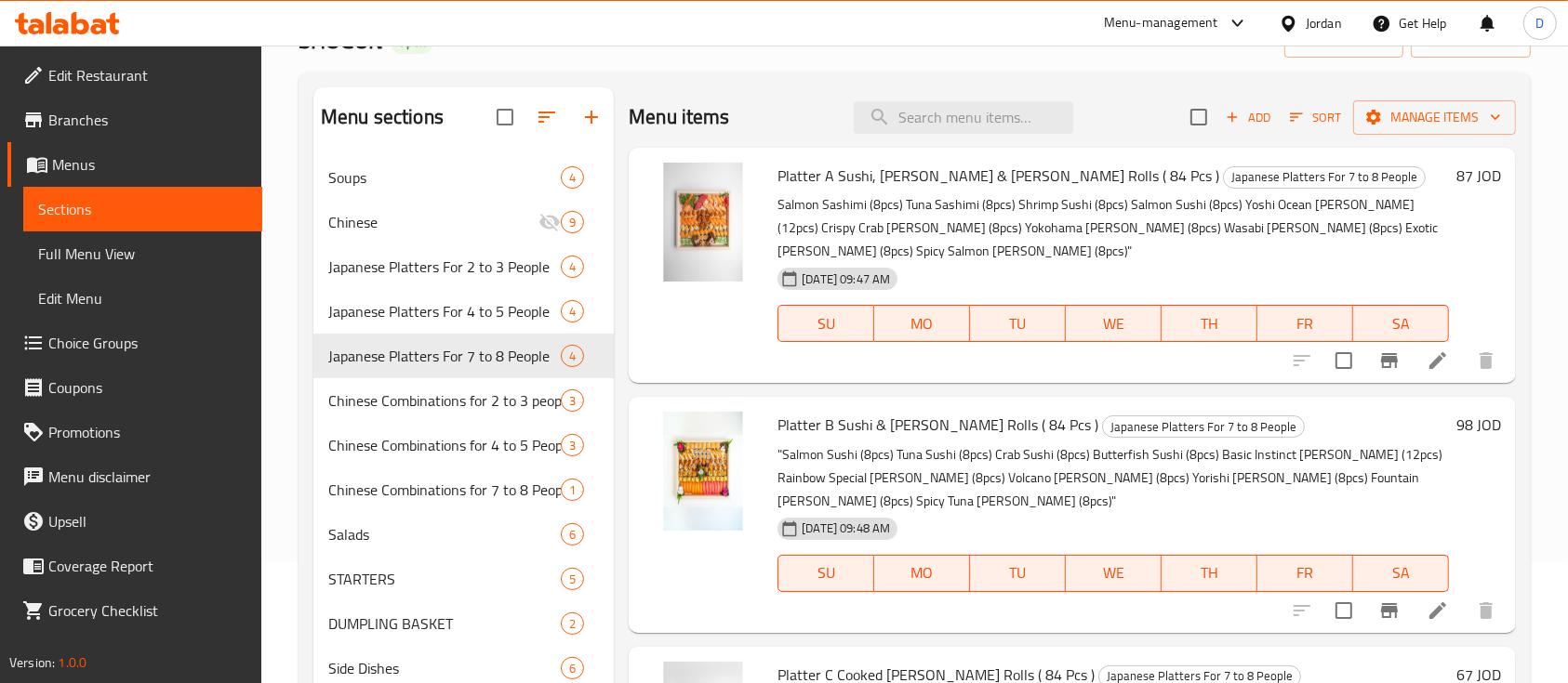
scroll to position [120, 0]
click at [1427, 601] on icon at bounding box center [1437, 611] width 22 height 22
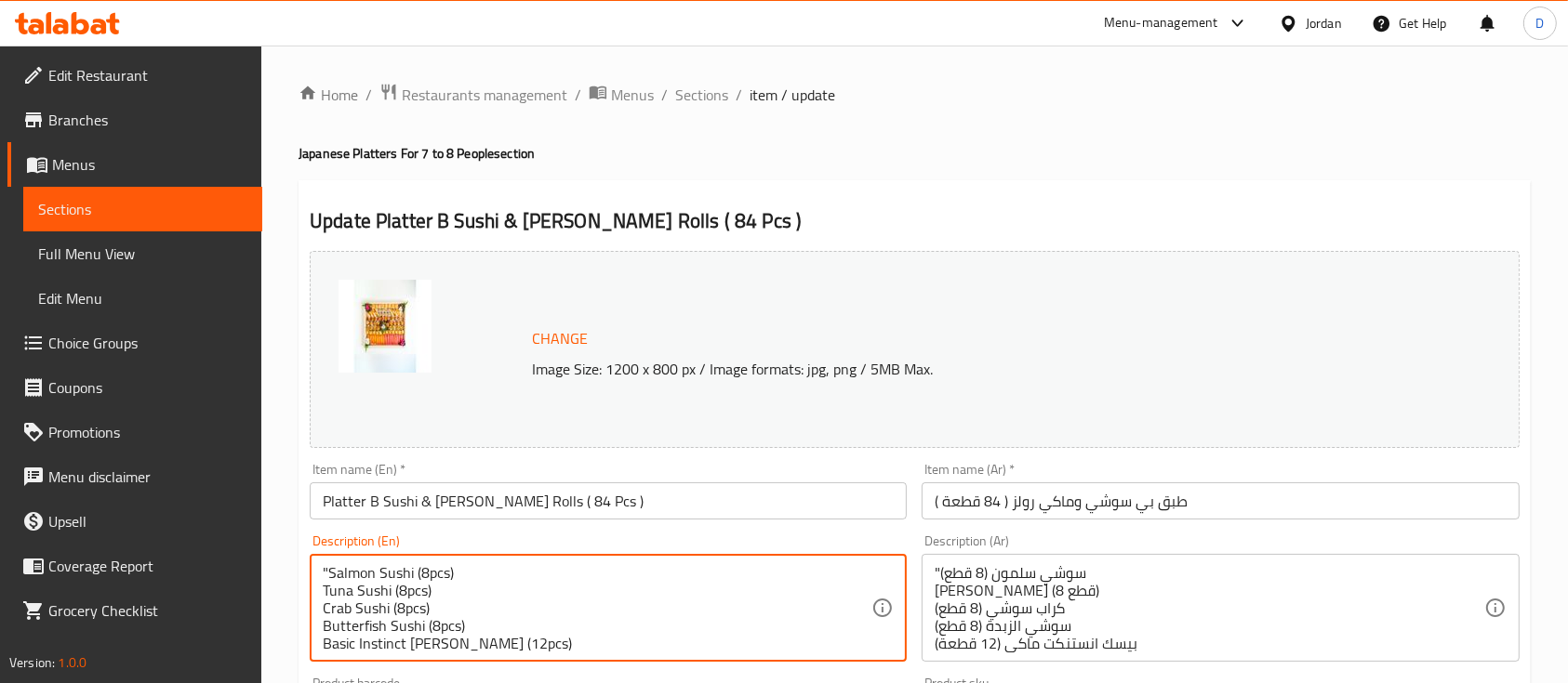
drag, startPoint x: 327, startPoint y: 575, endPoint x: 268, endPoint y: 557, distance: 61.7
type textarea "Salmon Sushi (8pcs) Tuna Sushi (8pcs) Crab Sushi (8pcs) Butterfish Sushi (8pcs)…"
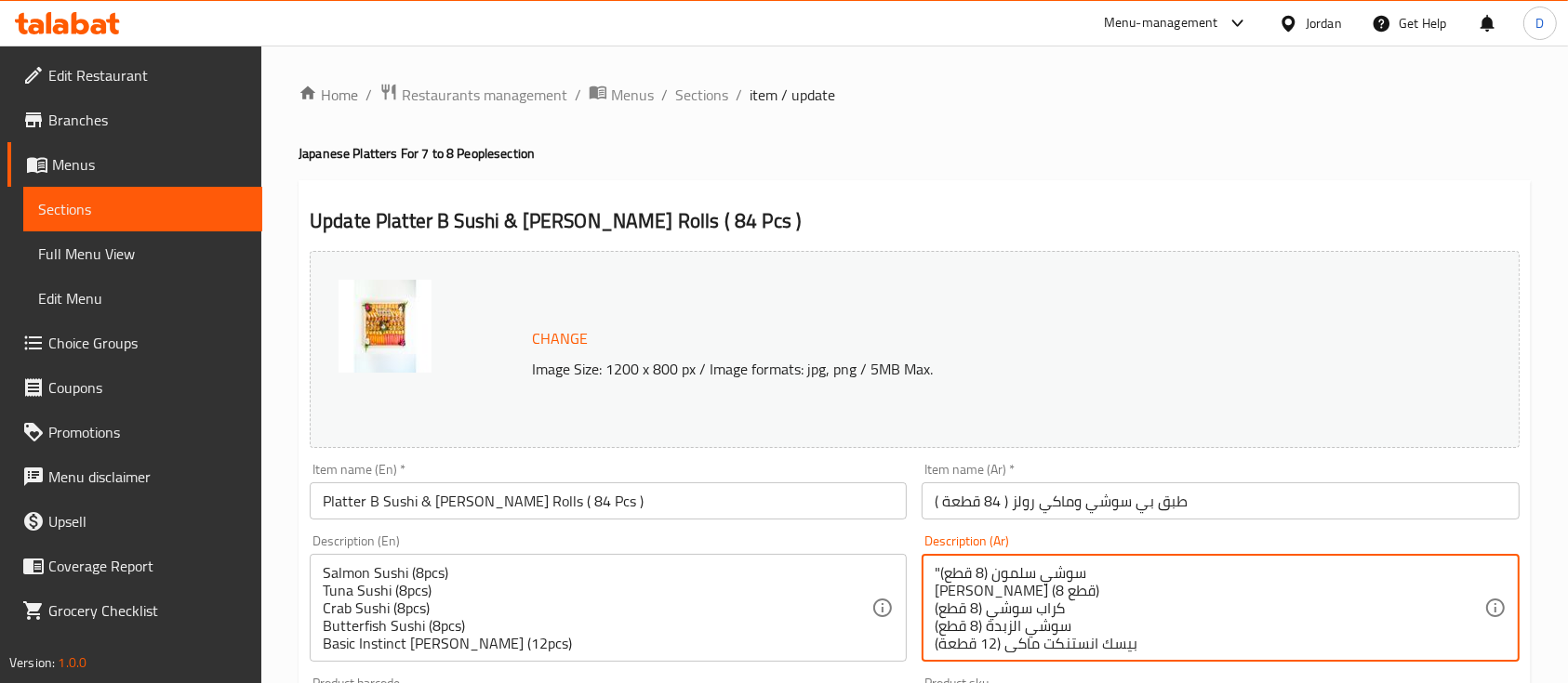
drag, startPoint x: 940, startPoint y: 567, endPoint x: 908, endPoint y: 566, distance: 32.0
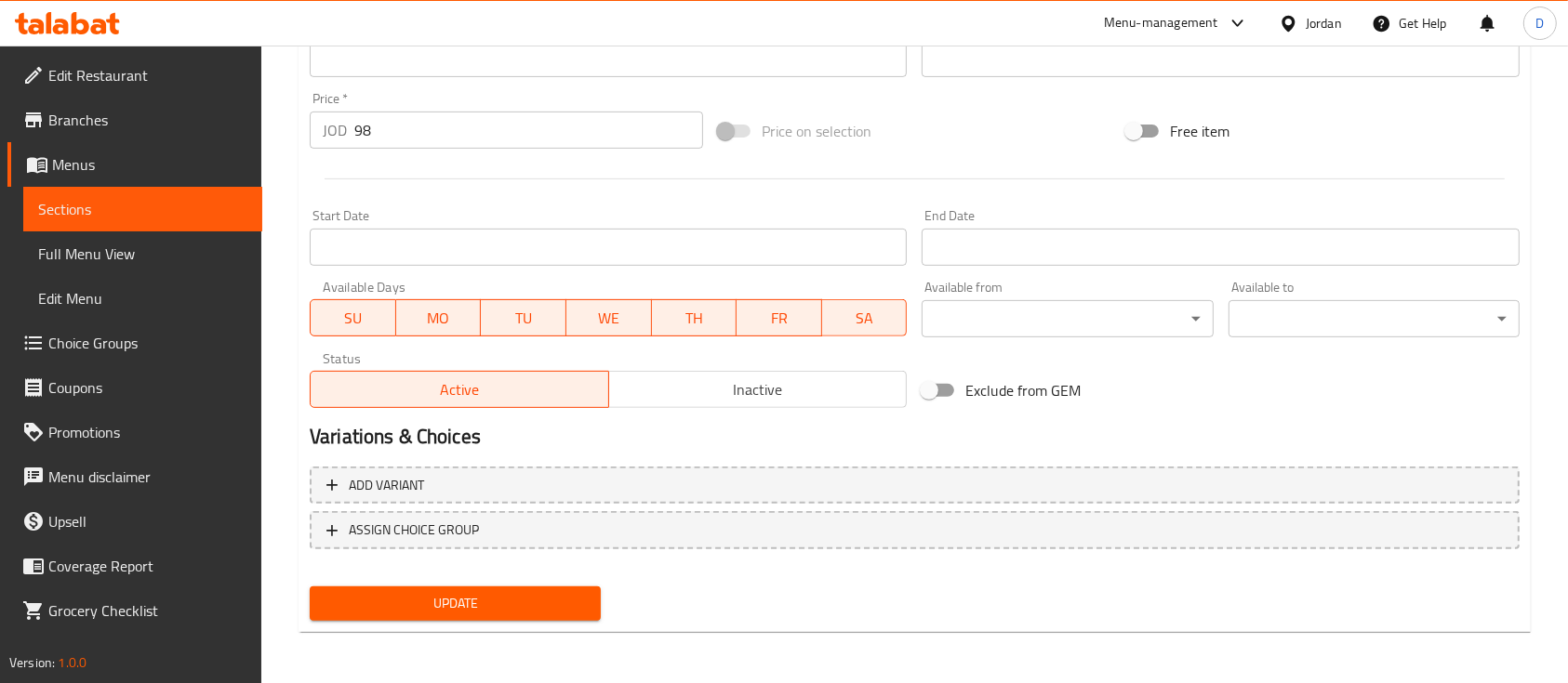
type textarea "سوشي سلمون (8 قطع) [PERSON_NAME] (8 قطع) كراب سوشي (8 قطع) سوشي الزبدة (8 قطع) …"
click at [579, 600] on span "Update" at bounding box center [455, 604] width 261 height 23
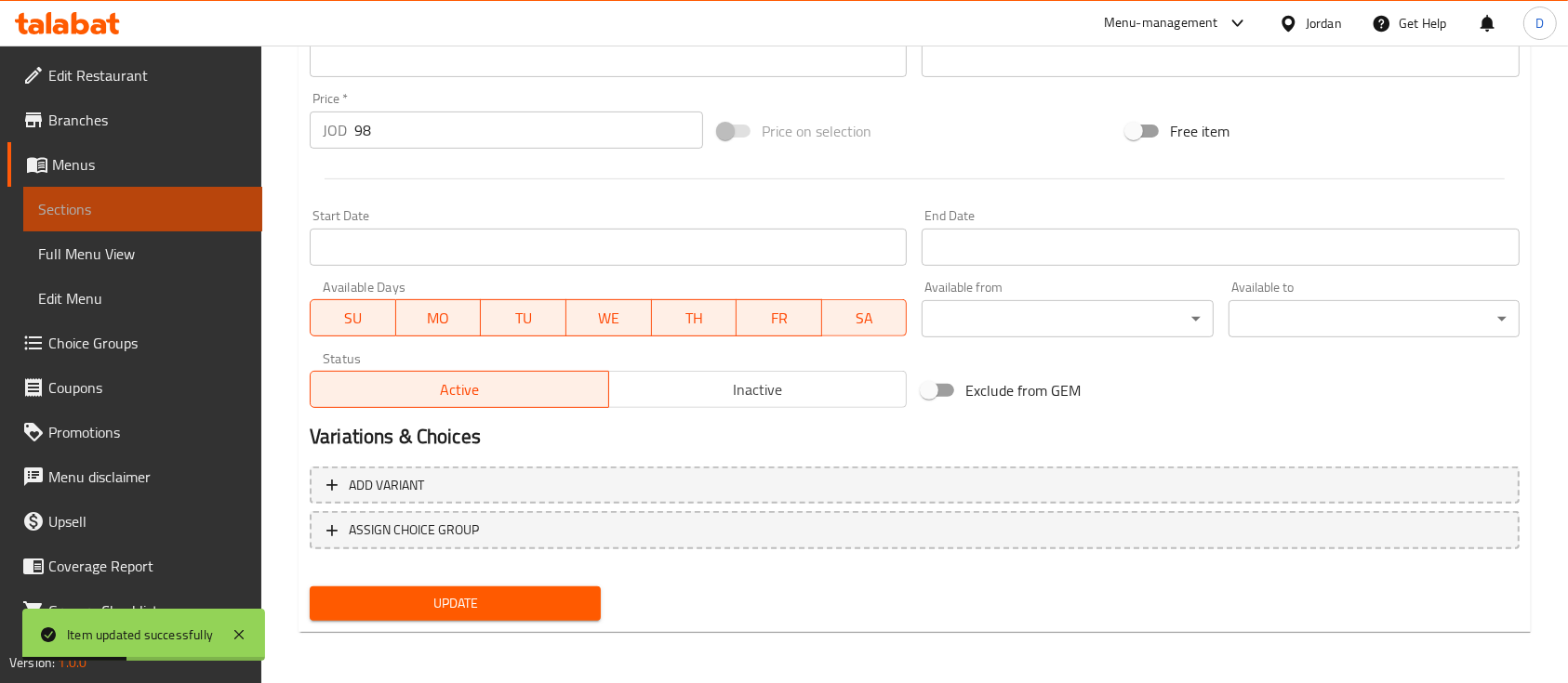
click at [194, 212] on span "Sections" at bounding box center [142, 209] width 209 height 22
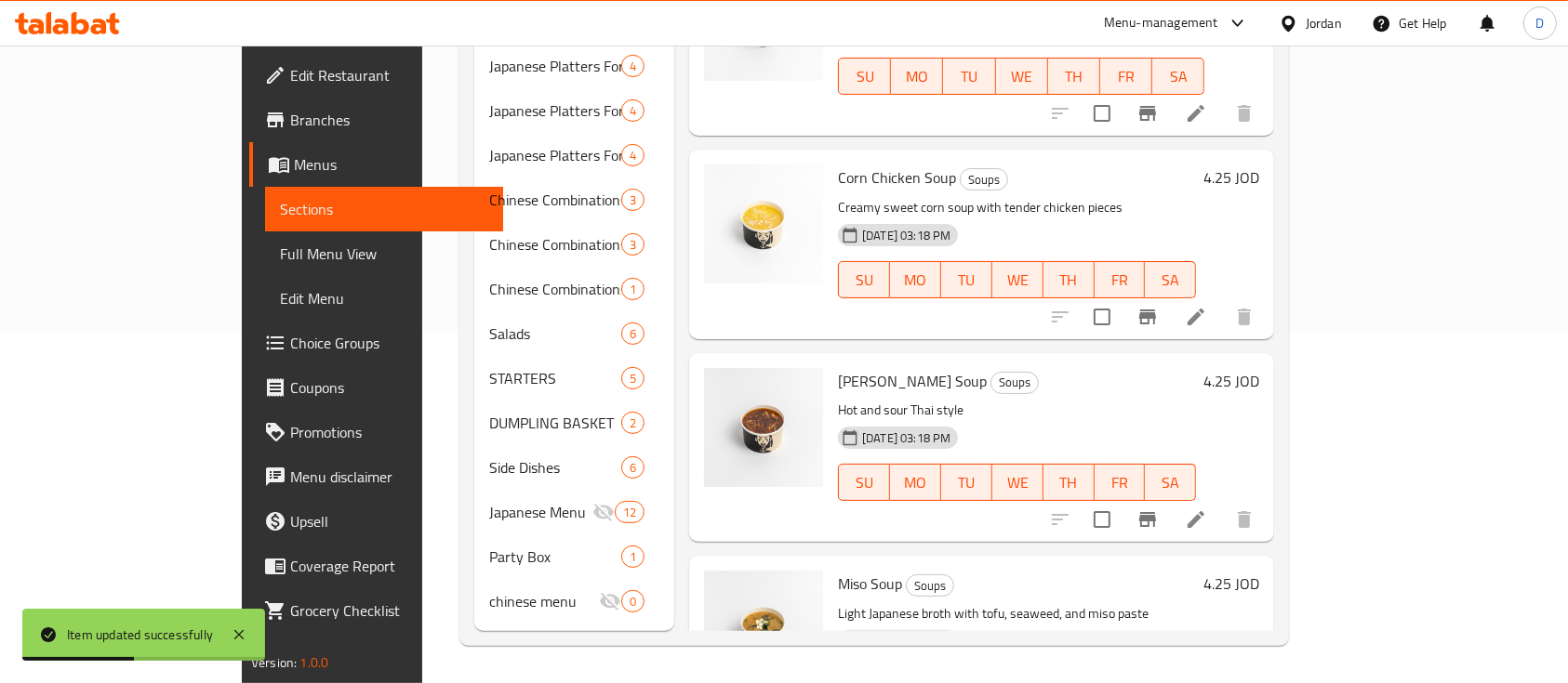
scroll to position [321, 0]
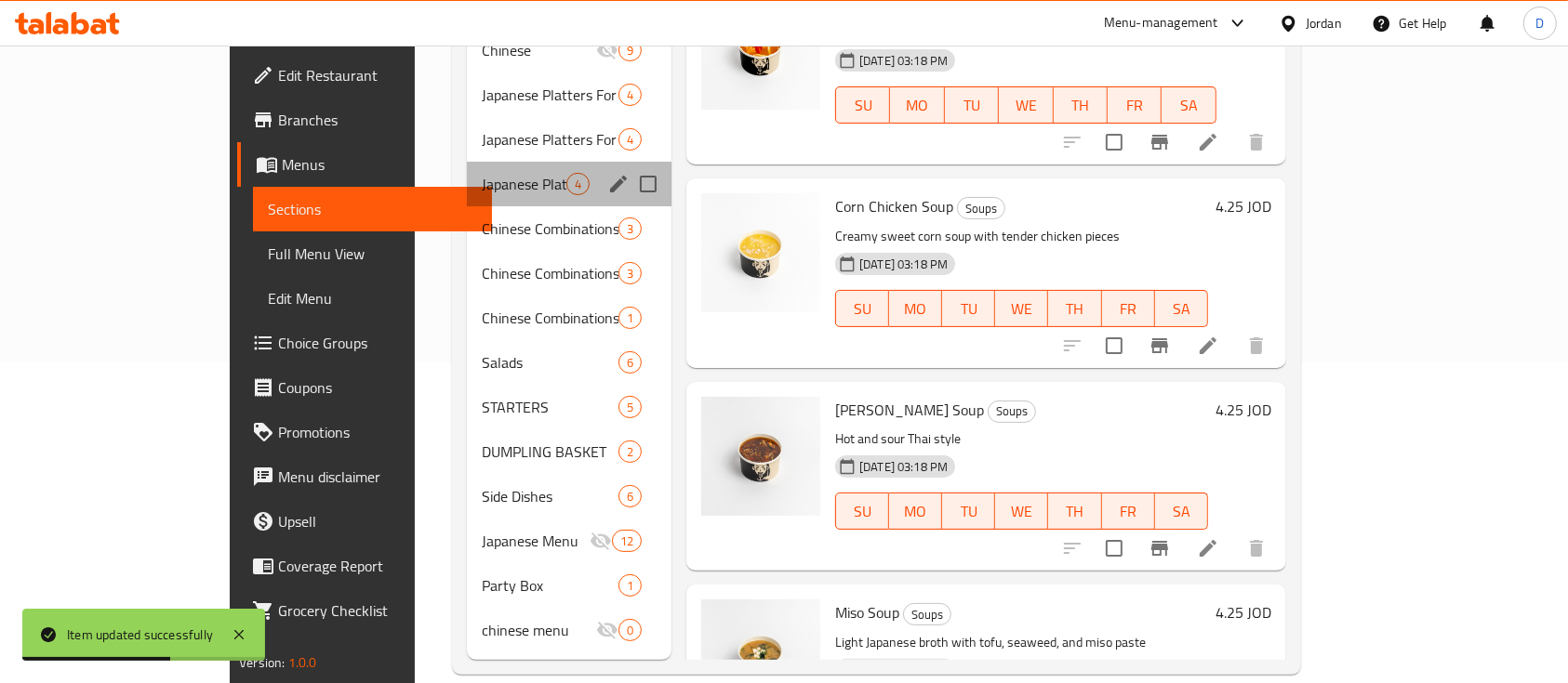
click at [467, 162] on div "Japanese Platters For 7 to 8 People 4" at bounding box center [569, 184] width 204 height 45
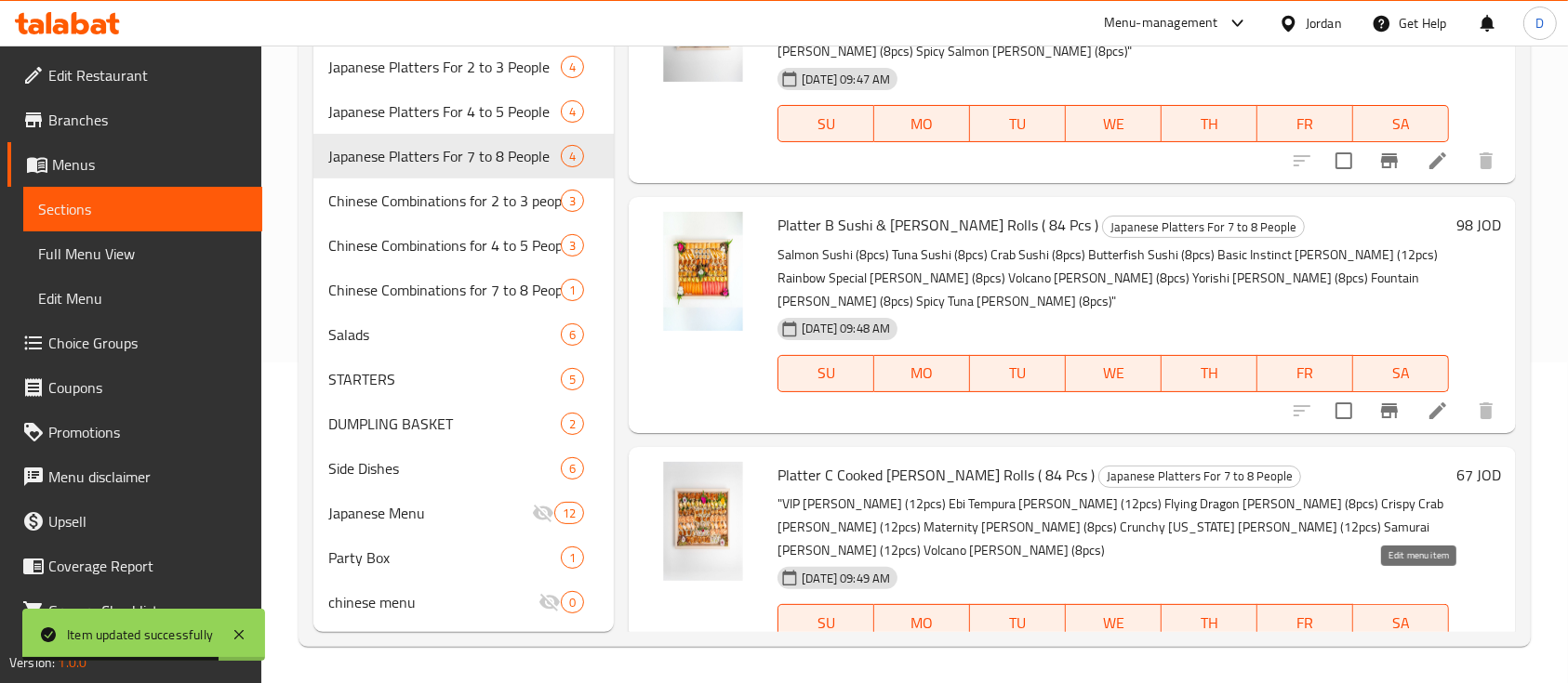
click at [1427, 649] on icon at bounding box center [1437, 659] width 22 height 22
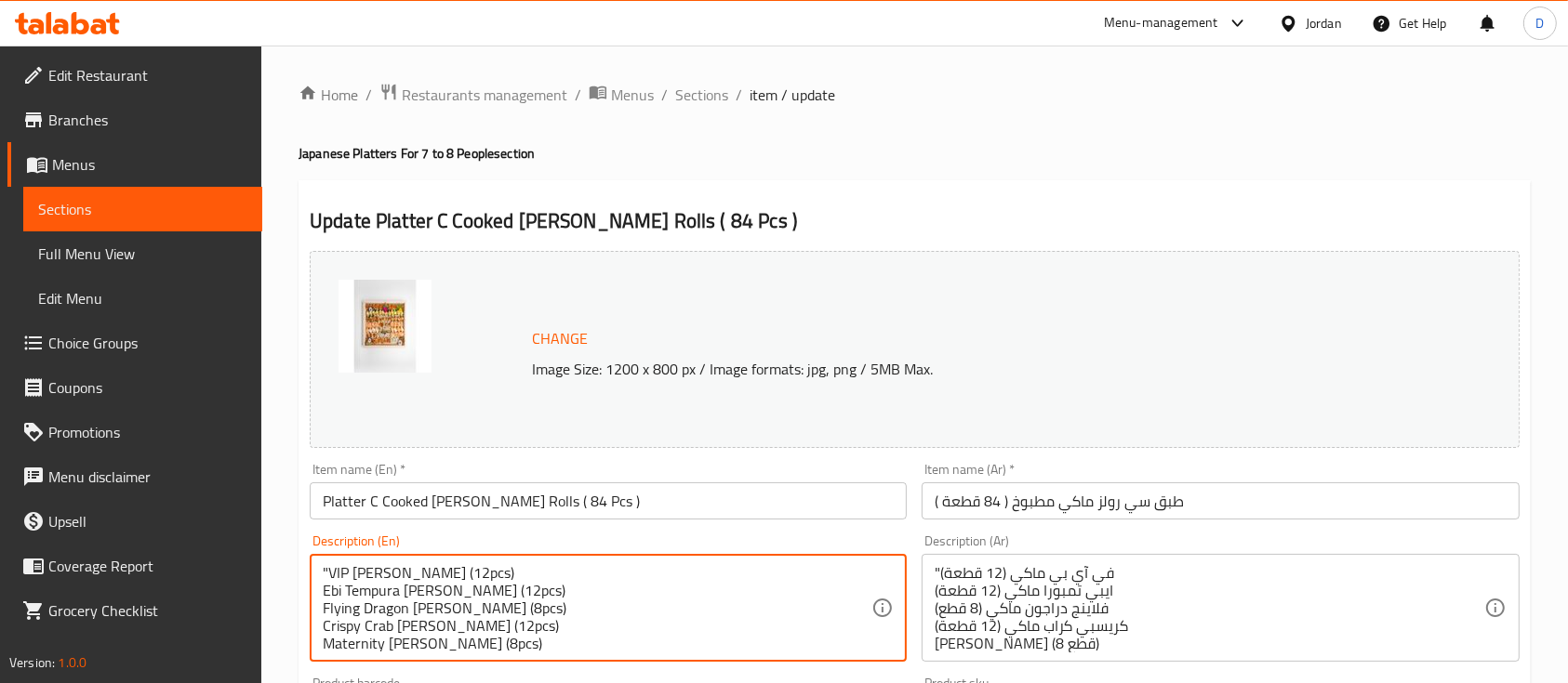
drag, startPoint x: 327, startPoint y: 567, endPoint x: 291, endPoint y: 559, distance: 36.9
type textarea "VIP [PERSON_NAME] (12pcs) Ebi Tempura [PERSON_NAME] (12pcs) Flying Dragon [PERS…"
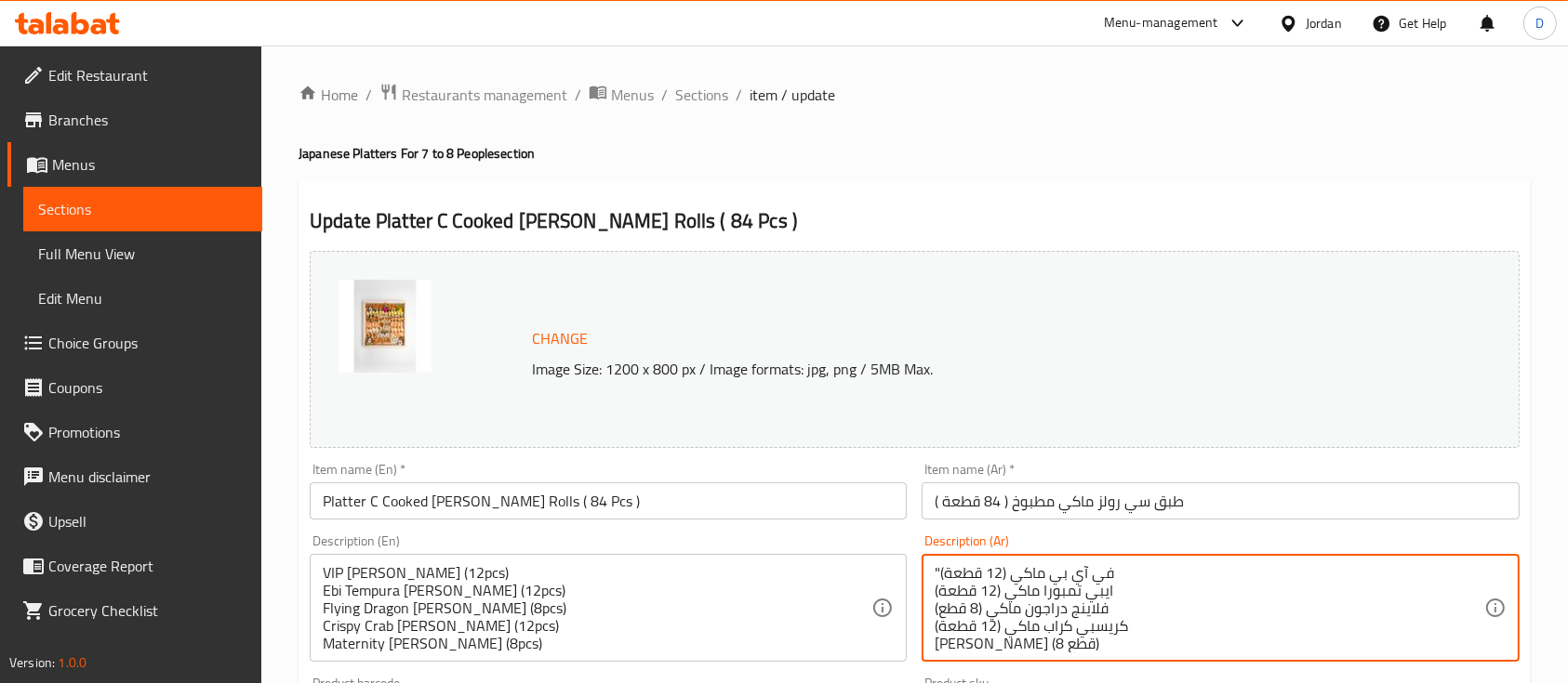
drag, startPoint x: 943, startPoint y: 581, endPoint x: 926, endPoint y: 573, distance: 18.8
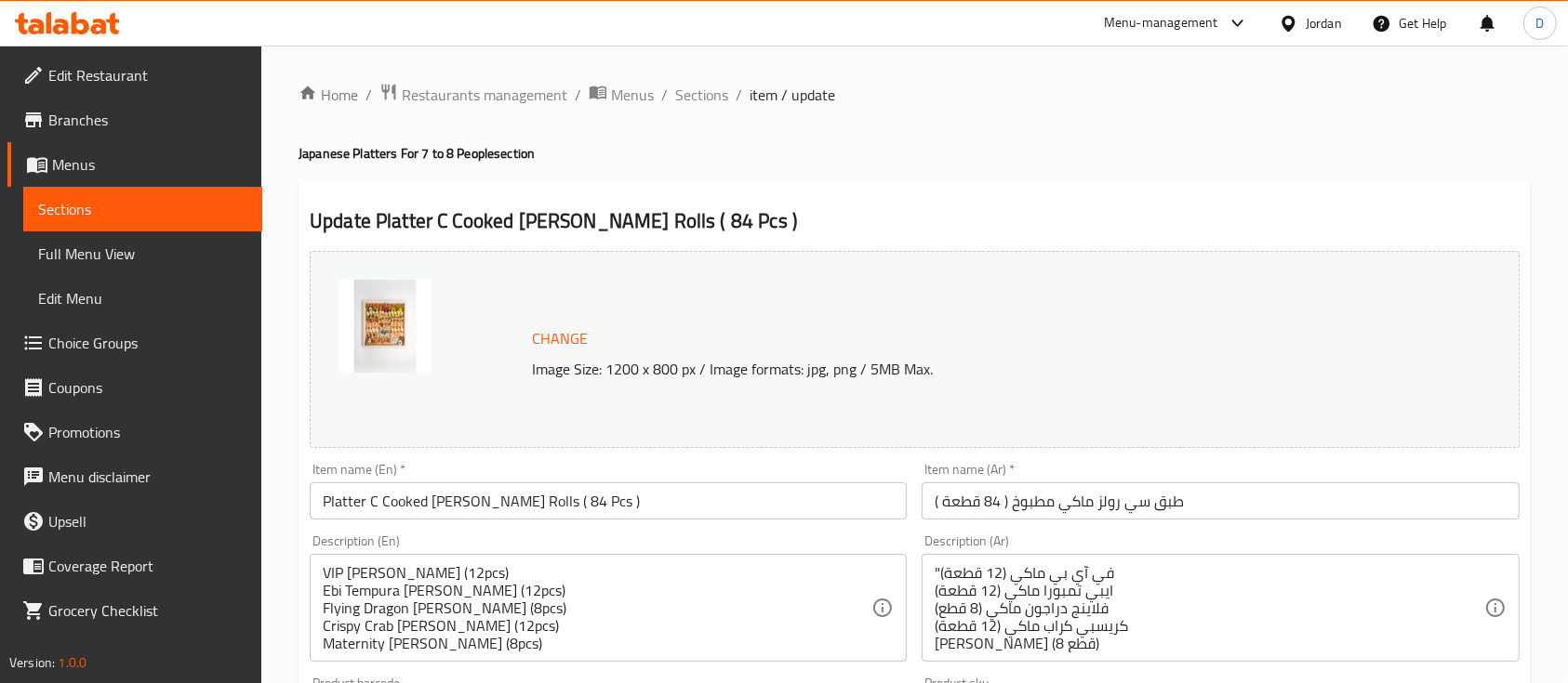
click at [929, 569] on div ""في آي بي ماكي (12 قطعة) ايبي تمبورا ماكي (12 قطعة) فلاينج دراجون ماكي (8 قطع) …" at bounding box center [1221, 608] width 597 height 108
click at [932, 569] on div ""في آي بي ماكي (12 قطعة) ايبي تمبورا ماكي (12 قطعة) فلاينج دراجون ماكي (8 قطع) …" at bounding box center [1221, 608] width 597 height 108
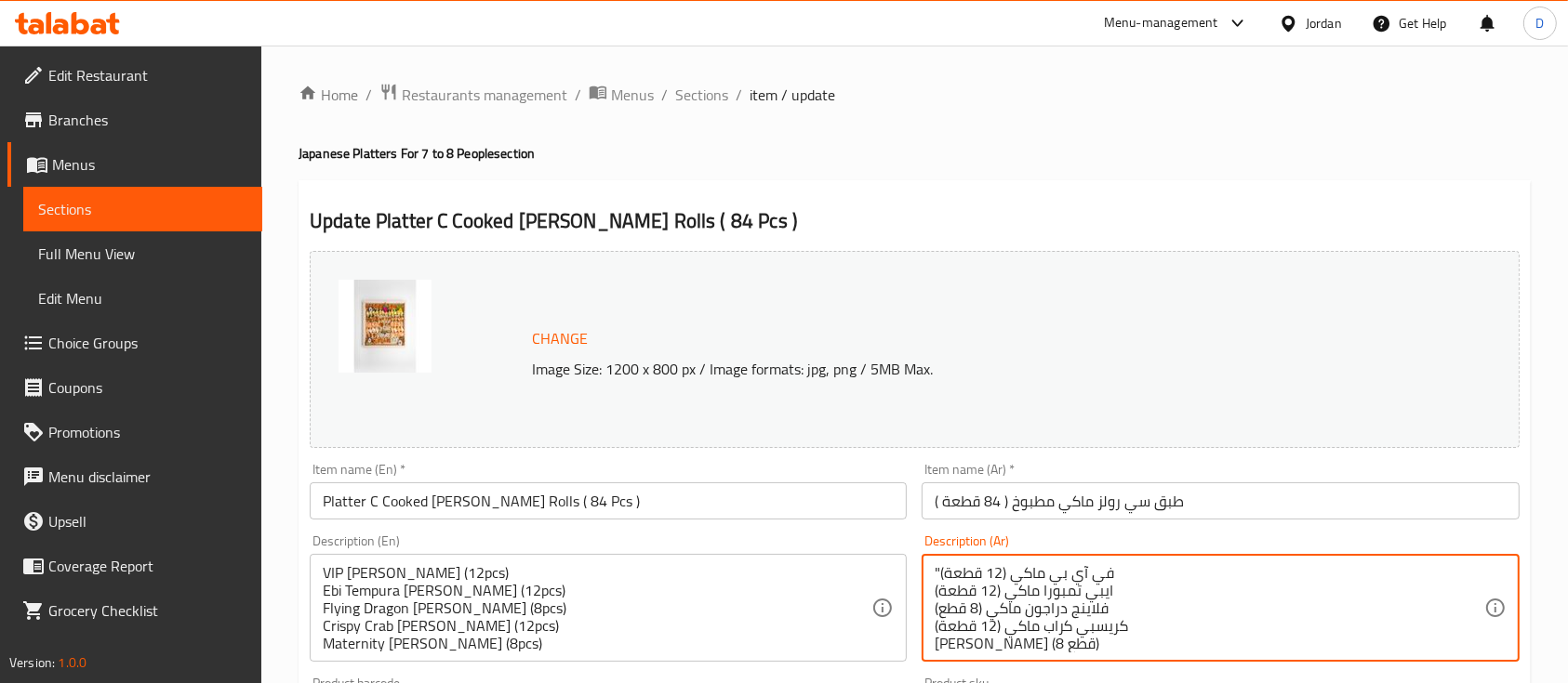
click at [937, 569] on textarea ""في آي بي ماكي (12 قطعة) ايبي تمبورا ماكي (12 قطعة) فلاينج دراجون ماكي (8 قطع) …" at bounding box center [1208, 609] width 549 height 89
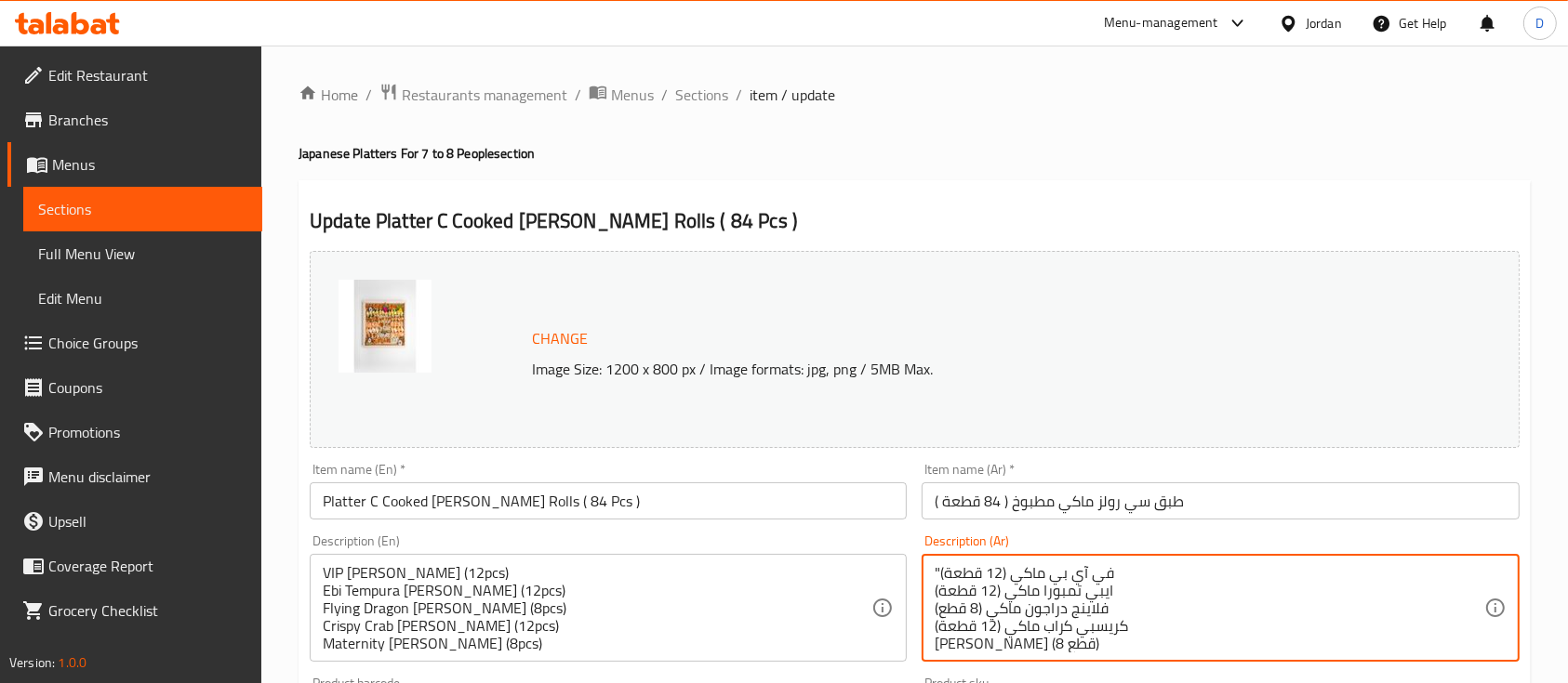
click at [937, 569] on textarea ""في آي بي ماكي (12 قطعة) ايبي تمبورا ماكي (12 قطعة) فلاينج دراجون ماكي (8 قطع) …" at bounding box center [1208, 609] width 549 height 89
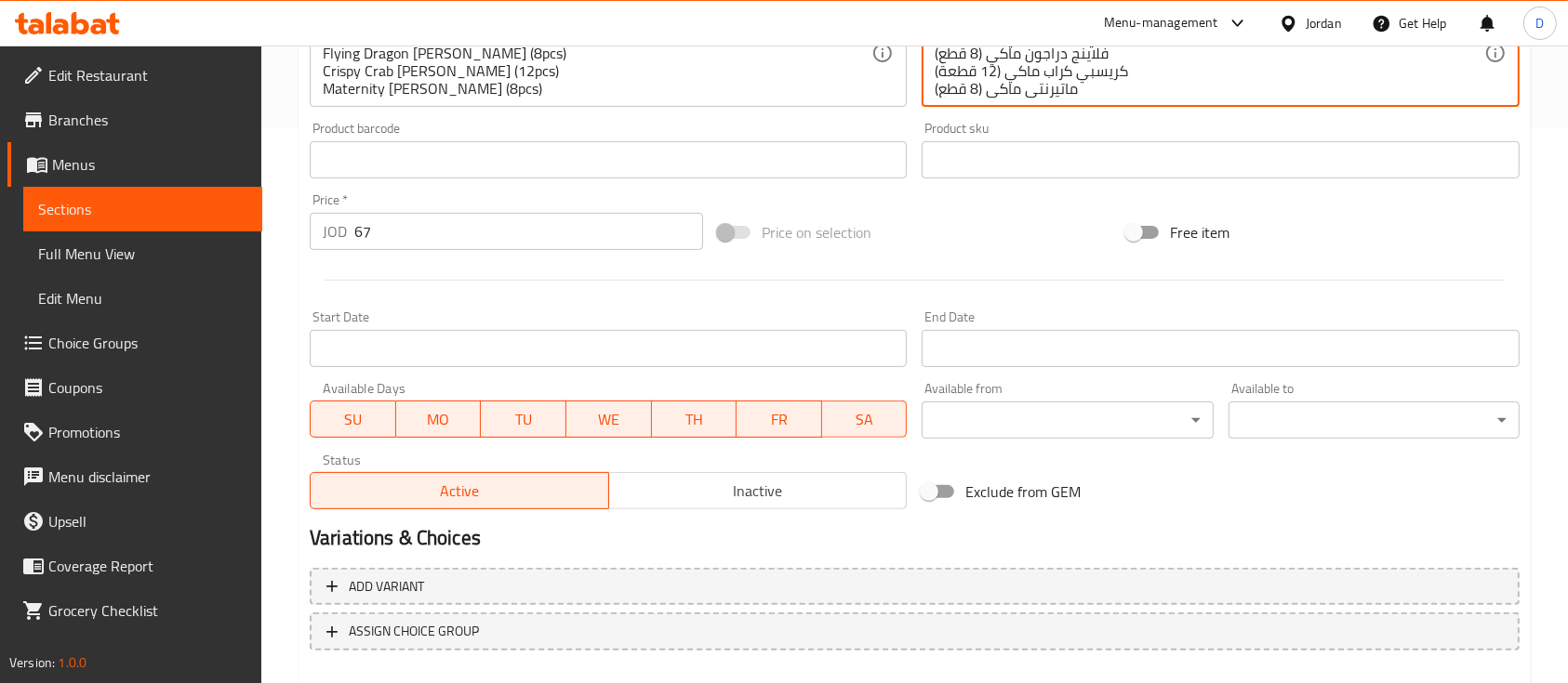
scroll to position [656, 0]
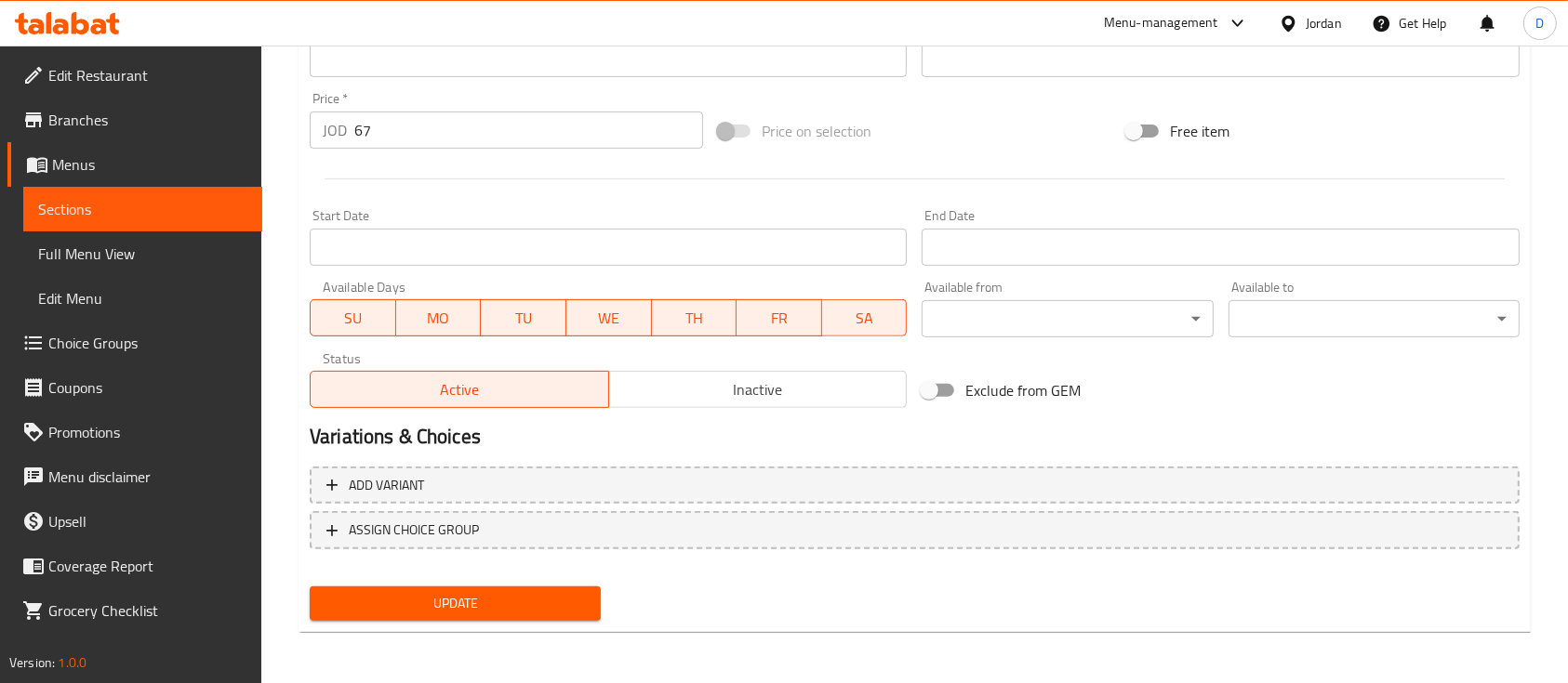
type textarea "في آي بي ماكي (12 قطعة) ايبي تمبورا ماكي (12 قطعة) فلاينج دراجون ماكي (8 قطع) ك…"
click at [593, 592] on button "Update" at bounding box center [455, 604] width 291 height 34
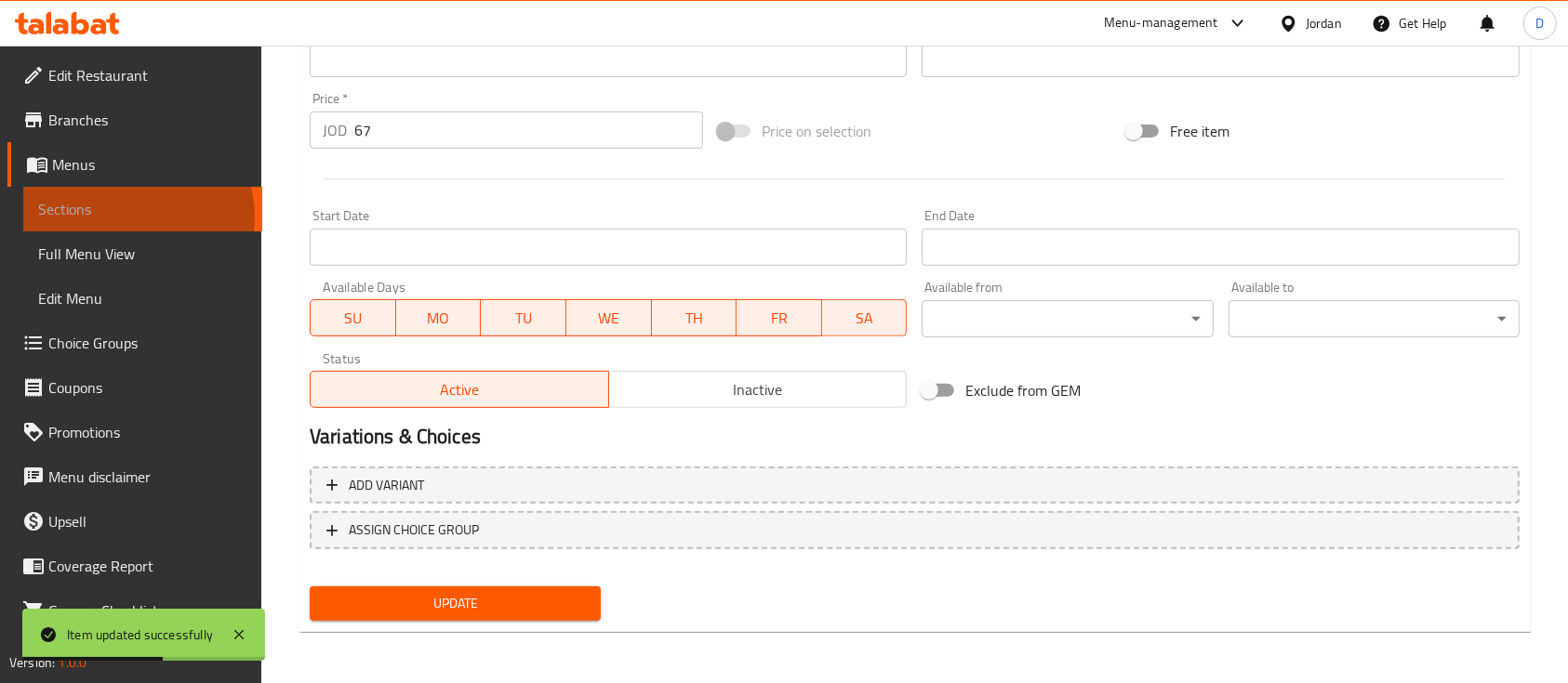
click at [136, 217] on span "Sections" at bounding box center [142, 209] width 209 height 22
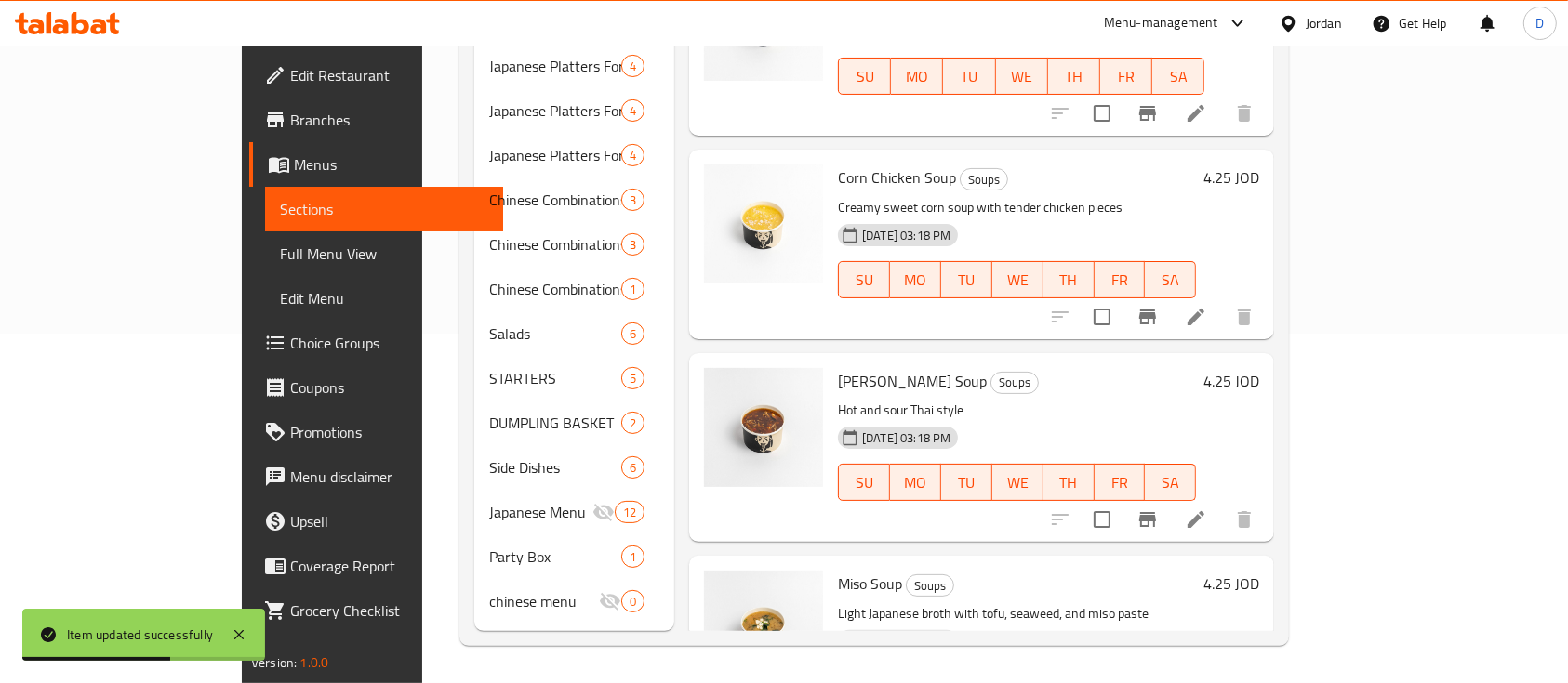
scroll to position [321, 0]
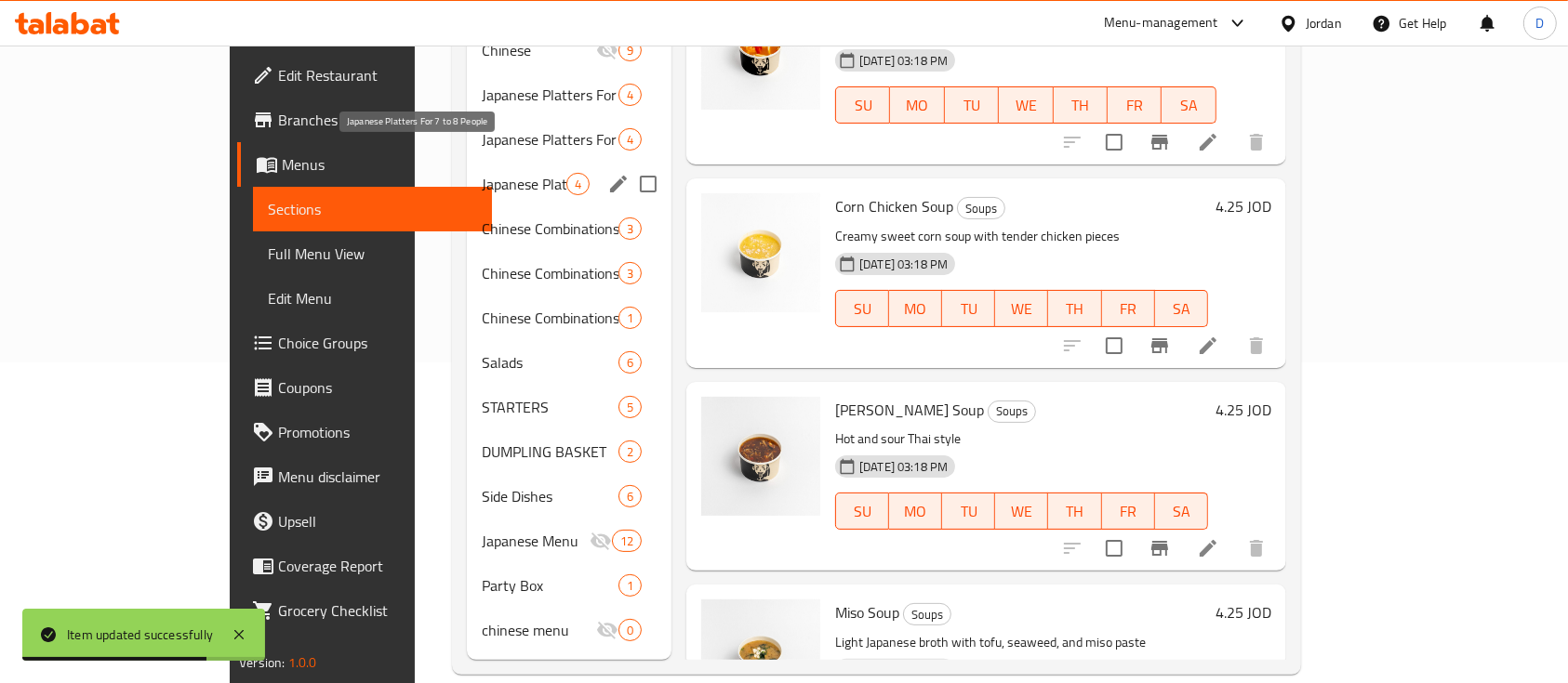
click at [493, 173] on span "Japanese Platters For 7 to 8 People" at bounding box center [524, 183] width 85 height 22
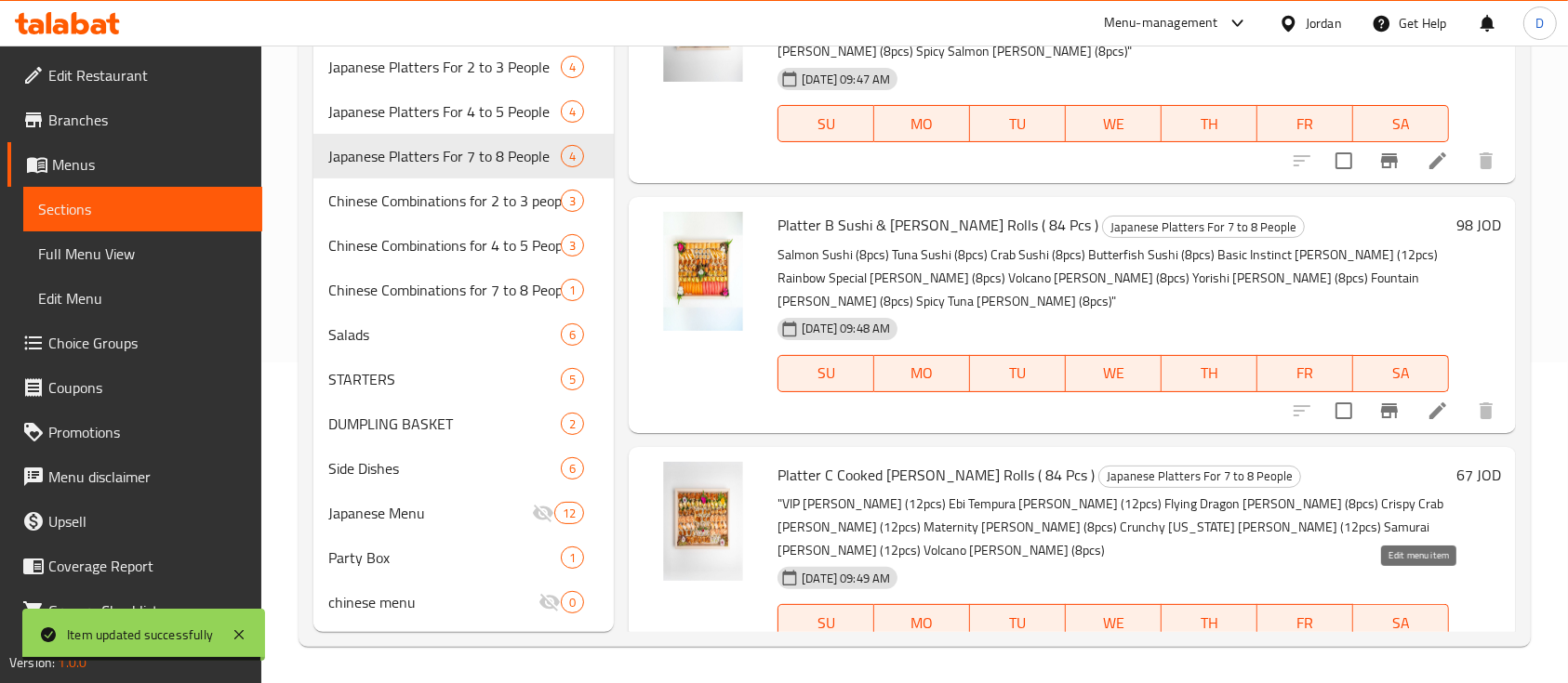
click at [1427, 649] on icon at bounding box center [1437, 659] width 22 height 22
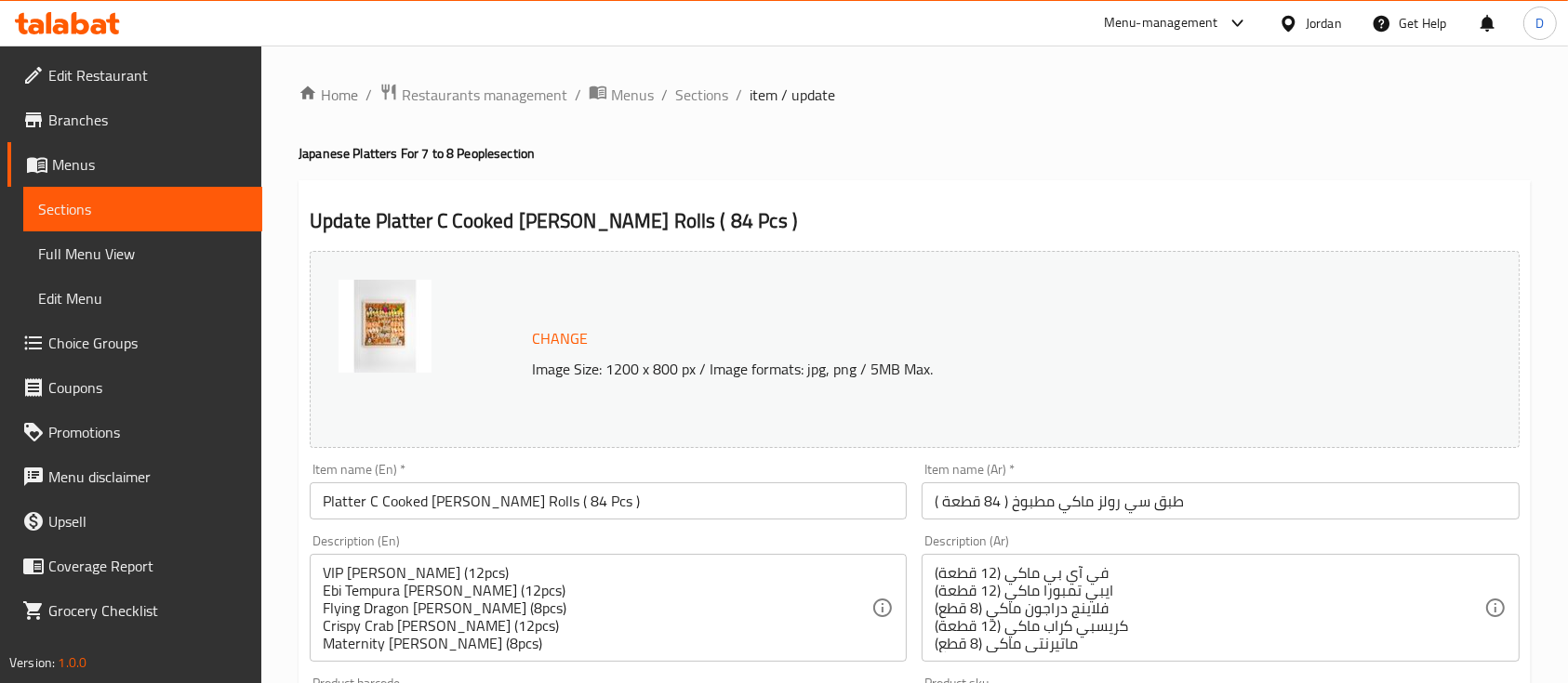
click at [178, 213] on span "Sections" at bounding box center [142, 209] width 209 height 22
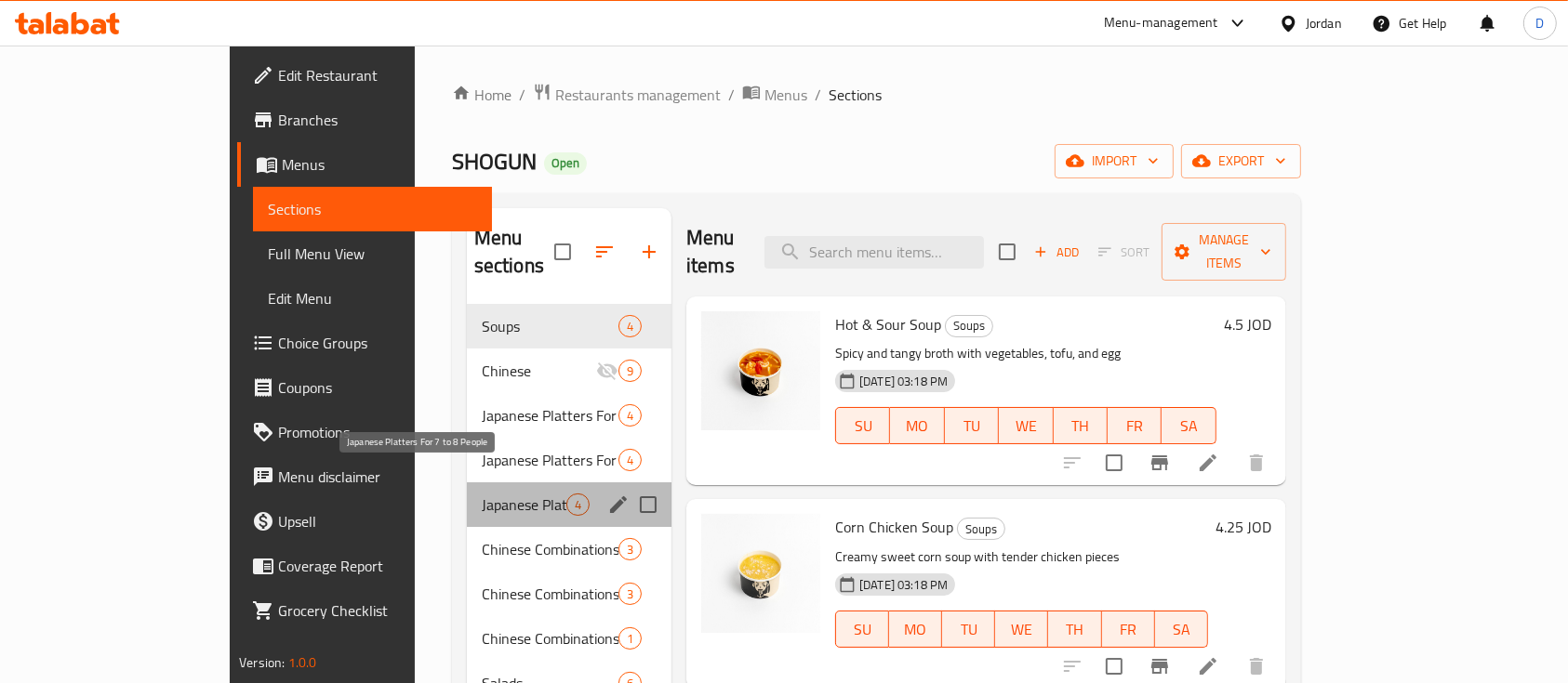
click at [482, 493] on span "Japanese Platters For 7 to 8 People" at bounding box center [524, 504] width 85 height 22
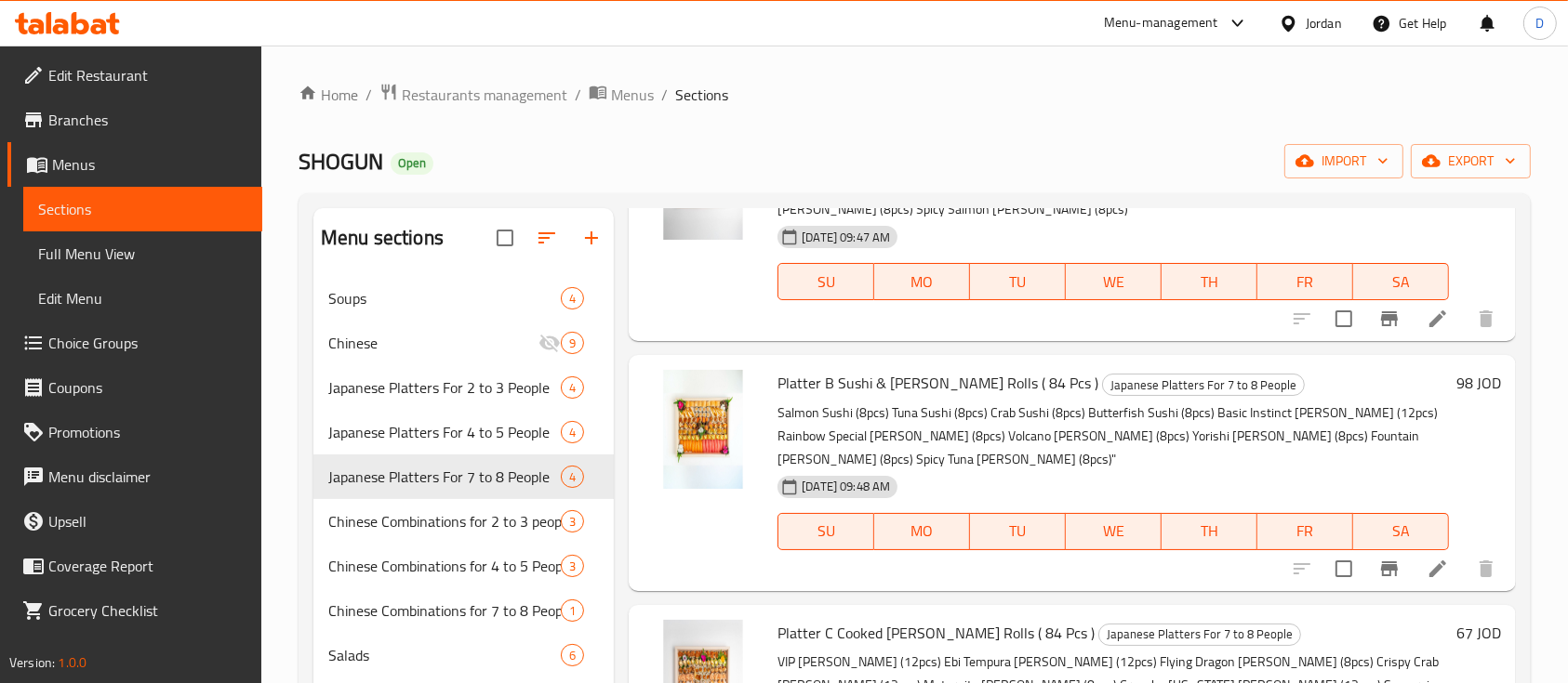
scroll to position [207, 0]
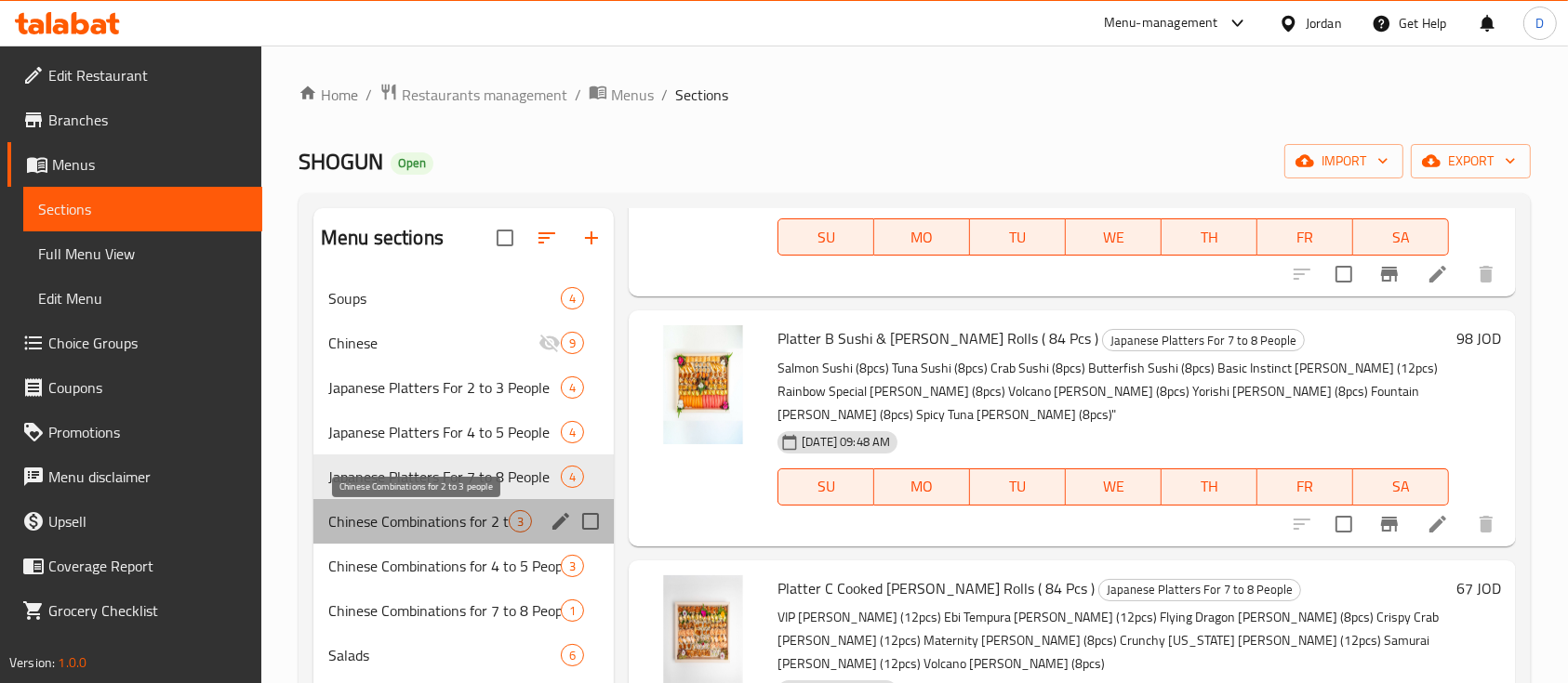
click at [441, 528] on span "Chinese Combinations for 2 to 3 people" at bounding box center [418, 521] width 180 height 22
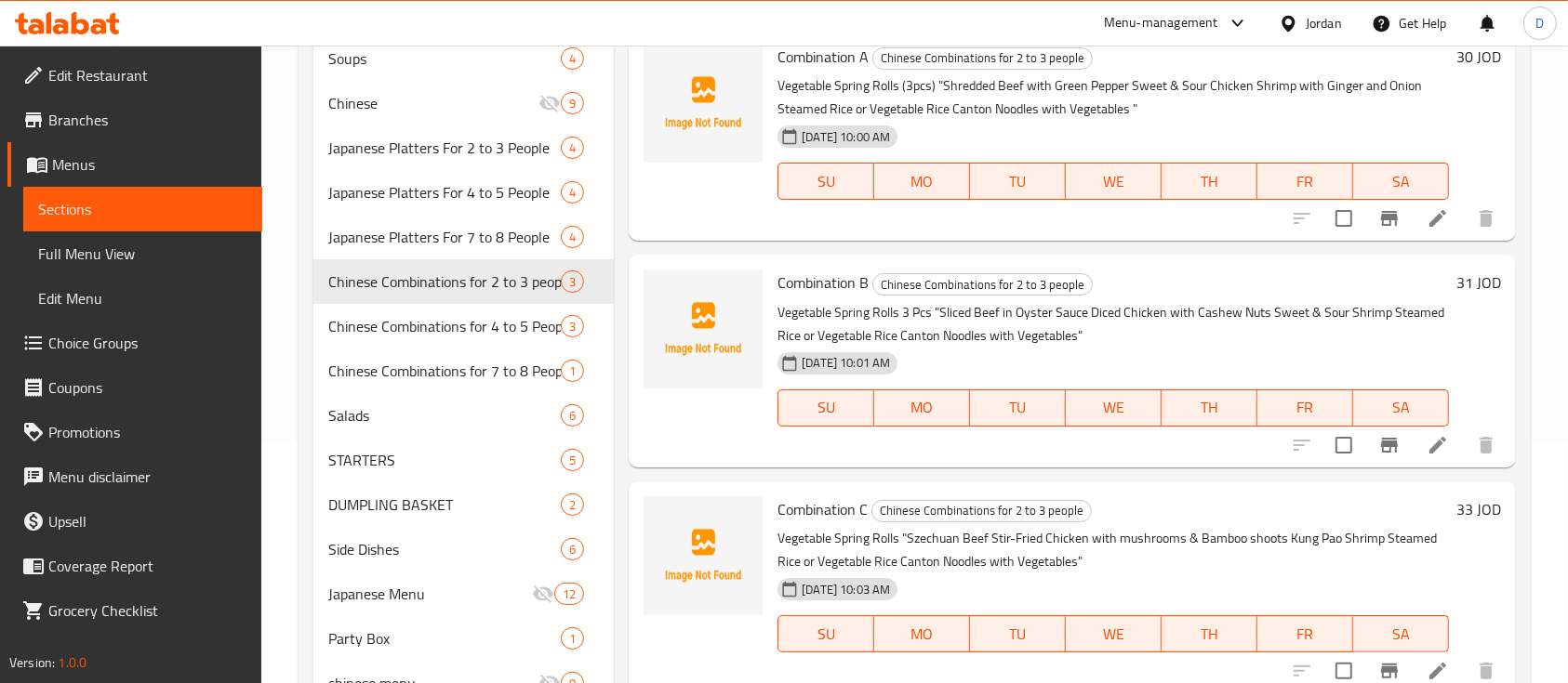
scroll to position [240, 0]
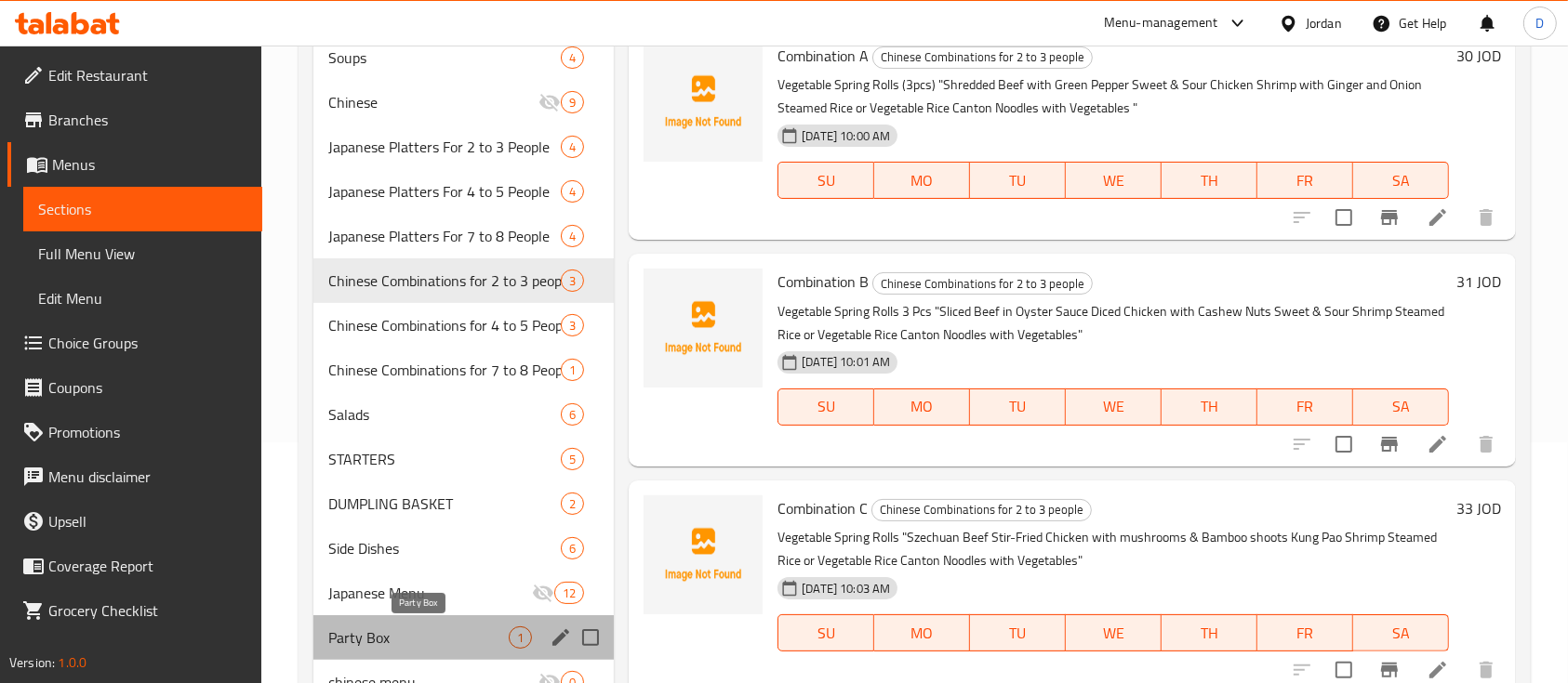
click at [458, 636] on span "Party Box" at bounding box center [418, 637] width 180 height 22
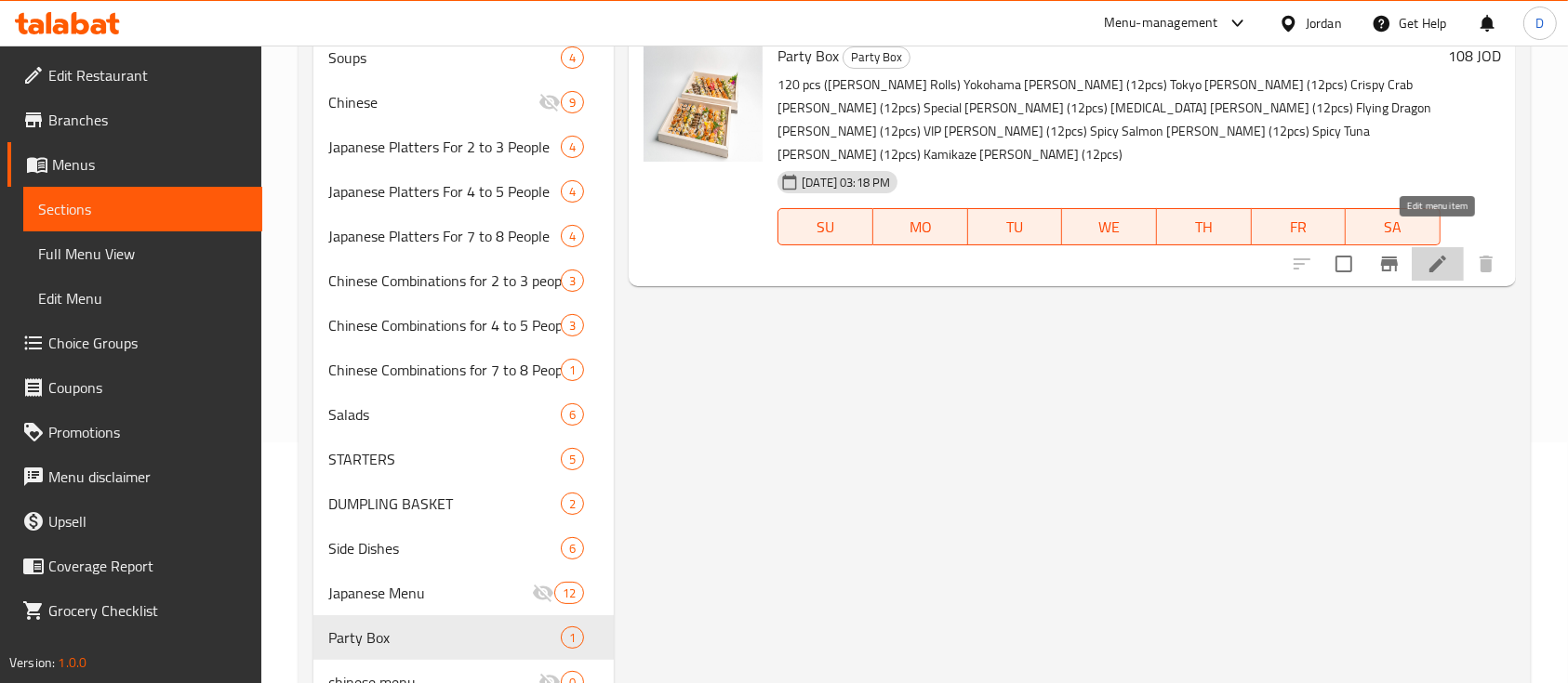
click at [1429, 253] on icon at bounding box center [1437, 263] width 22 height 22
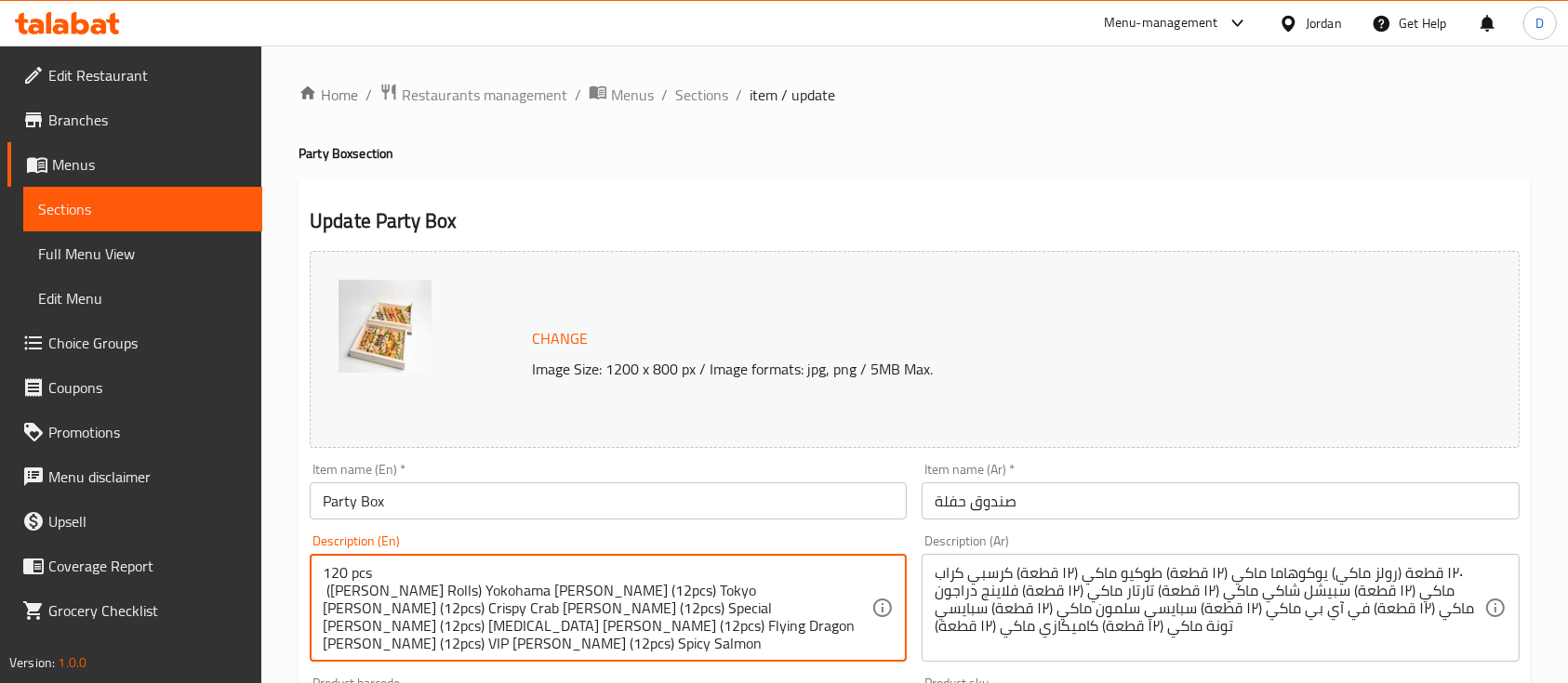
click at [499, 594] on textarea "120 pcs ([PERSON_NAME] Rolls) Yokohama [PERSON_NAME] (12pcs) Tokyo [PERSON_NAME…" at bounding box center [596, 609] width 549 height 89
click at [553, 590] on textarea "120 pcs ([PERSON_NAME] Rolls) Yokohama [PERSON_NAME] (12pcs) Tokyo [PERSON_NAME…" at bounding box center [596, 609] width 549 height 89
click at [545, 606] on textarea "120 pcs ([PERSON_NAME] Rolls) Yokohama [PERSON_NAME] (12pcs) Tokyo [PERSON_NAME…" at bounding box center [596, 609] width 549 height 89
click at [603, 615] on textarea "120 pcs ([PERSON_NAME] Rolls) Yokohama [PERSON_NAME] (12pcs) Tokyo [PERSON_NAME…" at bounding box center [596, 609] width 549 height 89
click at [489, 624] on textarea "120 pcs ([PERSON_NAME] Rolls) Yokohama [PERSON_NAME] (12pcs) Tokyo [PERSON_NAME…" at bounding box center [596, 609] width 549 height 89
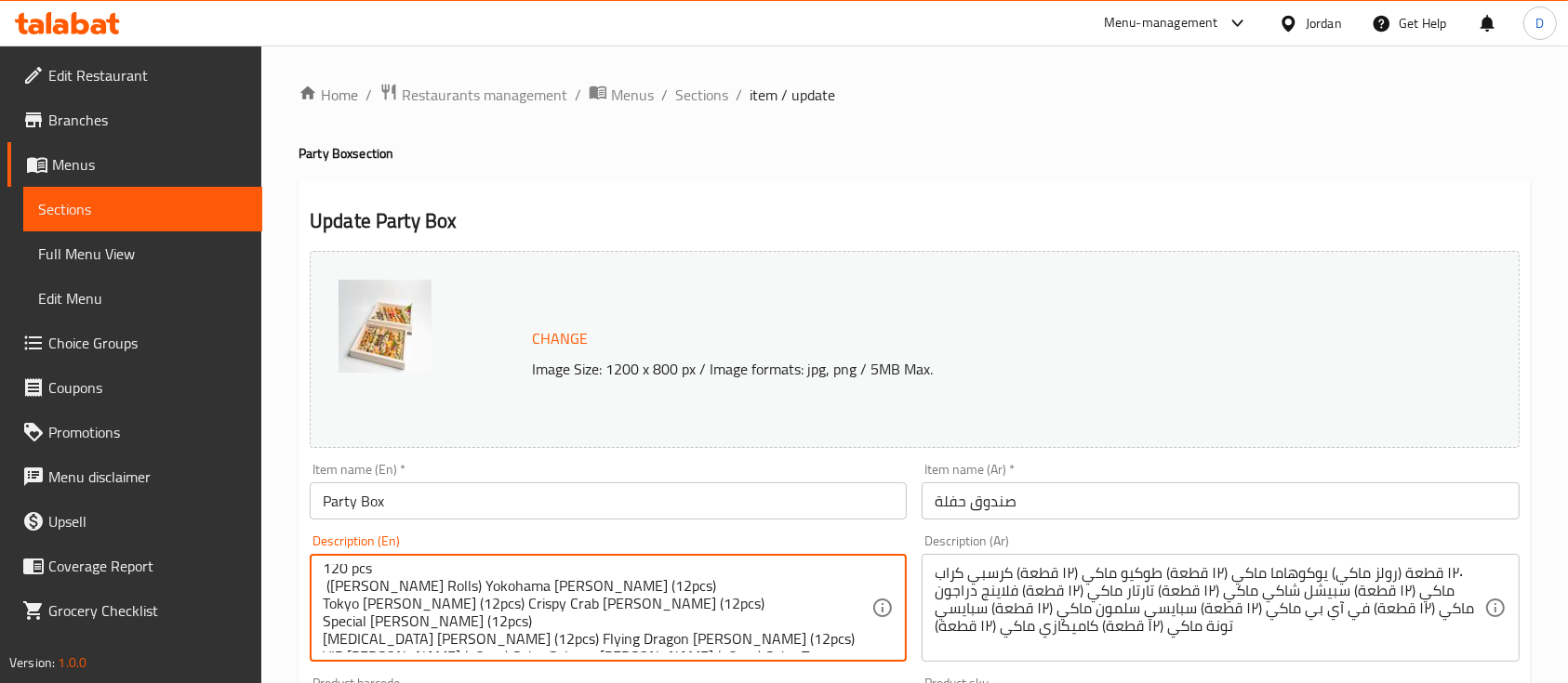
scroll to position [22, 0]
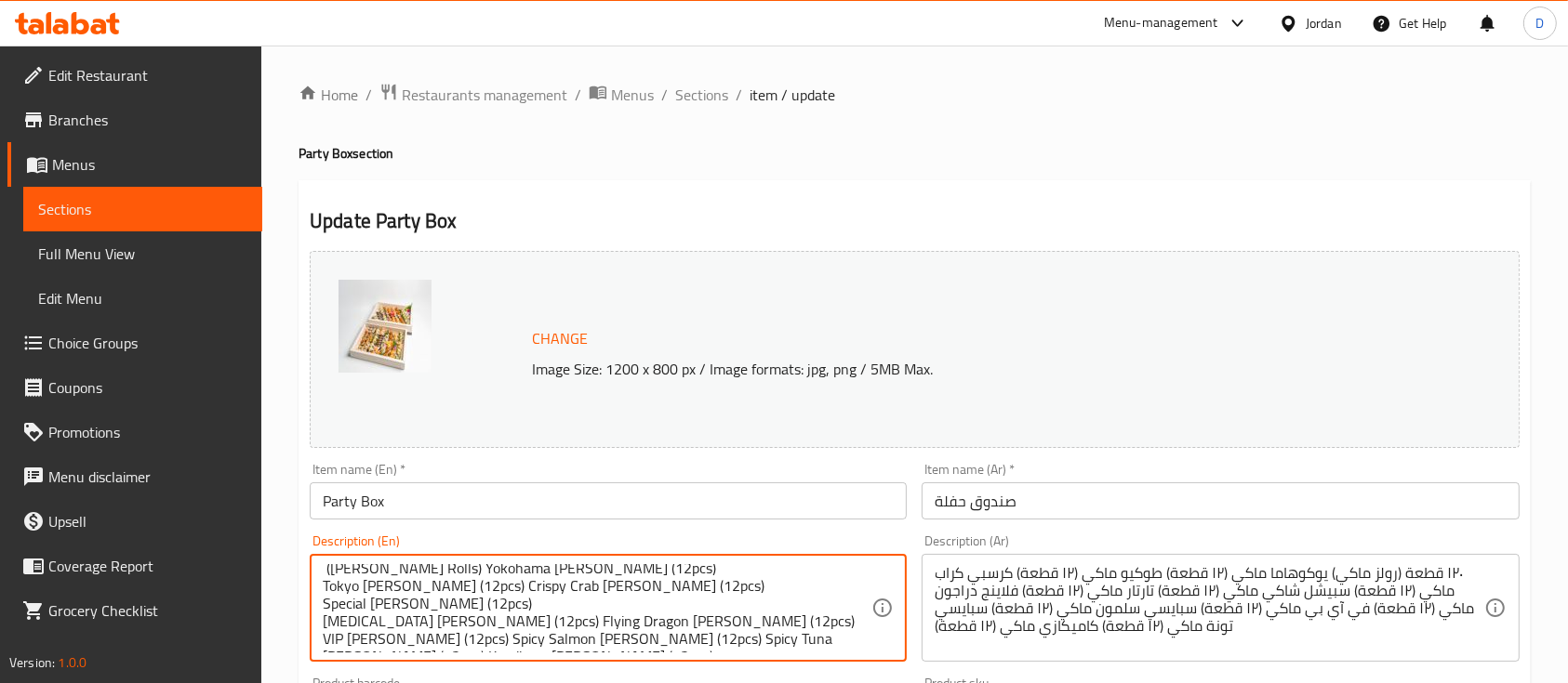
click at [445, 629] on textarea "120 pcs ([PERSON_NAME] Rolls) Yokohama [PERSON_NAME] (12pcs) Tokyo [PERSON_NAME…" at bounding box center [596, 609] width 549 height 89
click at [493, 637] on textarea "120 pcs ([PERSON_NAME] Rolls) Yokohama [PERSON_NAME] (12pcs) Tokyo [PERSON_NAME…" at bounding box center [596, 609] width 549 height 89
type textarea "120 pcs ([PERSON_NAME] Rolls) Yokohama [PERSON_NAME] (12pcs) Tokyo [PERSON_NAME…"
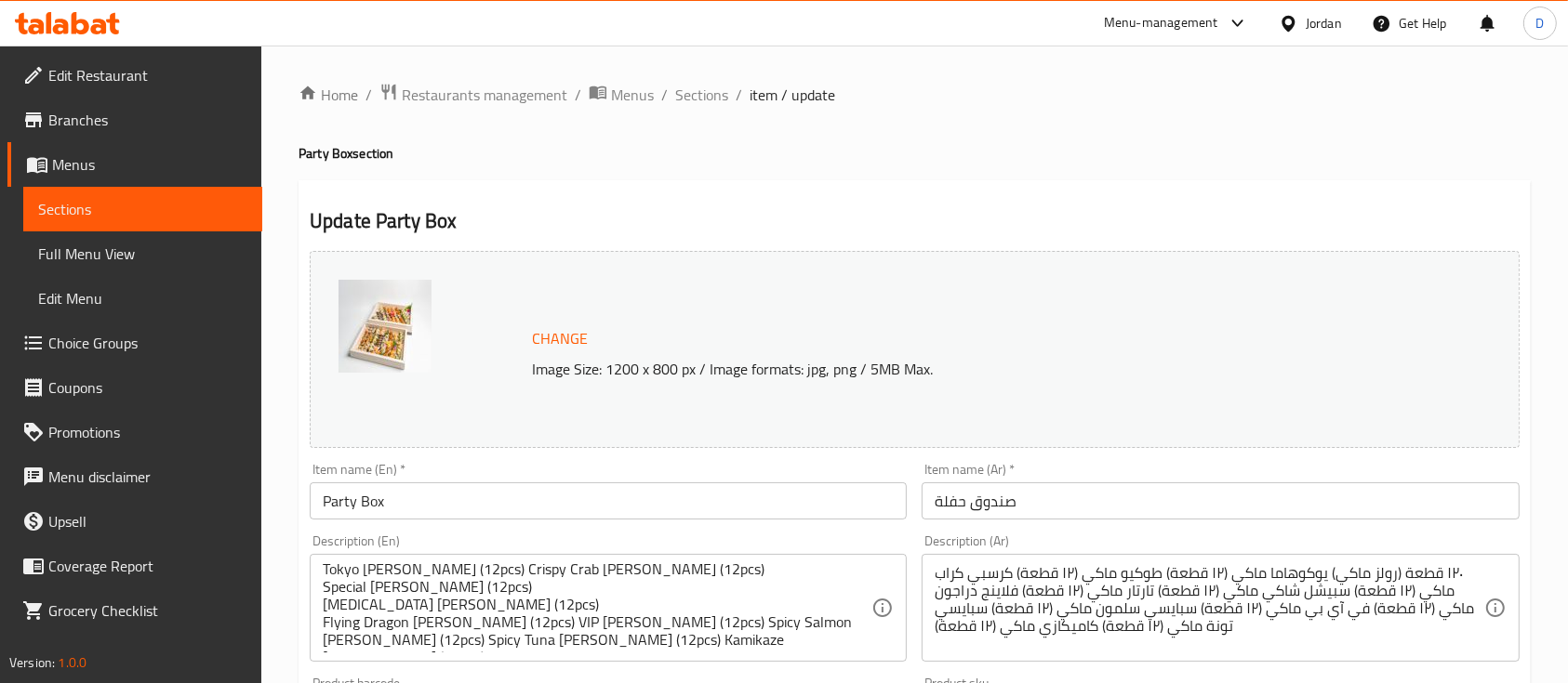
click at [317, 604] on div "120 pcs ([PERSON_NAME] Rolls) Yokohama [PERSON_NAME] (12pcs) Tokyo [PERSON_NAME…" at bounding box center [609, 608] width 597 height 108
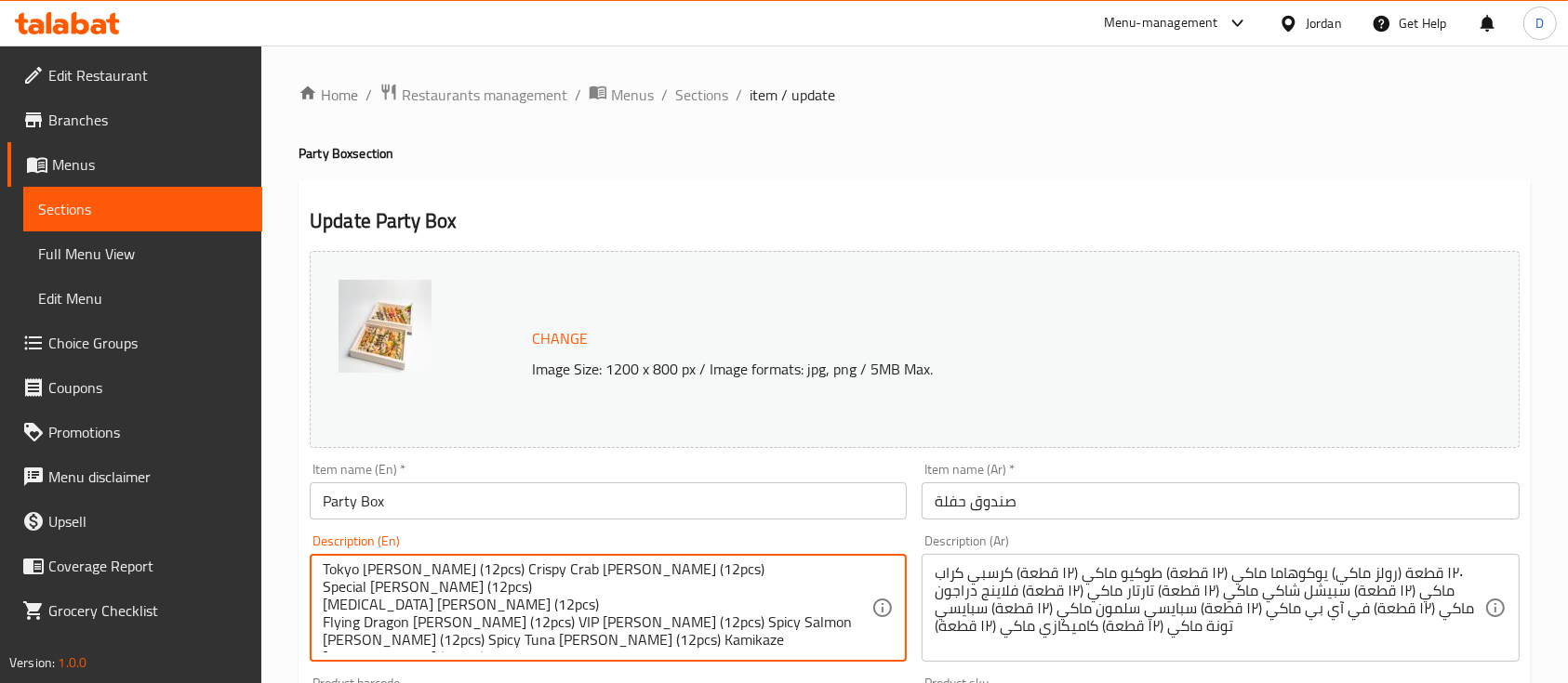
click at [507, 629] on textarea "120 pcs ([PERSON_NAME] Rolls) Yokohama [PERSON_NAME] (12pcs) Tokyo [PERSON_NAME…" at bounding box center [596, 609] width 549 height 89
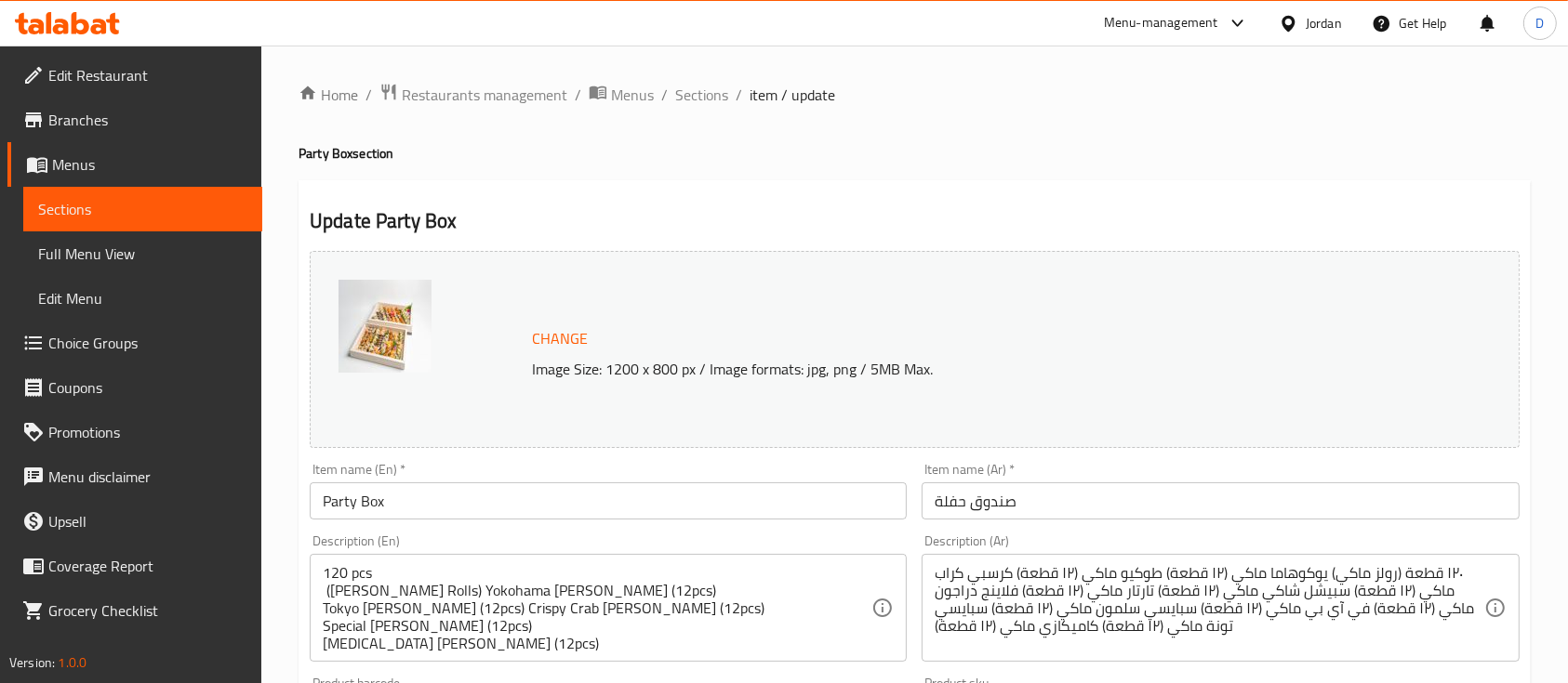
click at [321, 584] on div "120 pcs ([PERSON_NAME] Rolls) Yokohama [PERSON_NAME] (12pcs) Tokyo [PERSON_NAME…" at bounding box center [609, 608] width 597 height 108
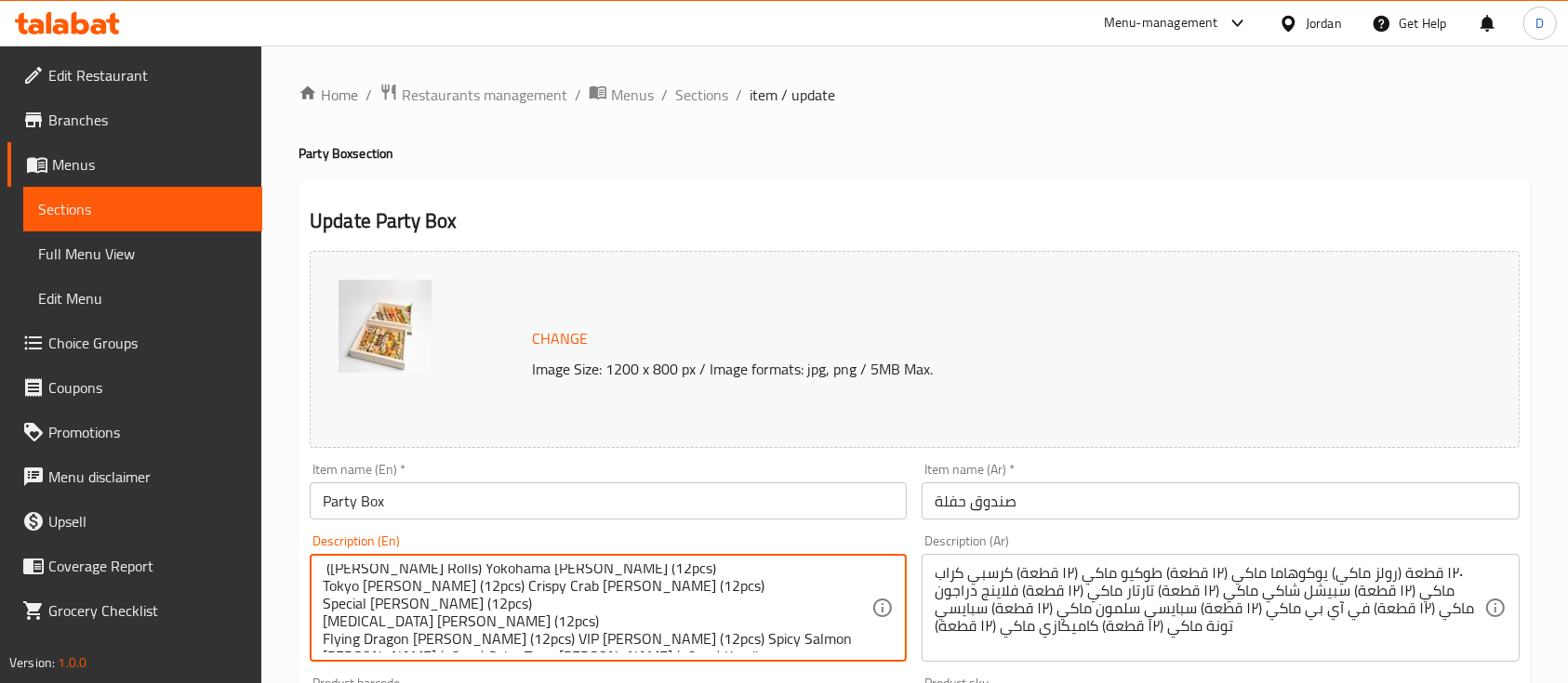
click at [323, 587] on textarea "120 pcs ([PERSON_NAME] Rolls) Yokohama [PERSON_NAME] (12pcs) Tokyo [PERSON_NAME…" at bounding box center [596, 609] width 549 height 89
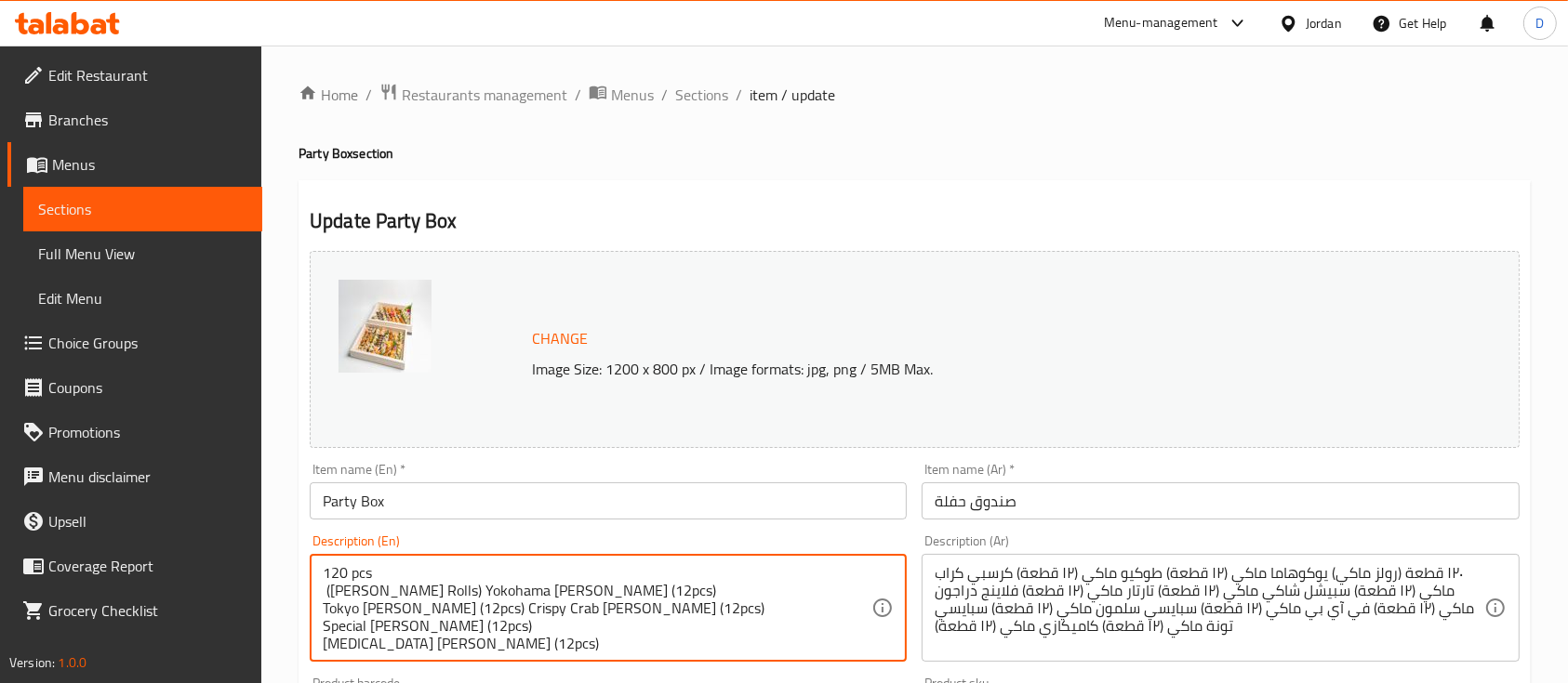
click at [323, 587] on textarea "120 pcs ([PERSON_NAME] Rolls) Yokohama [PERSON_NAME] (12pcs) Tokyo [PERSON_NAME…" at bounding box center [596, 609] width 549 height 89
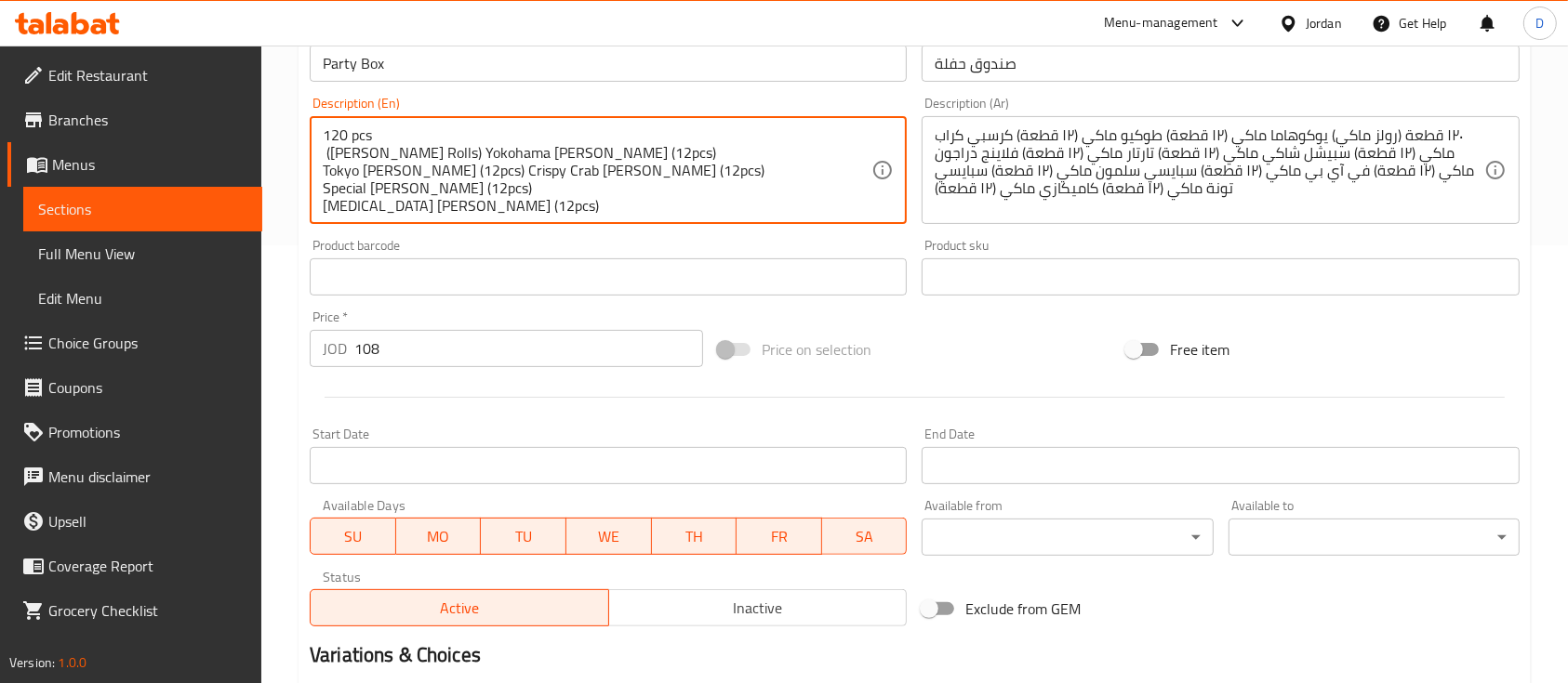
scroll to position [656, 0]
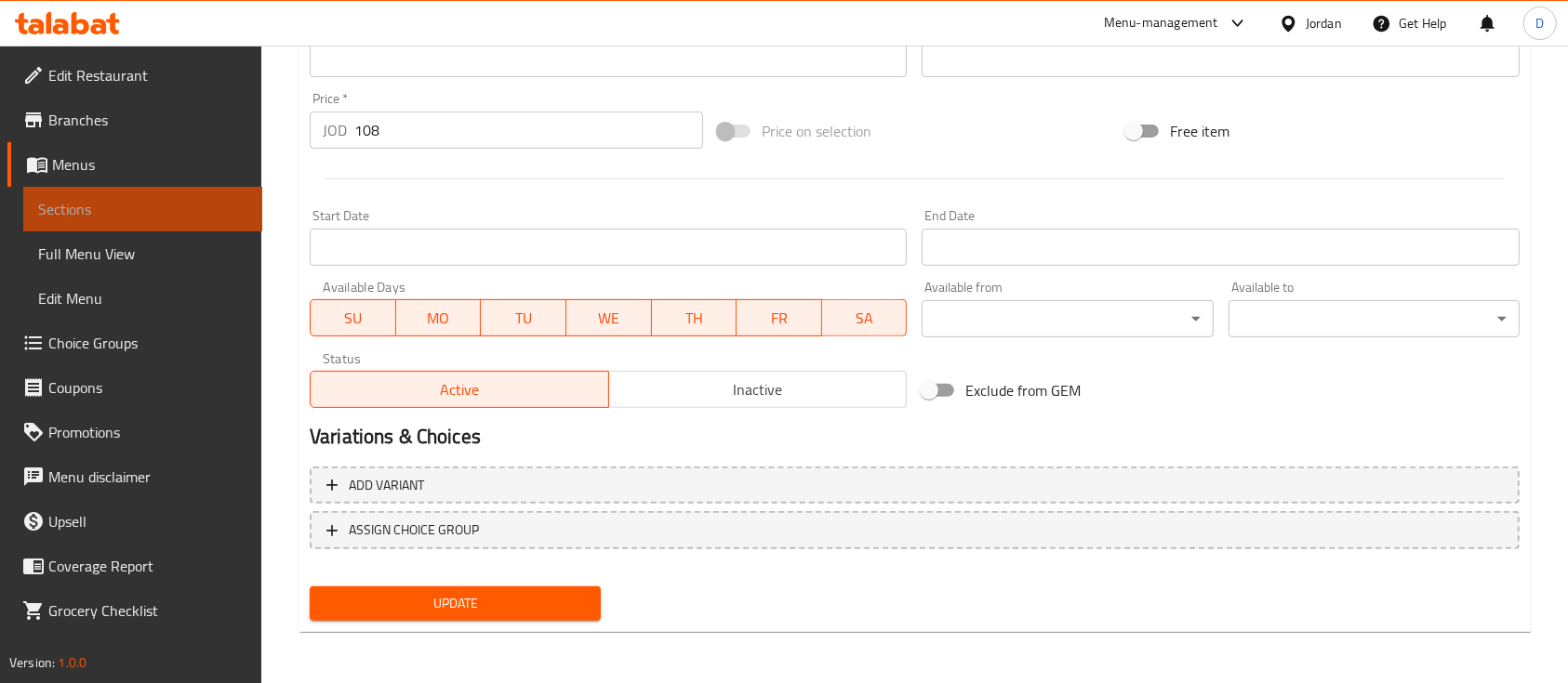
click at [189, 190] on link "Sections" at bounding box center [142, 209] width 239 height 45
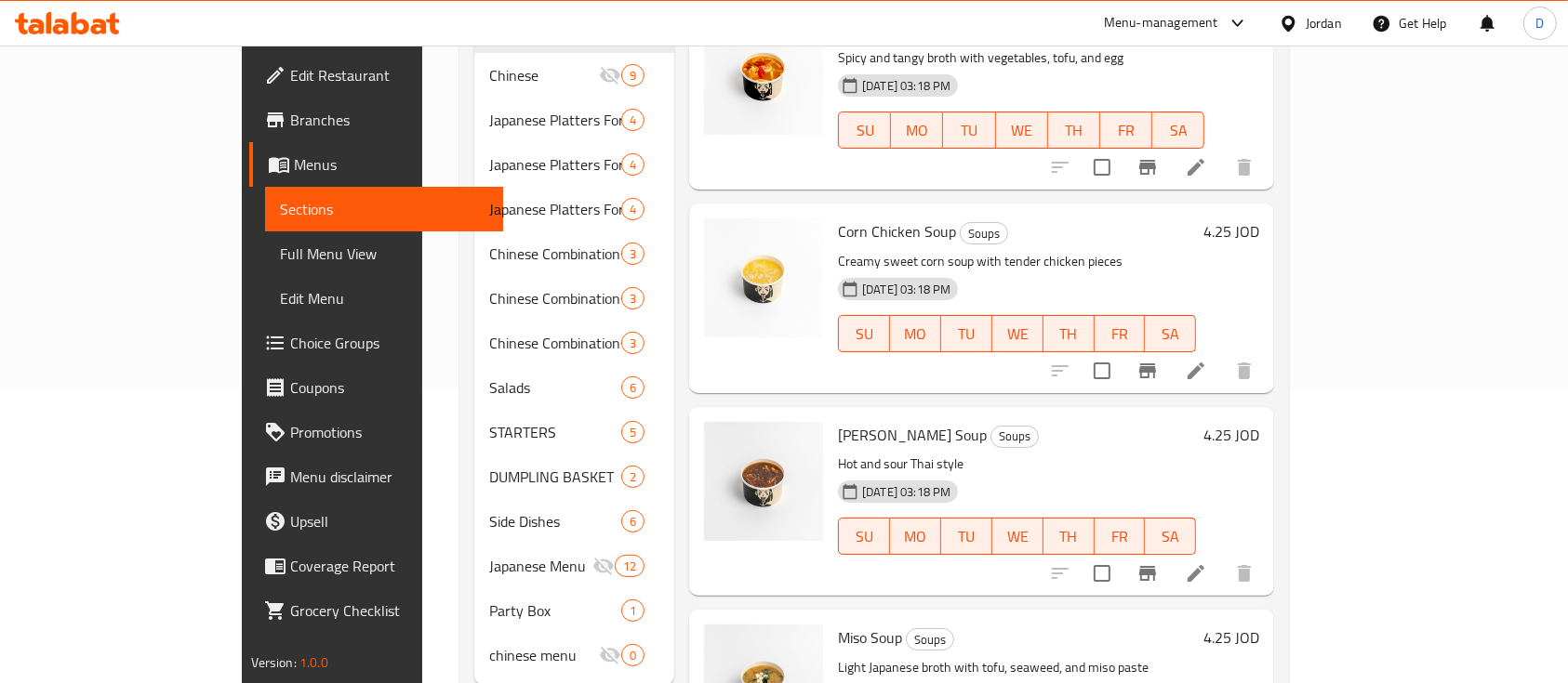
scroll to position [321, 0]
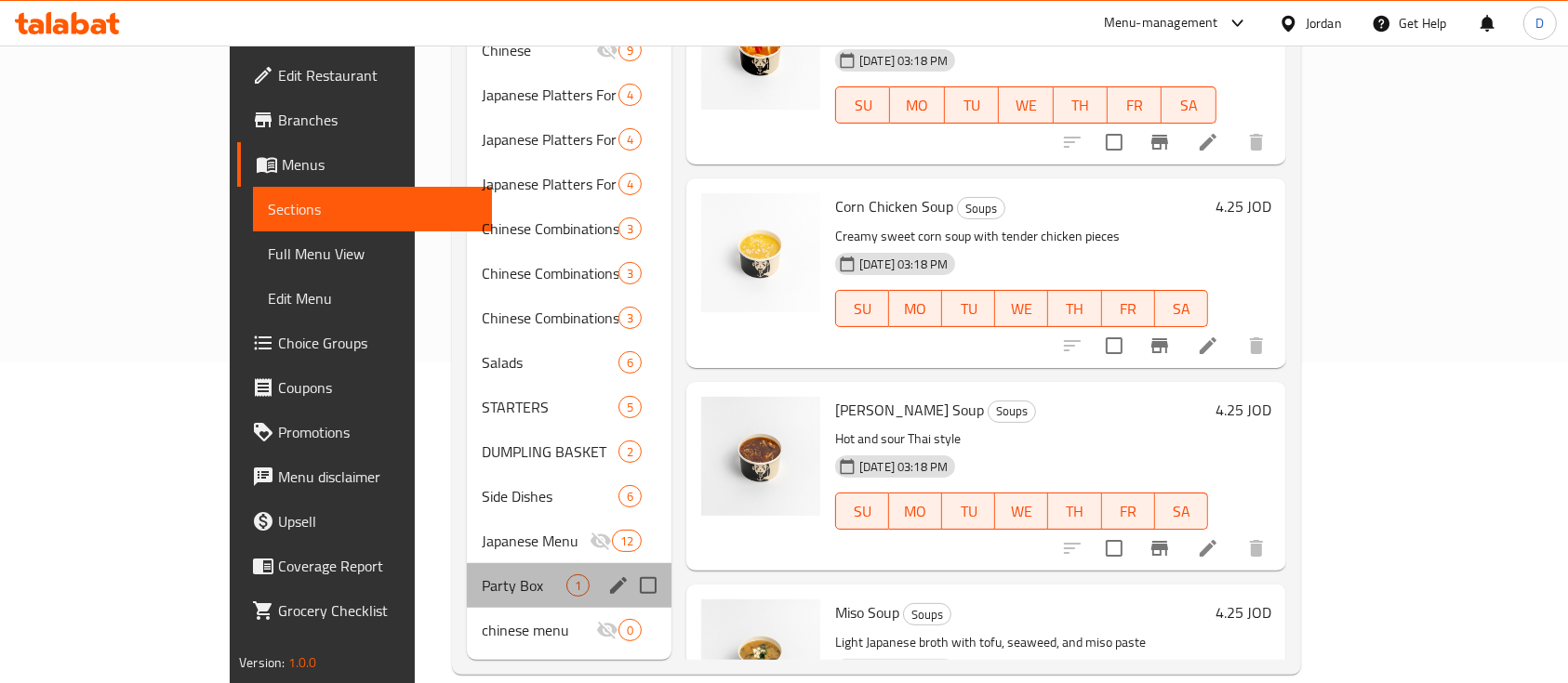
click at [467, 564] on div "Party Box 1" at bounding box center [569, 586] width 204 height 45
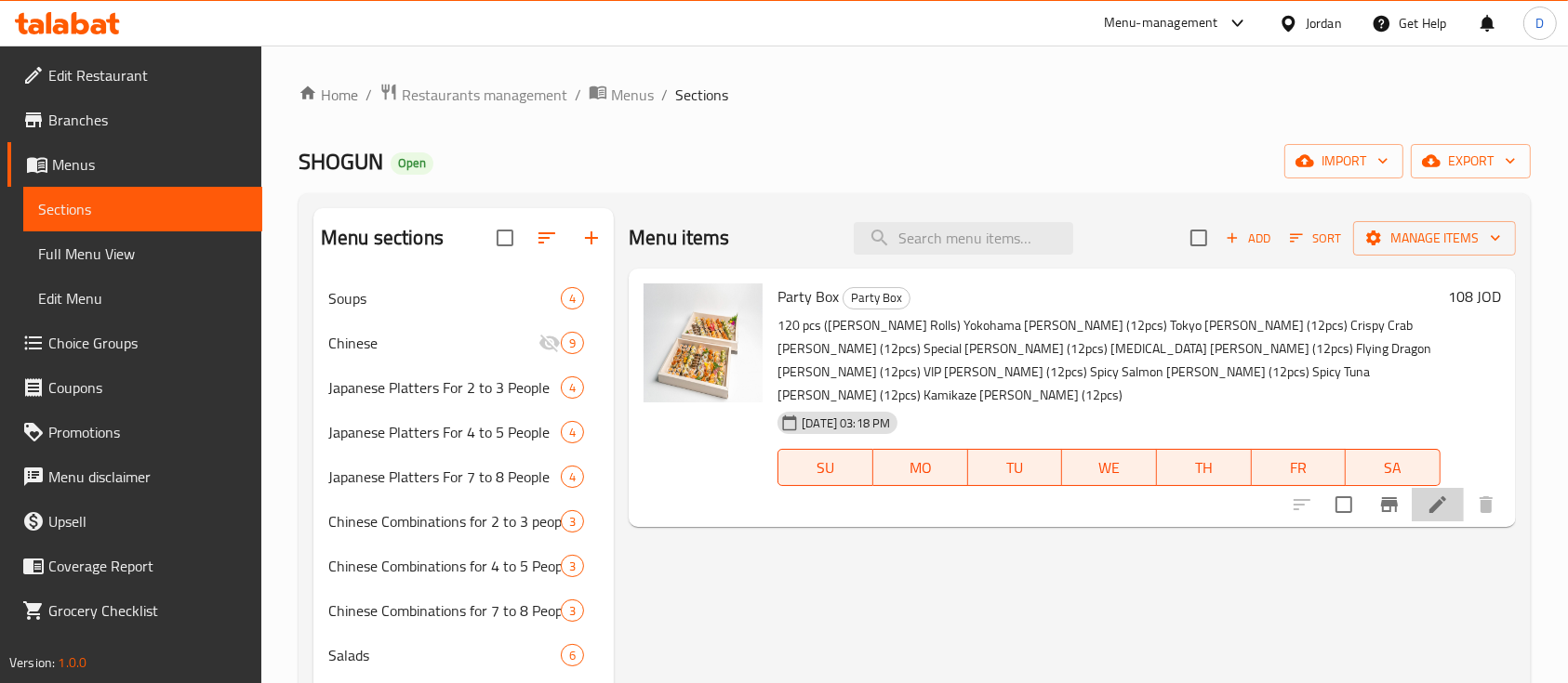
click at [1429, 493] on li at bounding box center [1437, 505] width 52 height 33
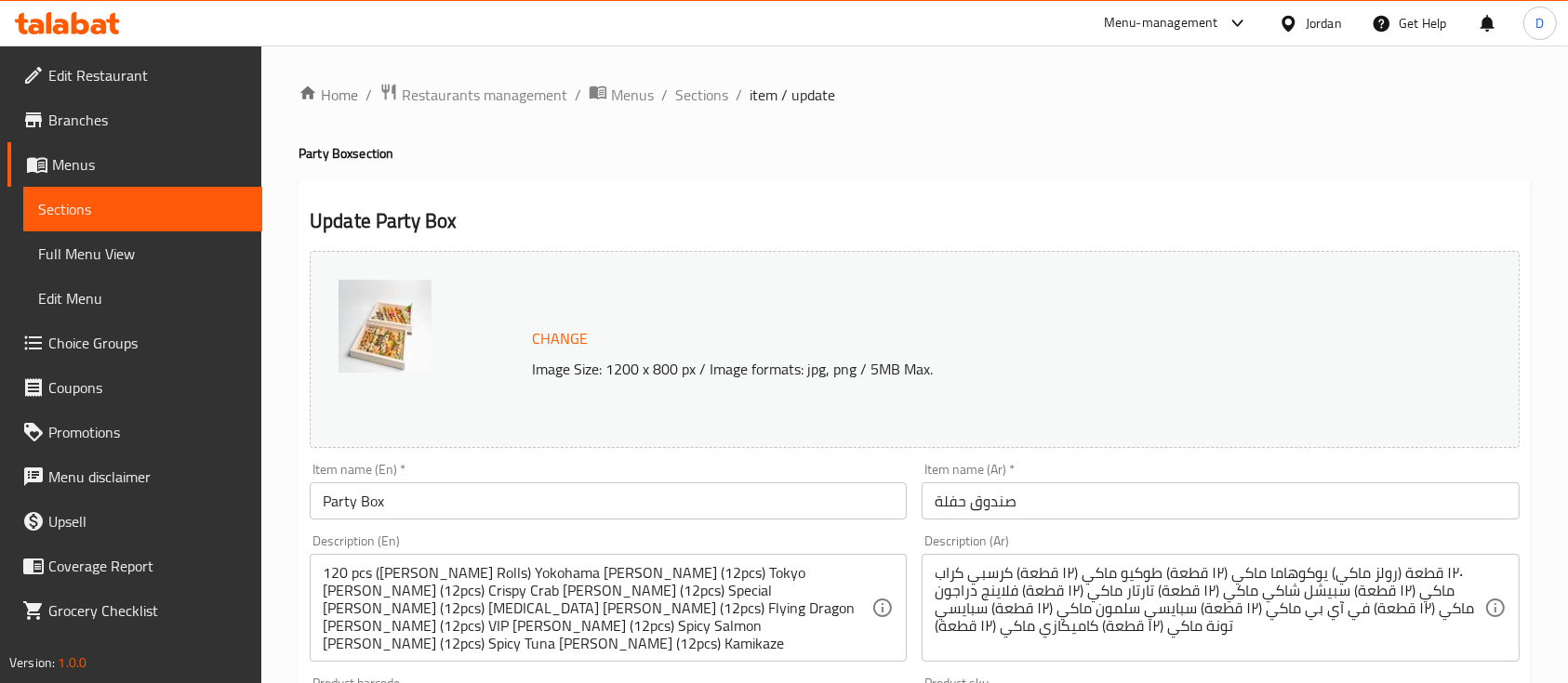
scroll to position [67, 0]
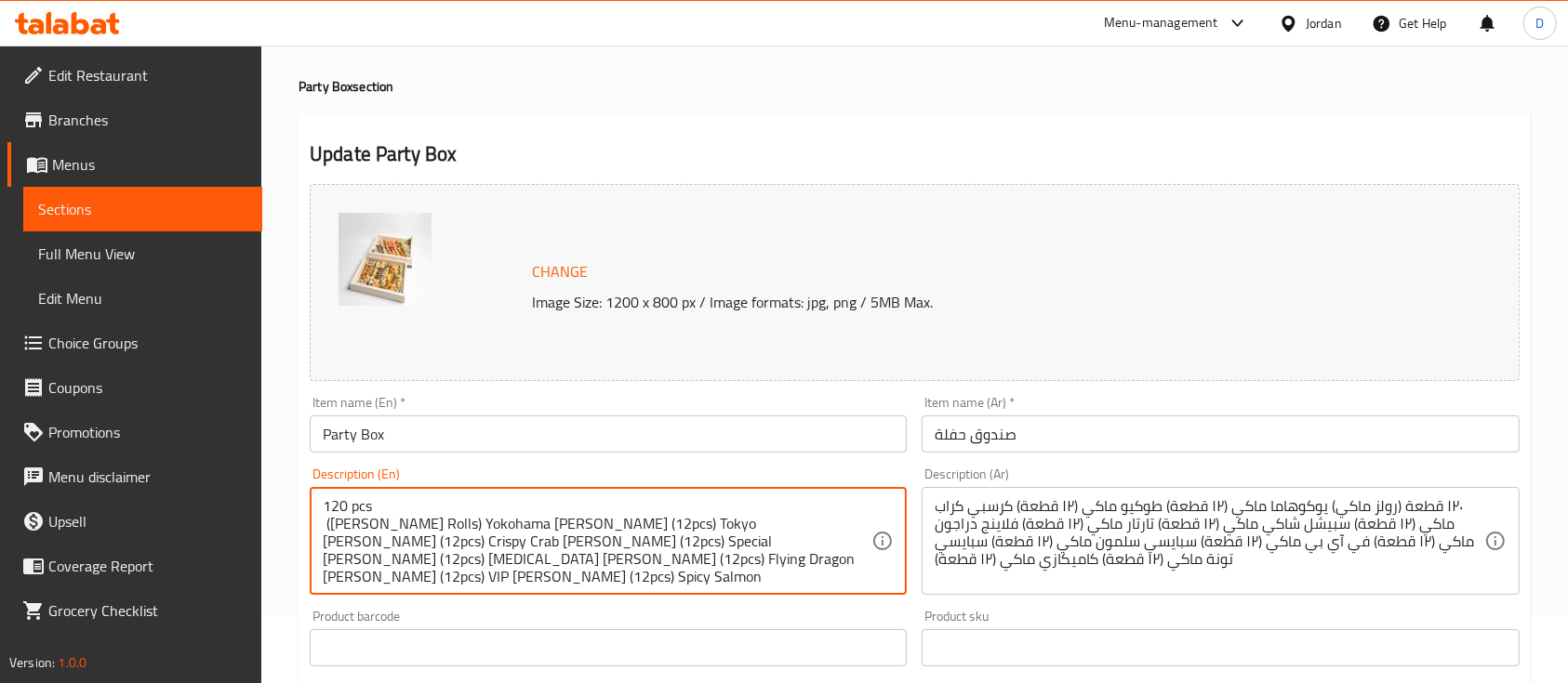
type textarea "120 pcs ([PERSON_NAME] Rolls) Yokohama [PERSON_NAME] (12pcs) Tokyo [PERSON_NAME…"
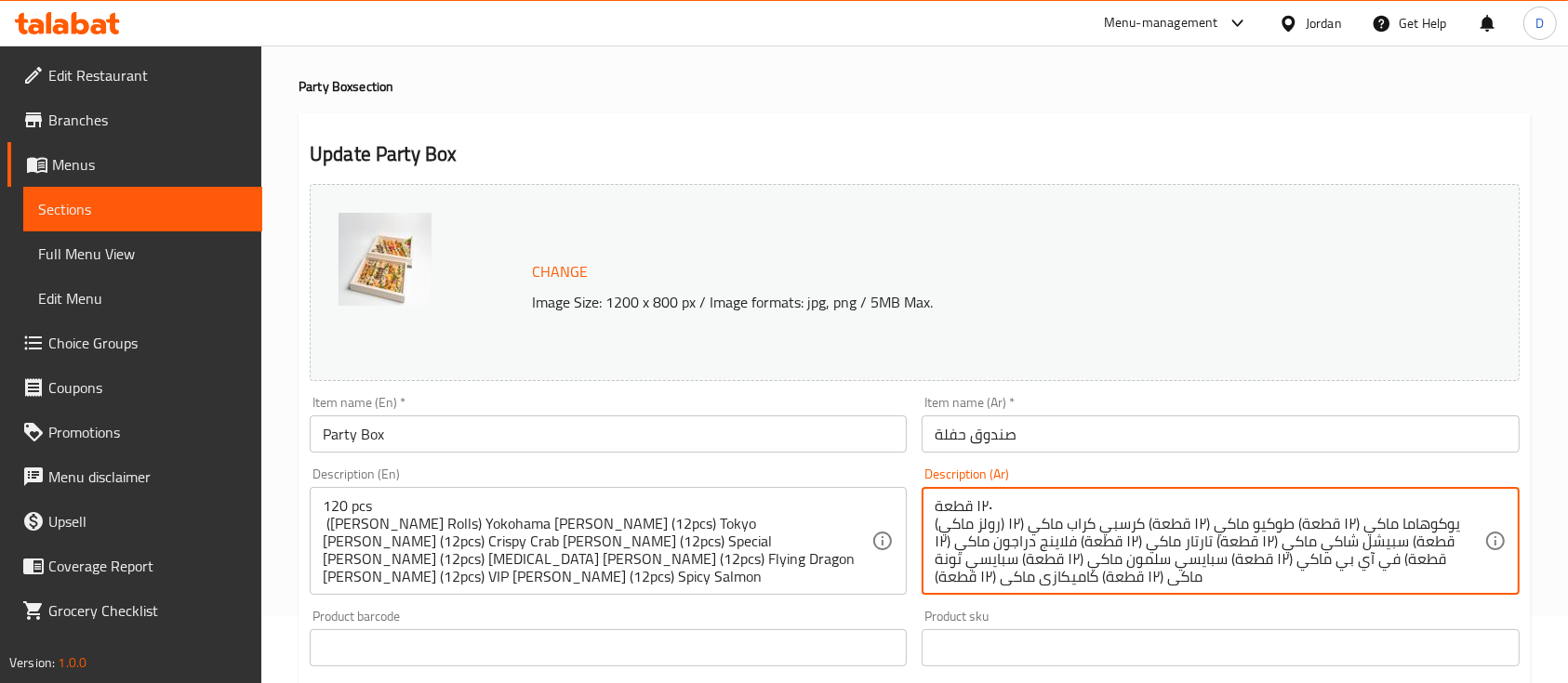
scroll to position [656, 0]
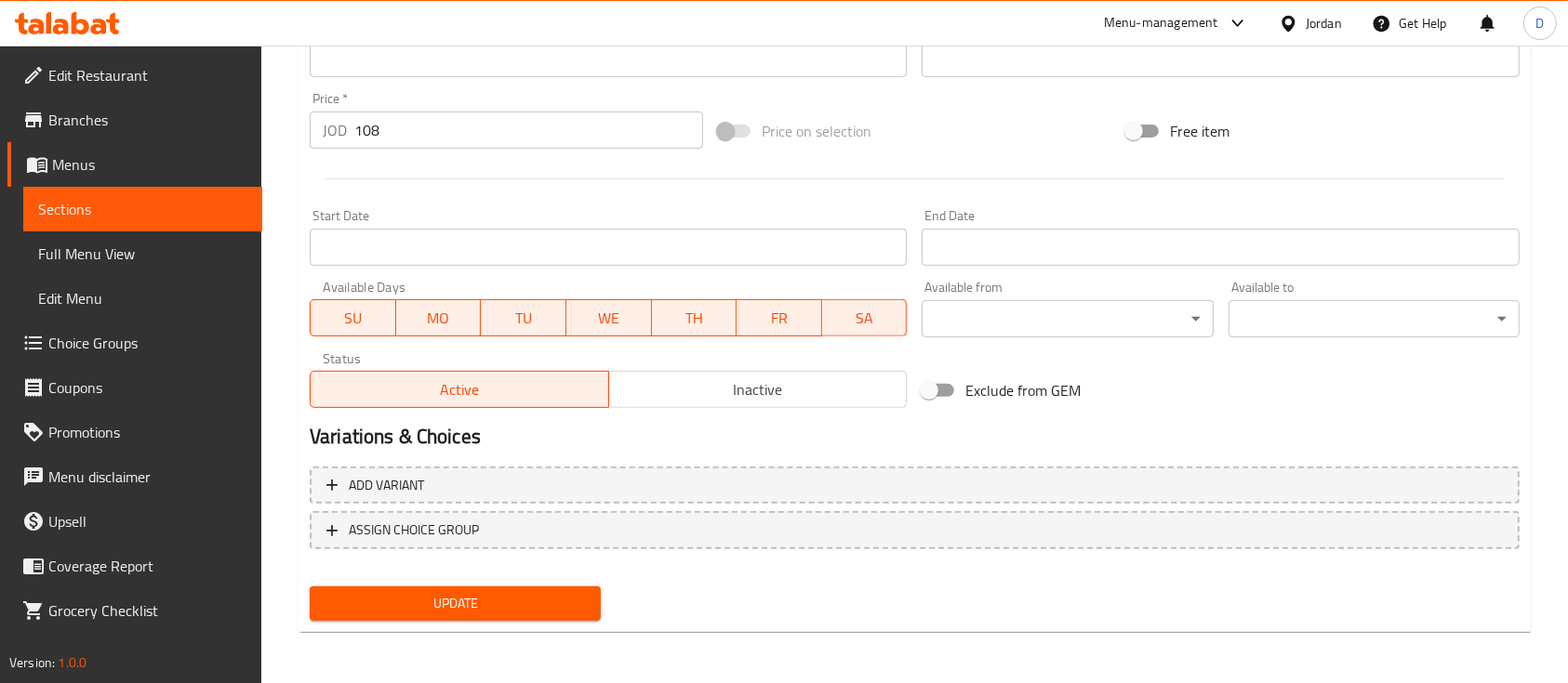
type textarea "١٢٠ قطعة (رولز ماكي) يوكوهاما ماكي (١٢ قطعة) طوكيو ماكي (١٢ قطعة) كرسبي كراب ما…"
click at [424, 600] on span "Update" at bounding box center [455, 604] width 261 height 23
